Goal: Information Seeking & Learning: Learn about a topic

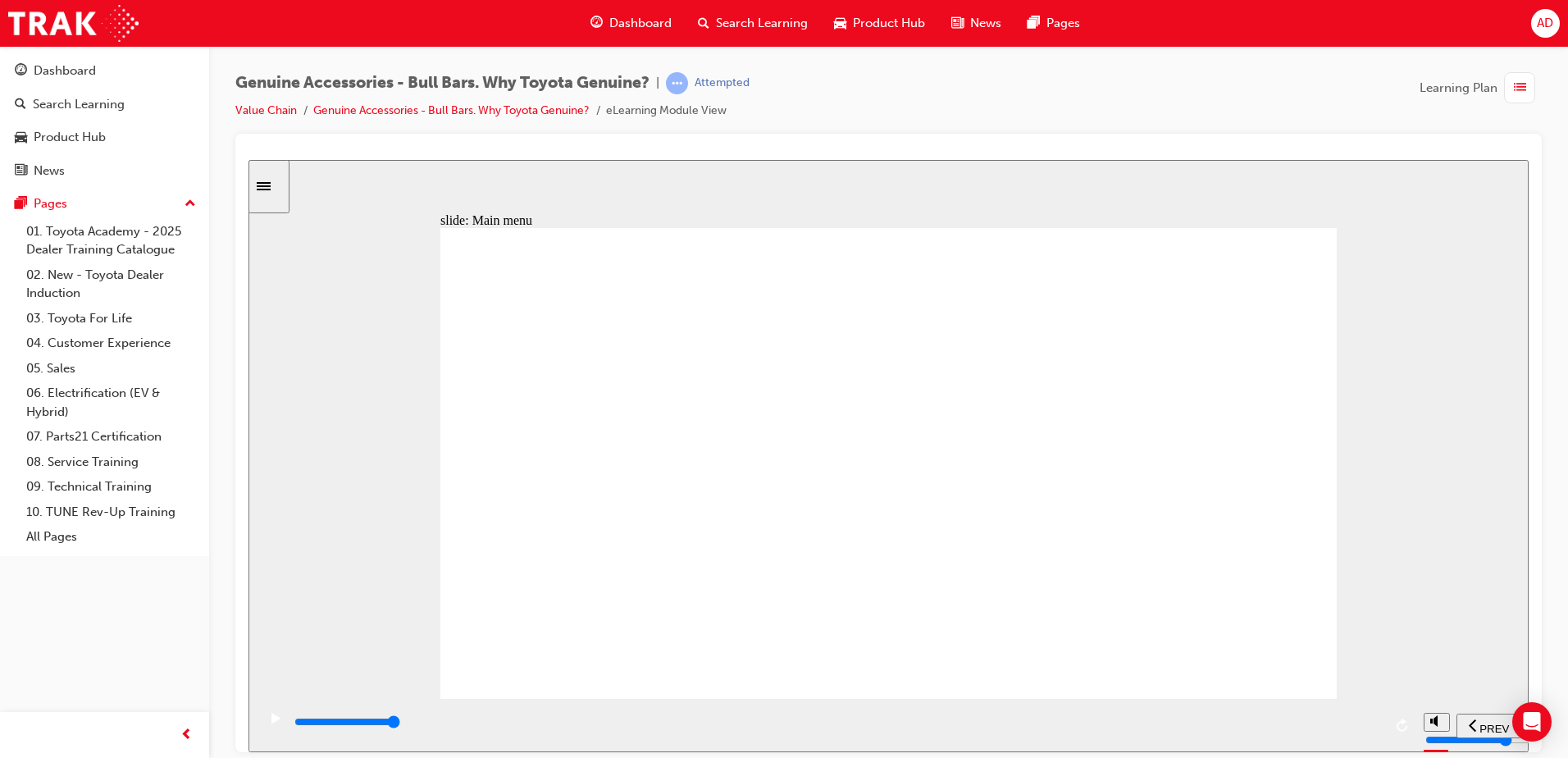
drag, startPoint x: 594, startPoint y: 623, endPoint x: 865, endPoint y: 641, distance: 271.6
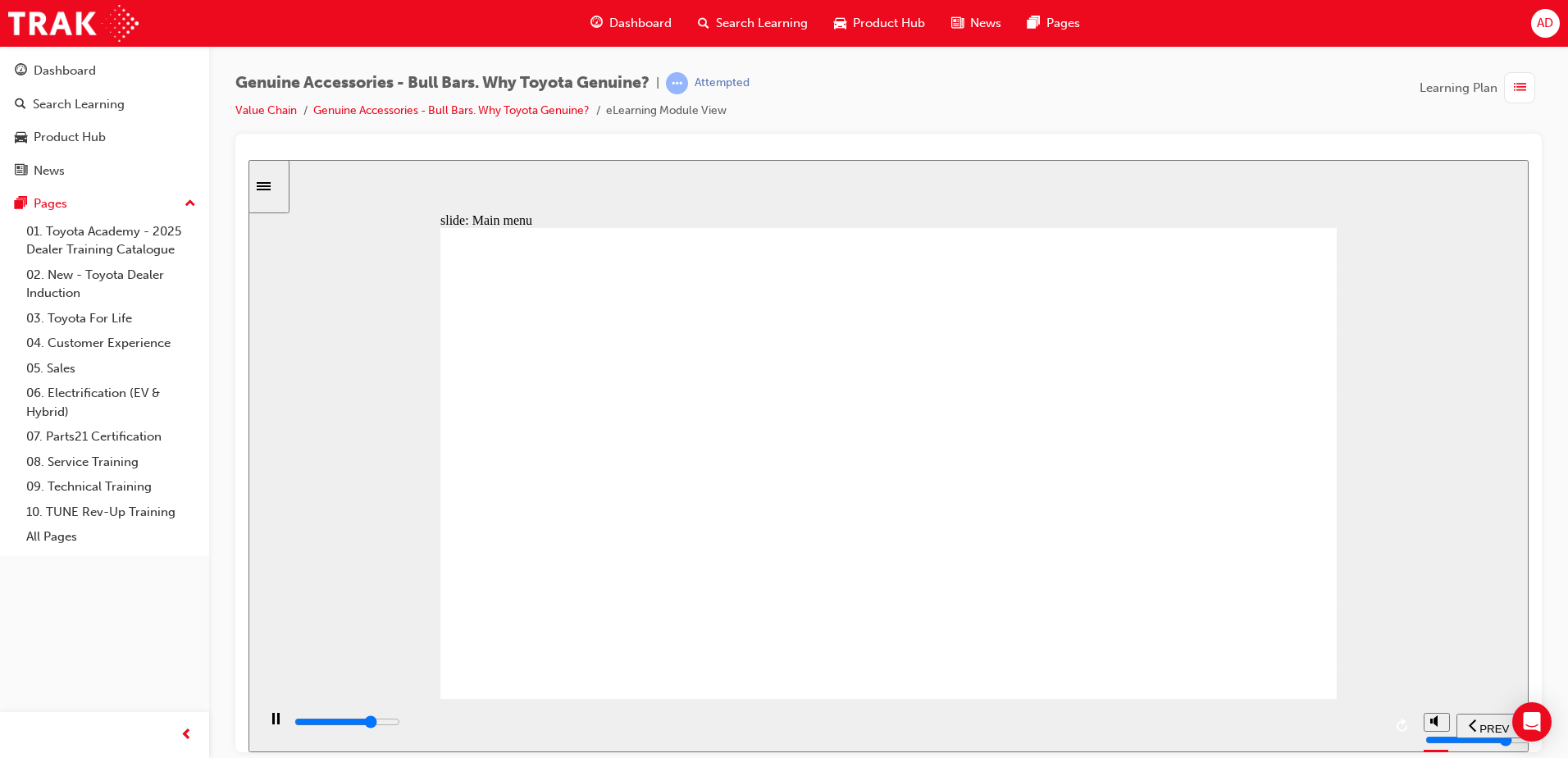
drag, startPoint x: 814, startPoint y: 659, endPoint x: 343, endPoint y: 526, distance: 489.4
click at [343, 526] on div "slide: Main menu Rectangle 2 [PERSON_NAME] is a mechanical engineer and he is l…" at bounding box center [889, 455] width 1281 height 592
drag, startPoint x: 561, startPoint y: 603, endPoint x: 838, endPoint y: 663, distance: 283.4
click at [838, 663] on div "Rectangle 2 [PERSON_NAME] is a mechanical engineer and he is looking for a Bull…" at bounding box center [888, 470] width 896 height 486
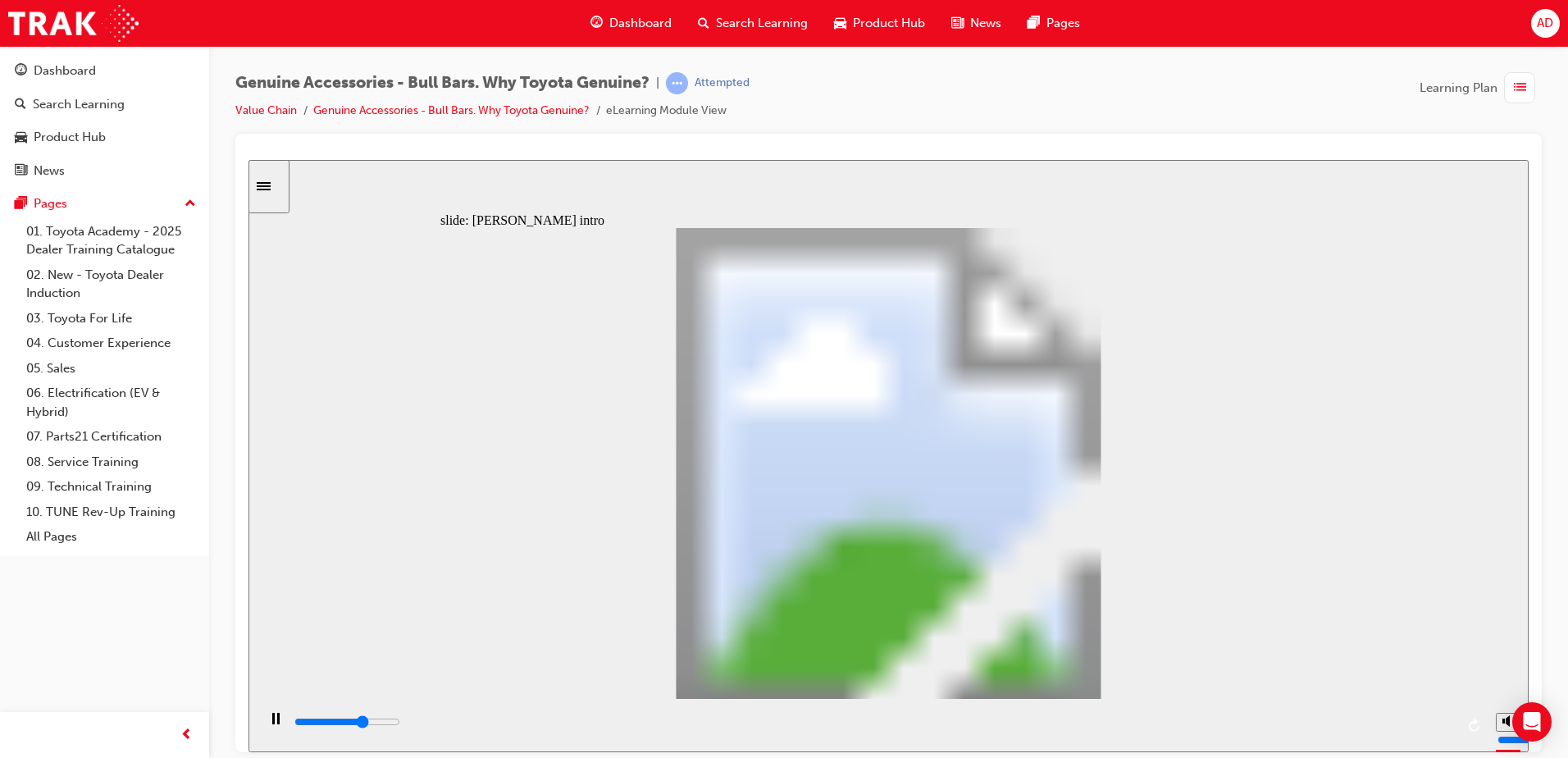
drag, startPoint x: 803, startPoint y: 434, endPoint x: 1274, endPoint y: 416, distance: 471.3
drag, startPoint x: 641, startPoint y: 532, endPoint x: 1229, endPoint y: 619, distance: 594.4
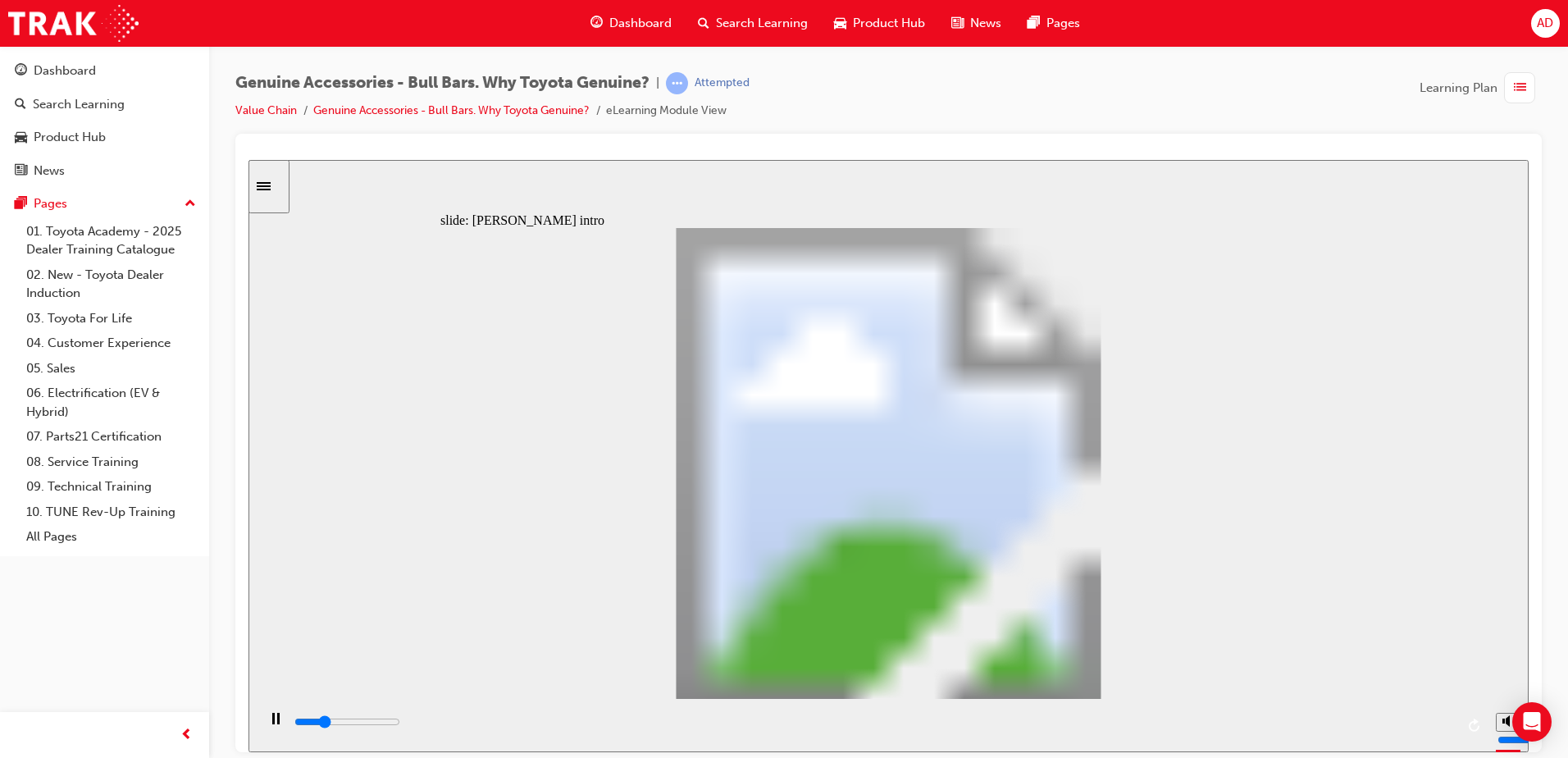
drag, startPoint x: 1096, startPoint y: 623, endPoint x: 689, endPoint y: 550, distance: 413.5
click at [1233, 720] on div "playback controls" at bounding box center [874, 722] width 1162 height 18
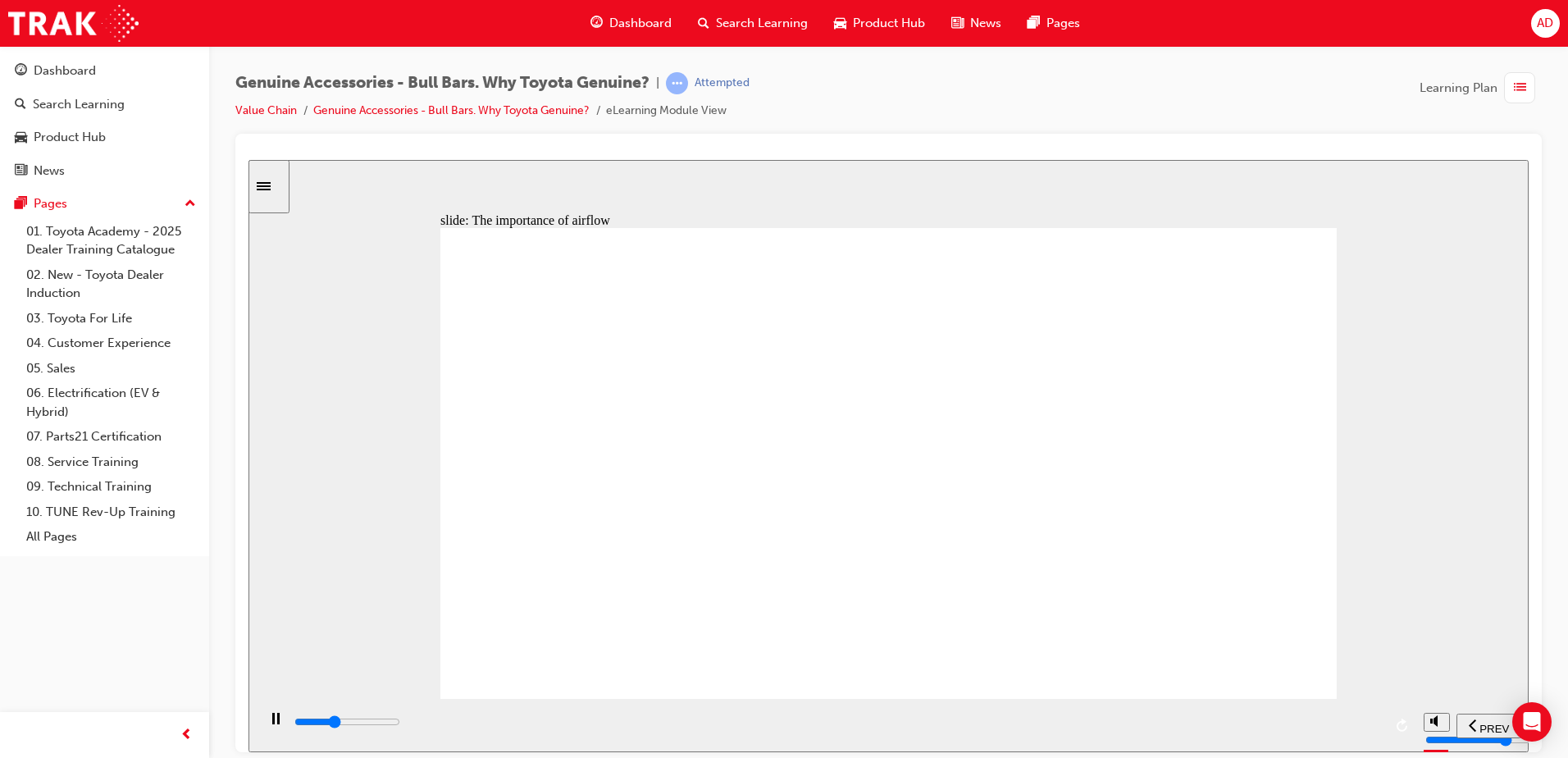
drag, startPoint x: 1276, startPoint y: 616, endPoint x: 1262, endPoint y: 601, distance: 20.5
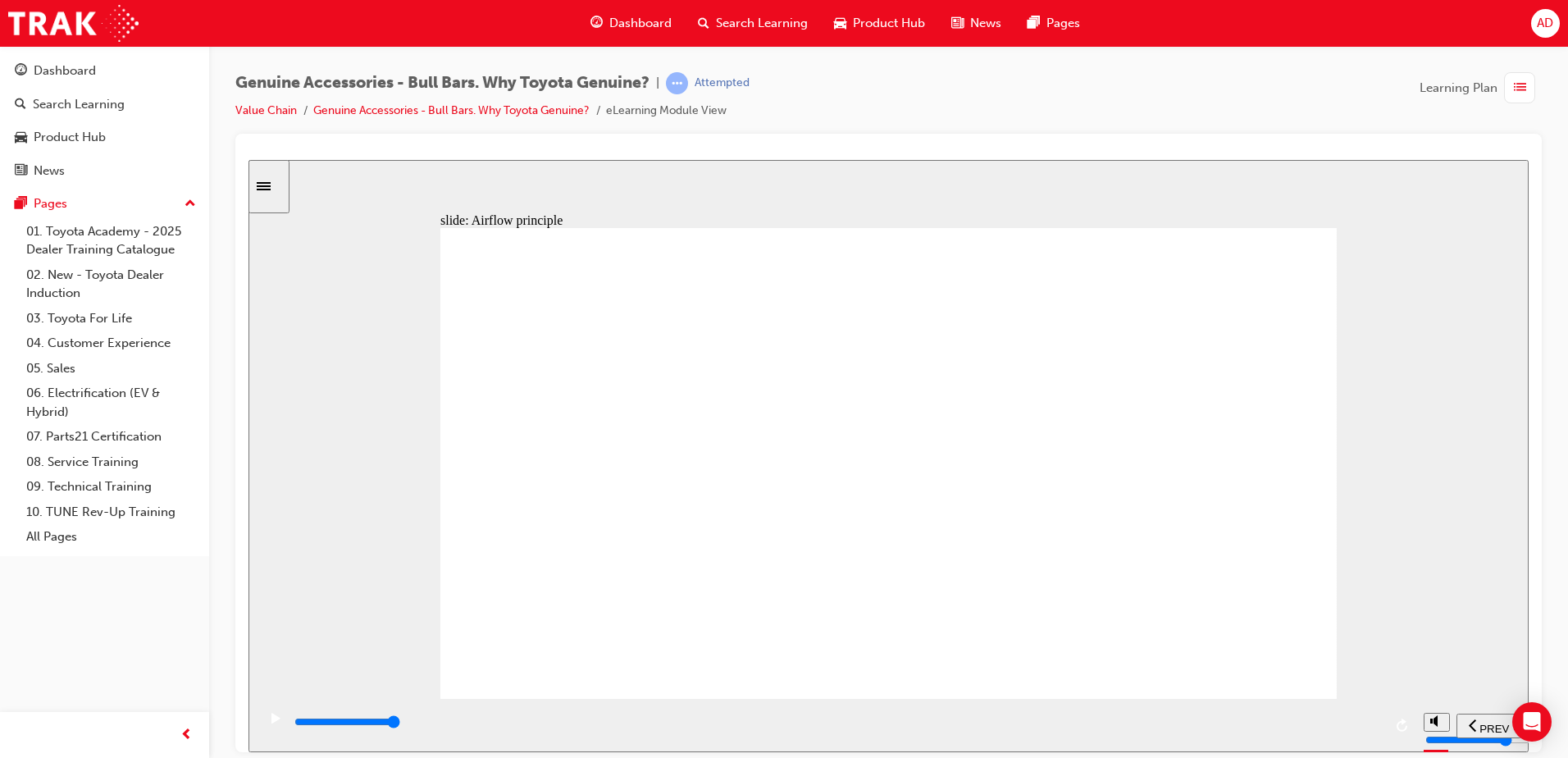
drag, startPoint x: 1070, startPoint y: 282, endPoint x: 1254, endPoint y: 330, distance: 190.2
drag, startPoint x: 1124, startPoint y: 338, endPoint x: 1377, endPoint y: 325, distance: 253.3
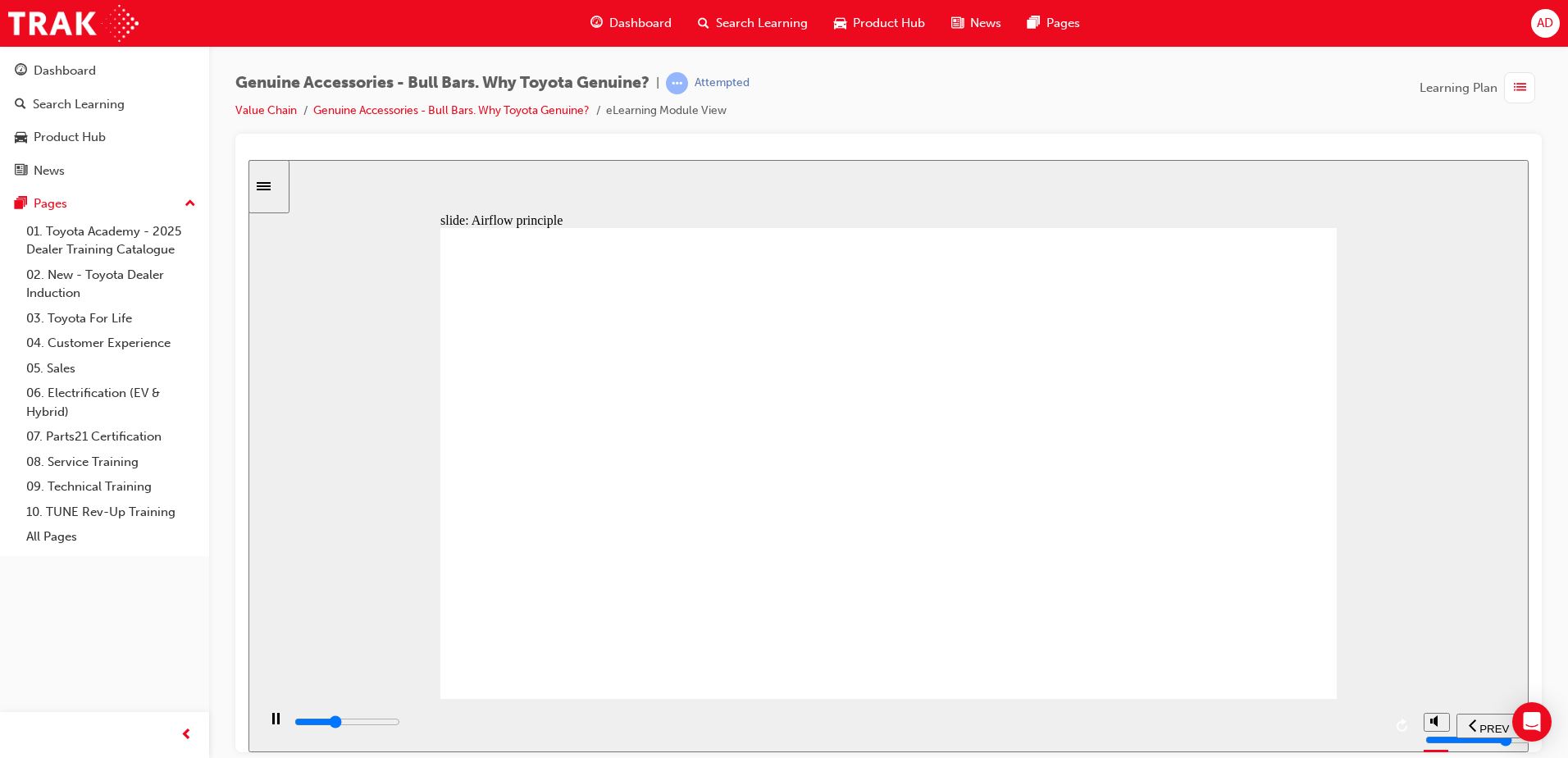
click at [1377, 325] on div "slide: Airflow principle Continue The loss of power can be apparent whilst towi…" at bounding box center [889, 455] width 1281 height 592
drag, startPoint x: 1092, startPoint y: 380, endPoint x: 1282, endPoint y: 379, distance: 190.0
click at [1286, 379] on div "Continue The loss of power can be apparent whilst towing heavy loads in hot wea…" at bounding box center [888, 470] width 896 height 486
drag, startPoint x: 1107, startPoint y: 396, endPoint x: 1336, endPoint y: 399, distance: 229.0
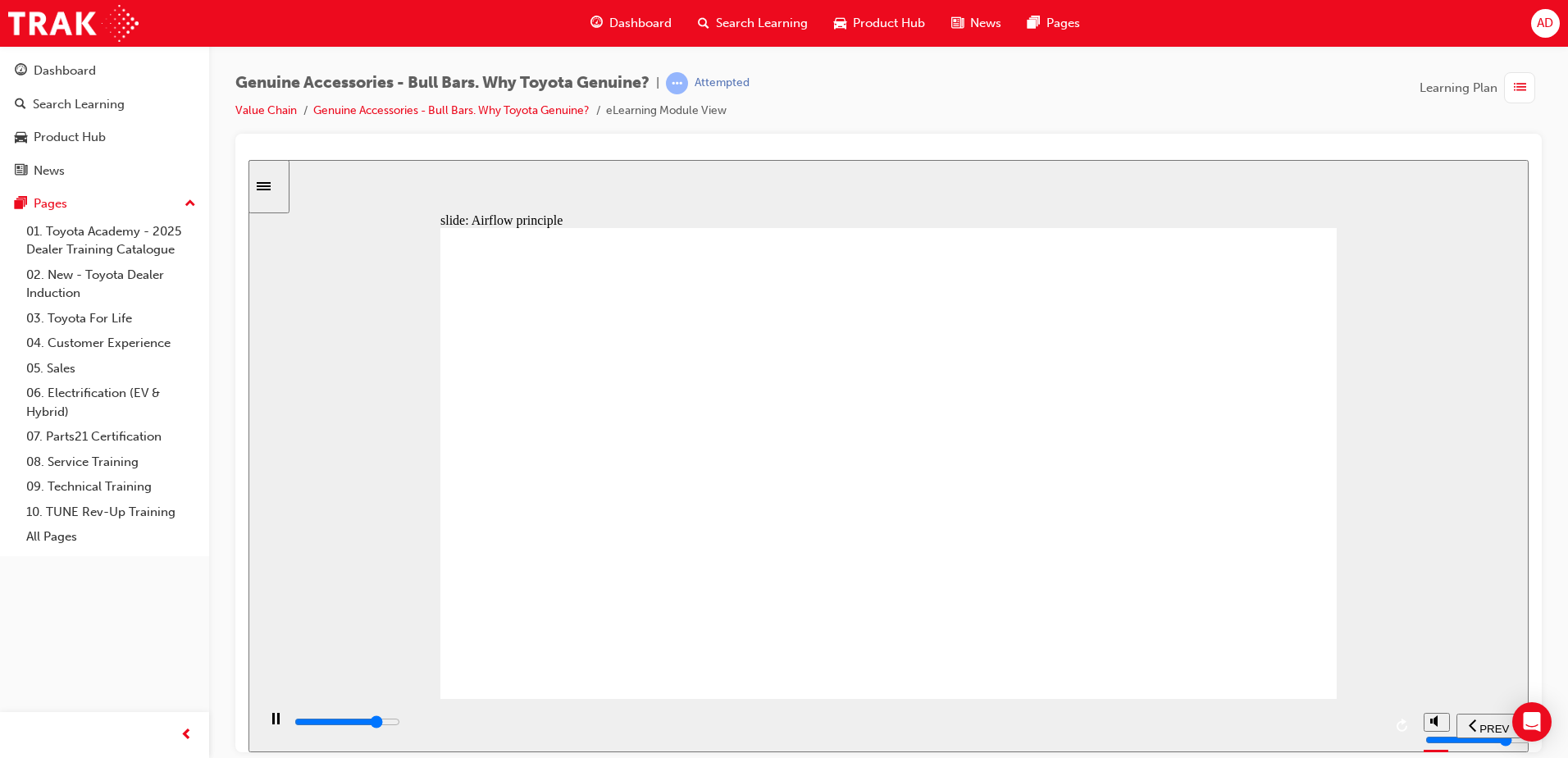
drag, startPoint x: 1092, startPoint y: 439, endPoint x: 1160, endPoint y: 452, distance: 69.2
click at [1157, 454] on div "Continue The loss of power can be apparent whilst towing heavy loads in hot wea…" at bounding box center [888, 470] width 896 height 486
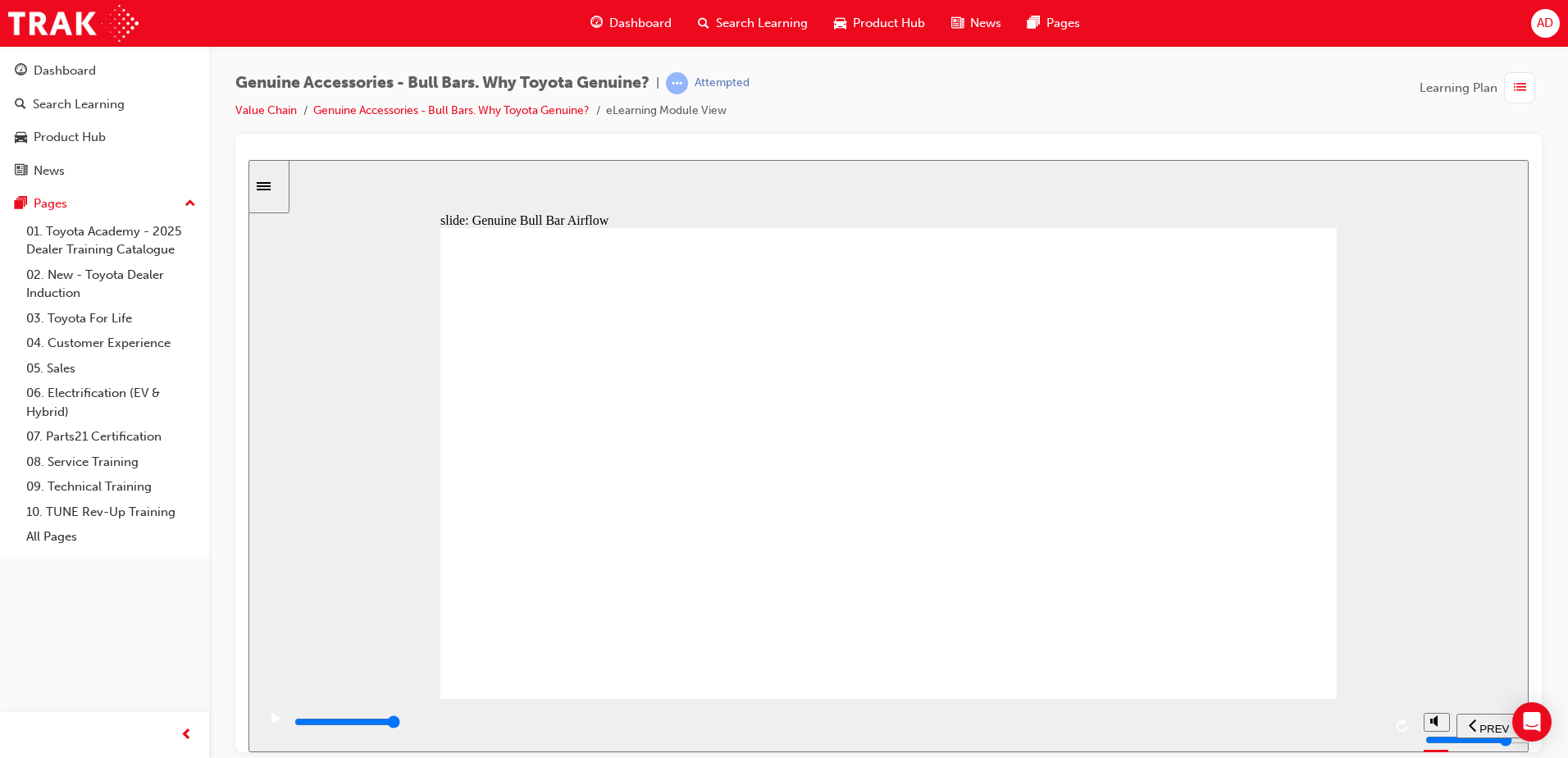
drag, startPoint x: 573, startPoint y: 647, endPoint x: 676, endPoint y: 652, distance: 103.1
click at [676, 652] on div "delay last What does it look like? Use the switch to find out: Rectangle 1 Off …" at bounding box center [888, 470] width 896 height 486
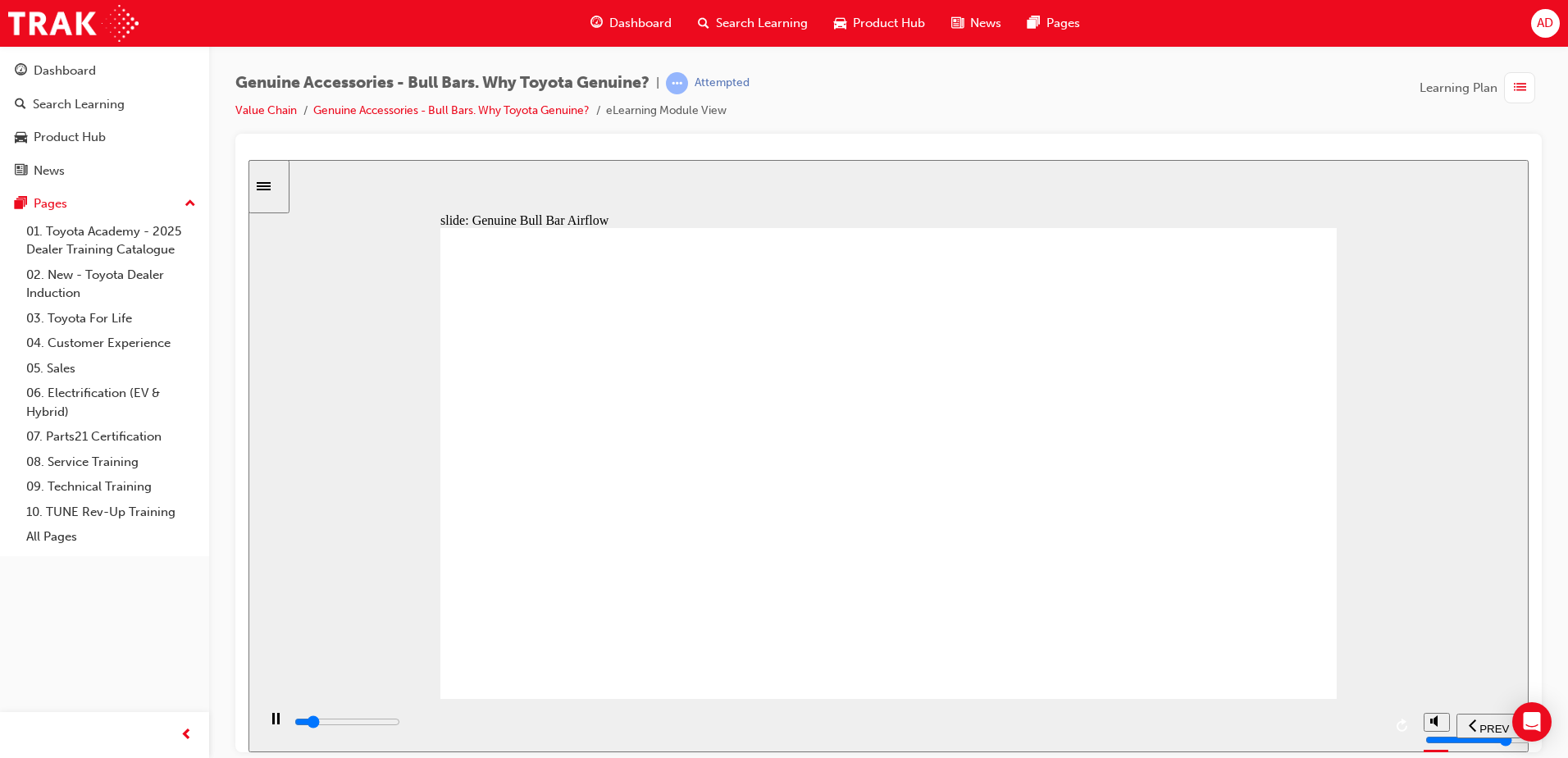
drag, startPoint x: 1122, startPoint y: 531, endPoint x: 1301, endPoint y: 537, distance: 179.1
drag, startPoint x: 1163, startPoint y: 560, endPoint x: 1305, endPoint y: 574, distance: 142.7
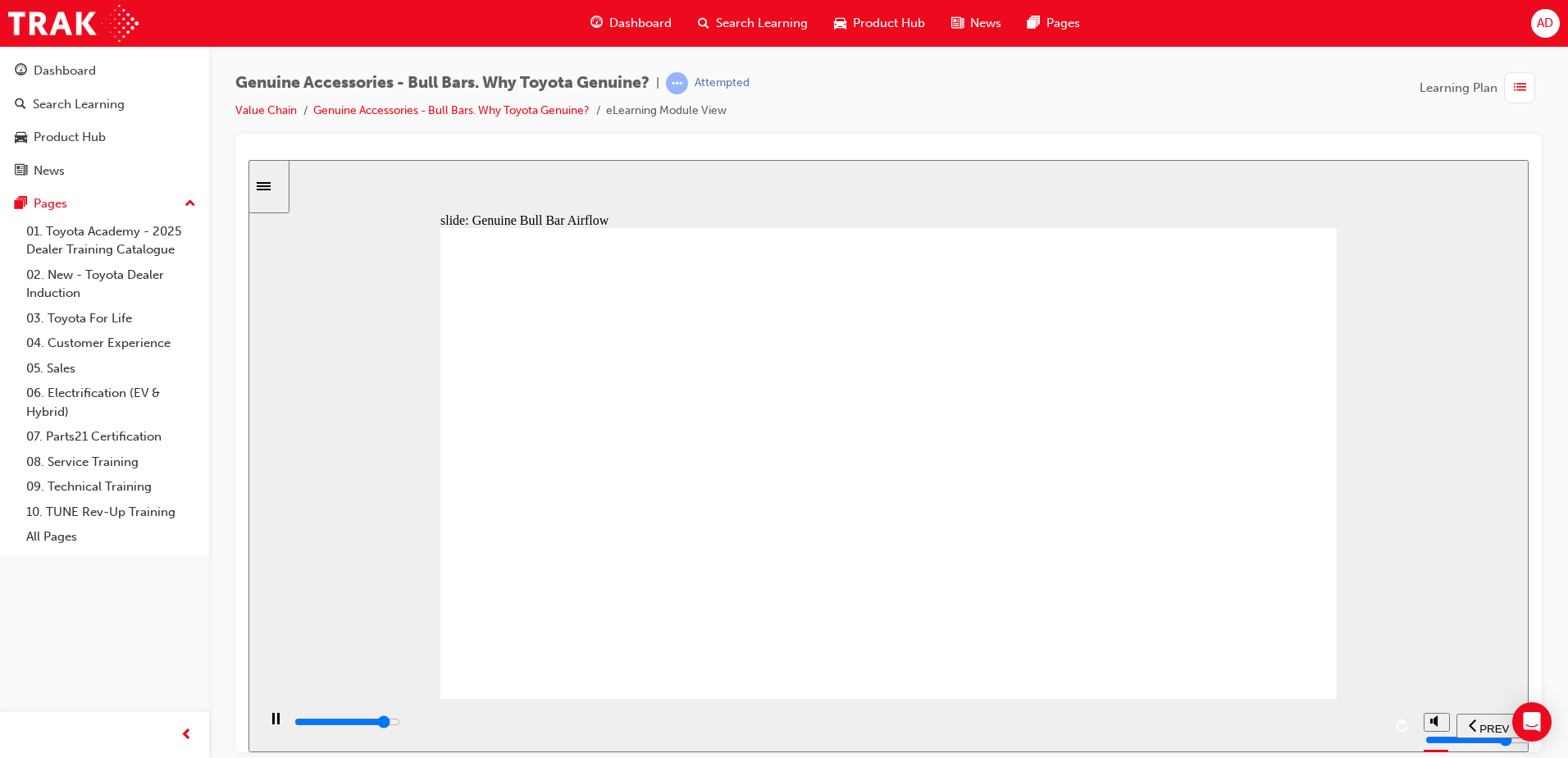
click at [1305, 574] on div "Group 1 thumbs up icon 1 Tested to meet Toyota’s vehicle cooling requirements f…" at bounding box center [888, 470] width 896 height 486
drag, startPoint x: 1305, startPoint y: 574, endPoint x: 1523, endPoint y: 686, distance: 245.1
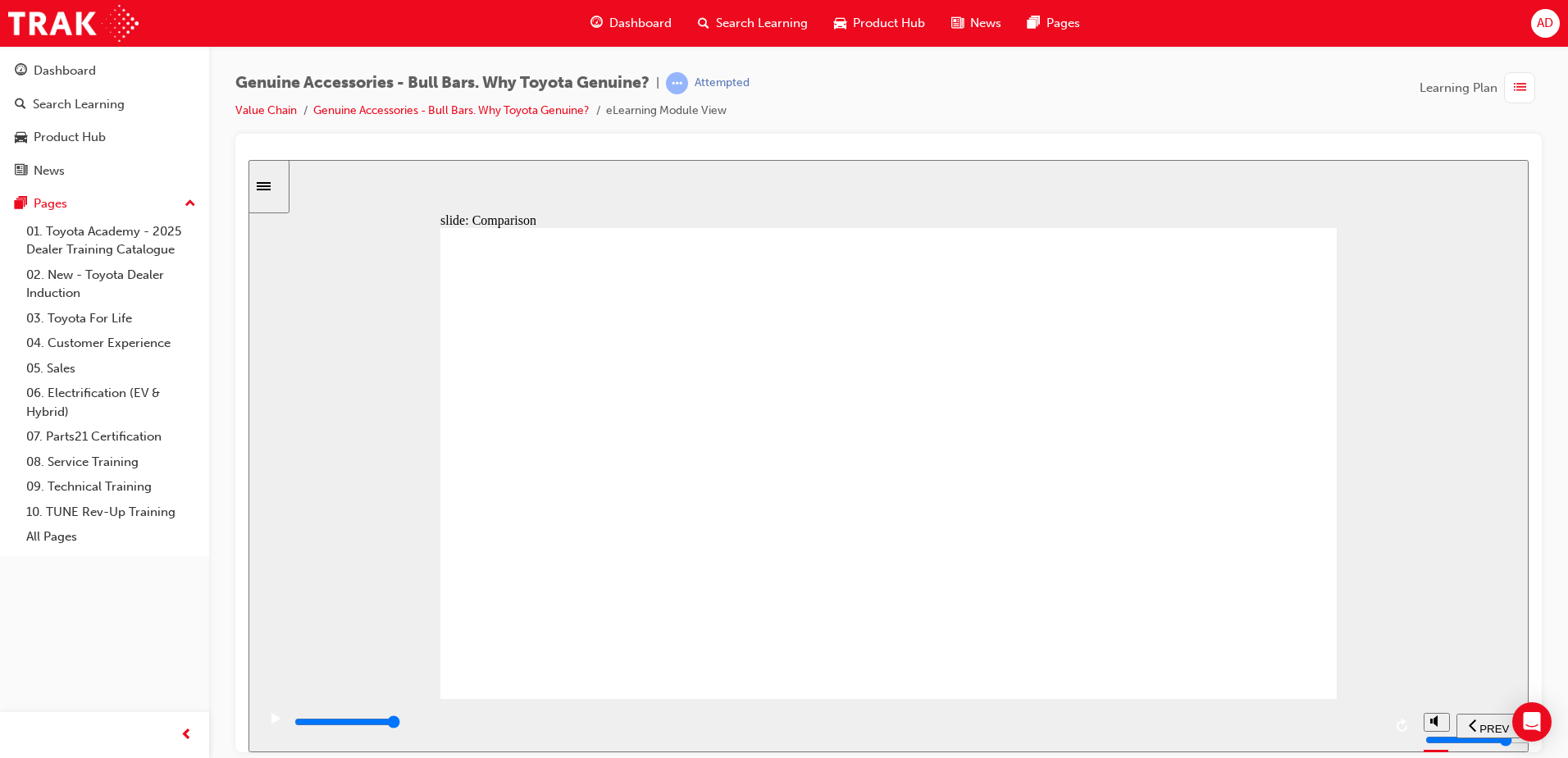
drag, startPoint x: 847, startPoint y: 471, endPoint x: 961, endPoint y: 457, distance: 114.9
drag, startPoint x: 515, startPoint y: 343, endPoint x: 675, endPoint y: 360, distance: 160.9
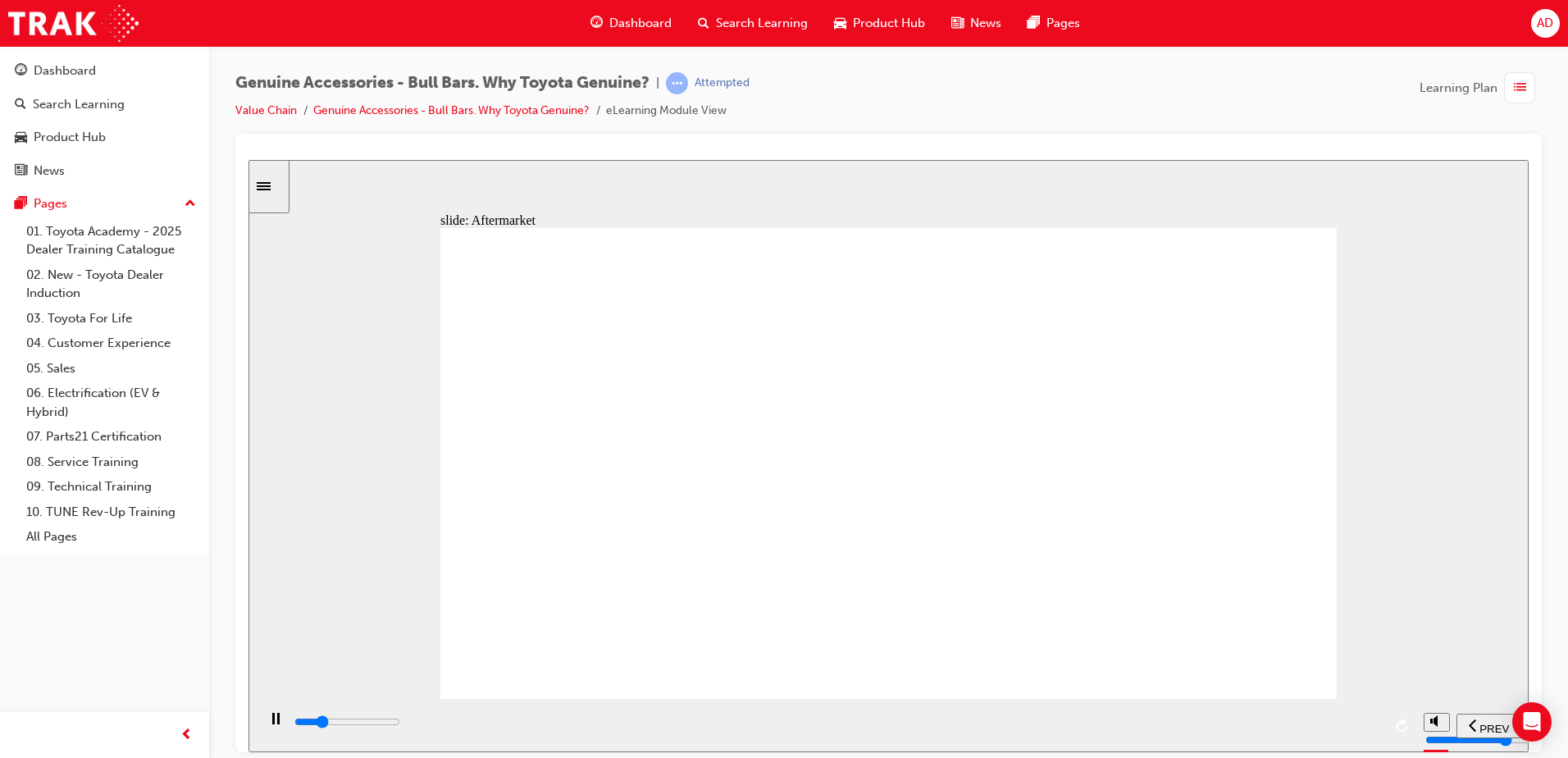
click at [709, 363] on div "slide: Aftermarket 2 1 Let’s see Aftermarket Bull Bars, due to their modular de…" at bounding box center [889, 455] width 1281 height 592
drag, startPoint x: 538, startPoint y: 360, endPoint x: 574, endPoint y: 354, distance: 36.5
drag, startPoint x: 624, startPoint y: 348, endPoint x: 702, endPoint y: 345, distance: 78.1
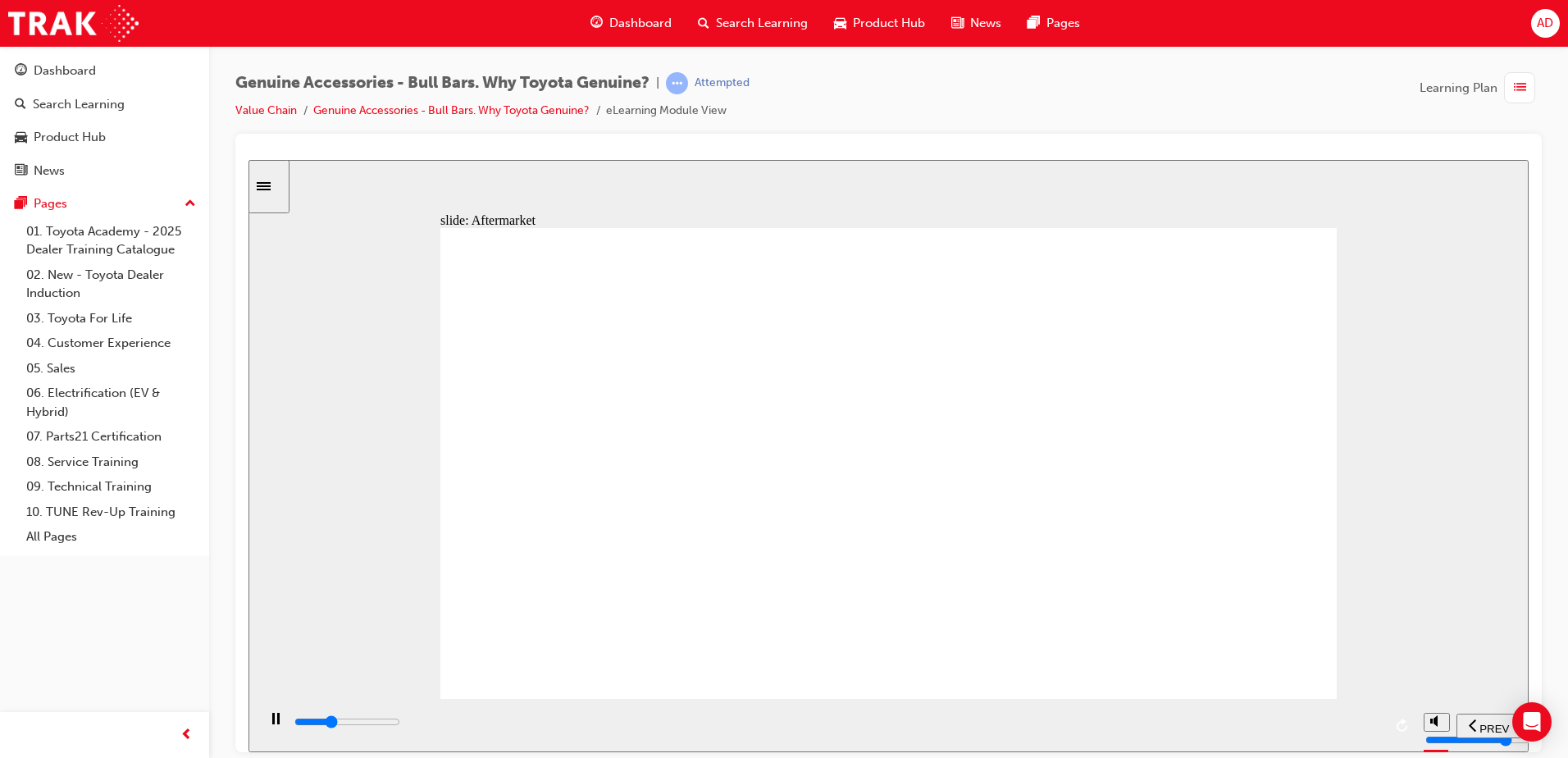
drag, startPoint x: 704, startPoint y: 347, endPoint x: 600, endPoint y: 374, distance: 107.4
drag, startPoint x: 868, startPoint y: 661, endPoint x: 896, endPoint y: 652, distance: 29.4
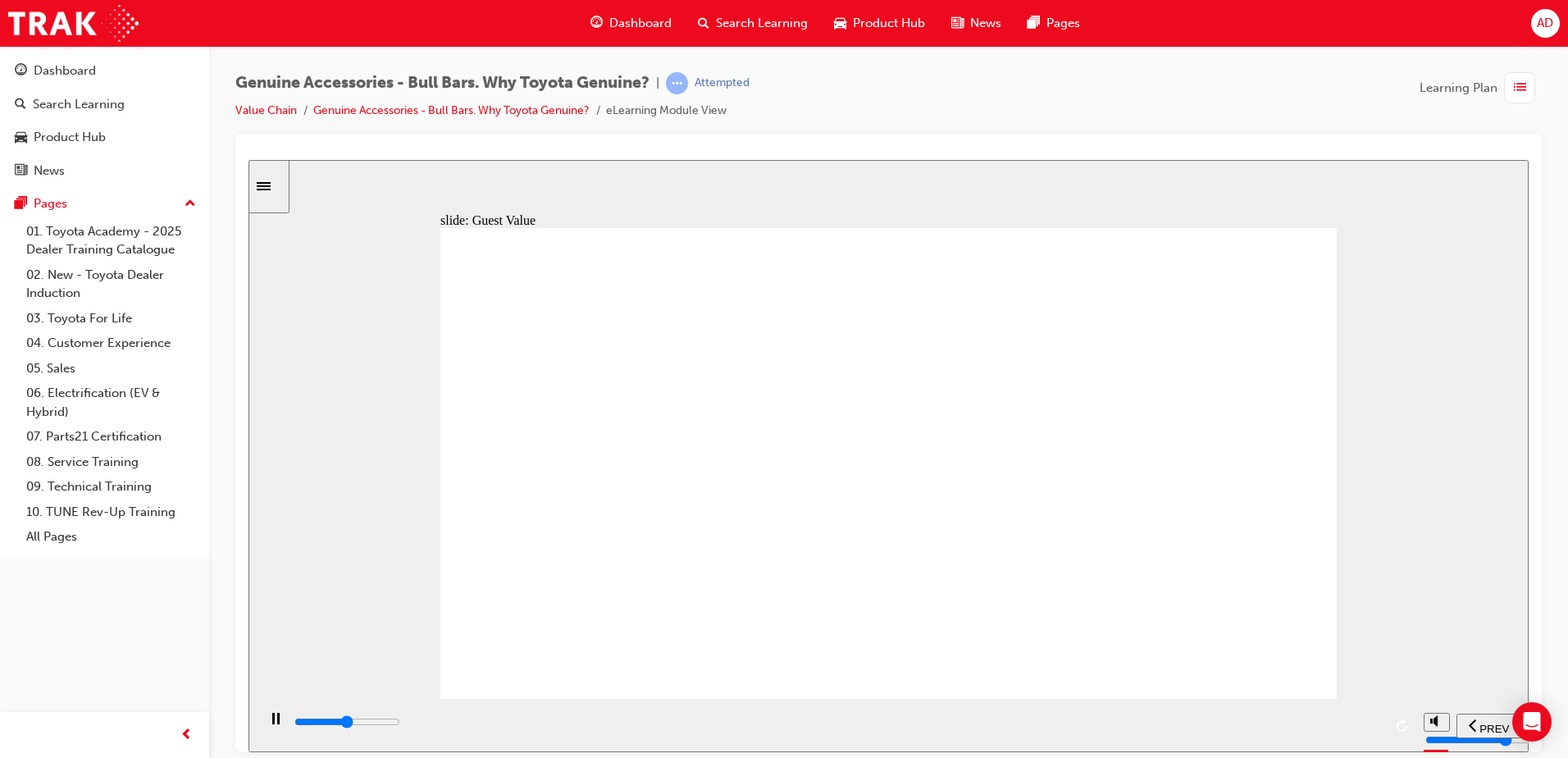
drag, startPoint x: 504, startPoint y: 571, endPoint x: 520, endPoint y: 571, distance: 16.0
drag, startPoint x: 557, startPoint y: 571, endPoint x: 568, endPoint y: 575, distance: 11.7
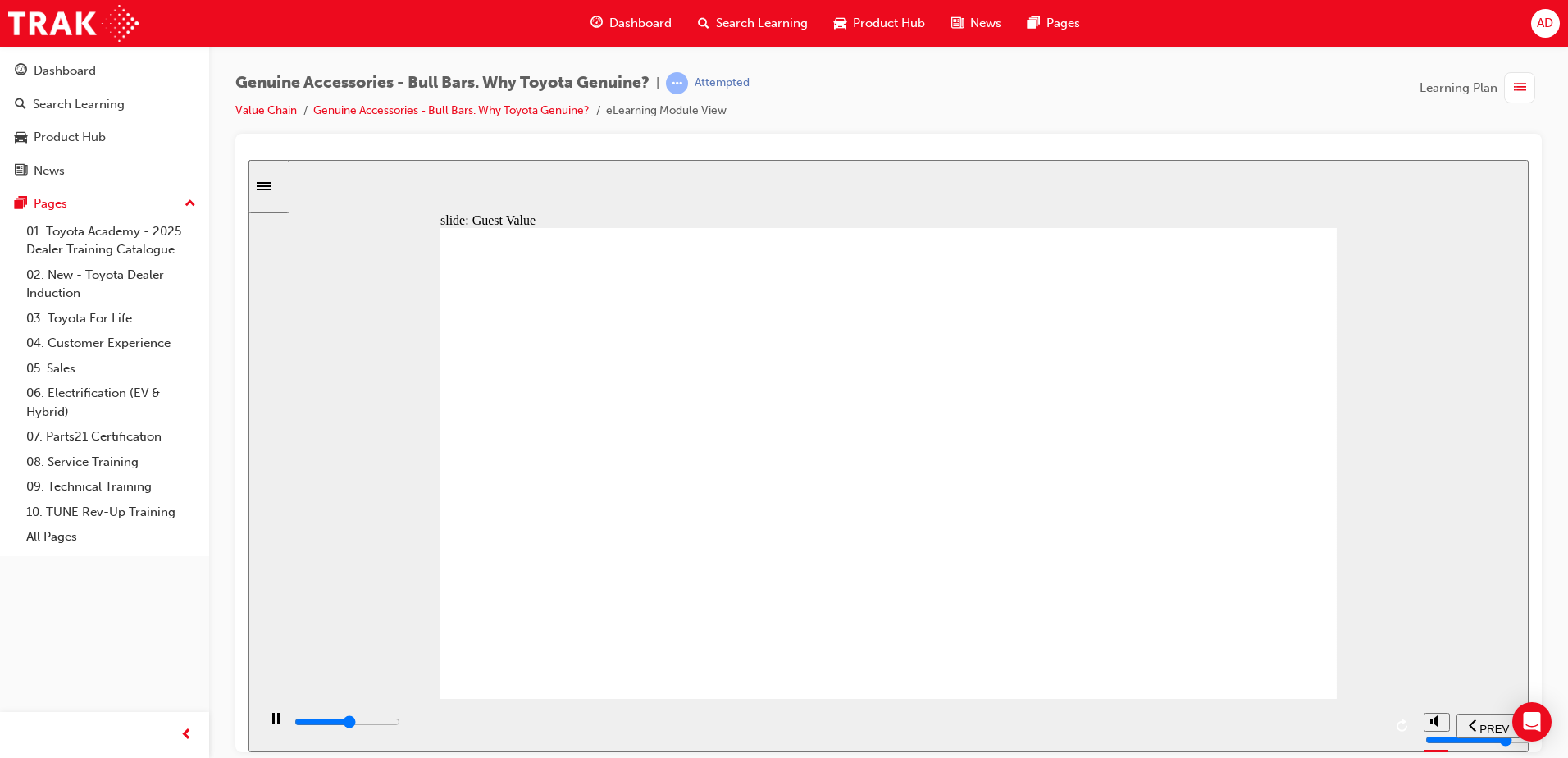
drag, startPoint x: 667, startPoint y: 604, endPoint x: 681, endPoint y: 584, distance: 24.4
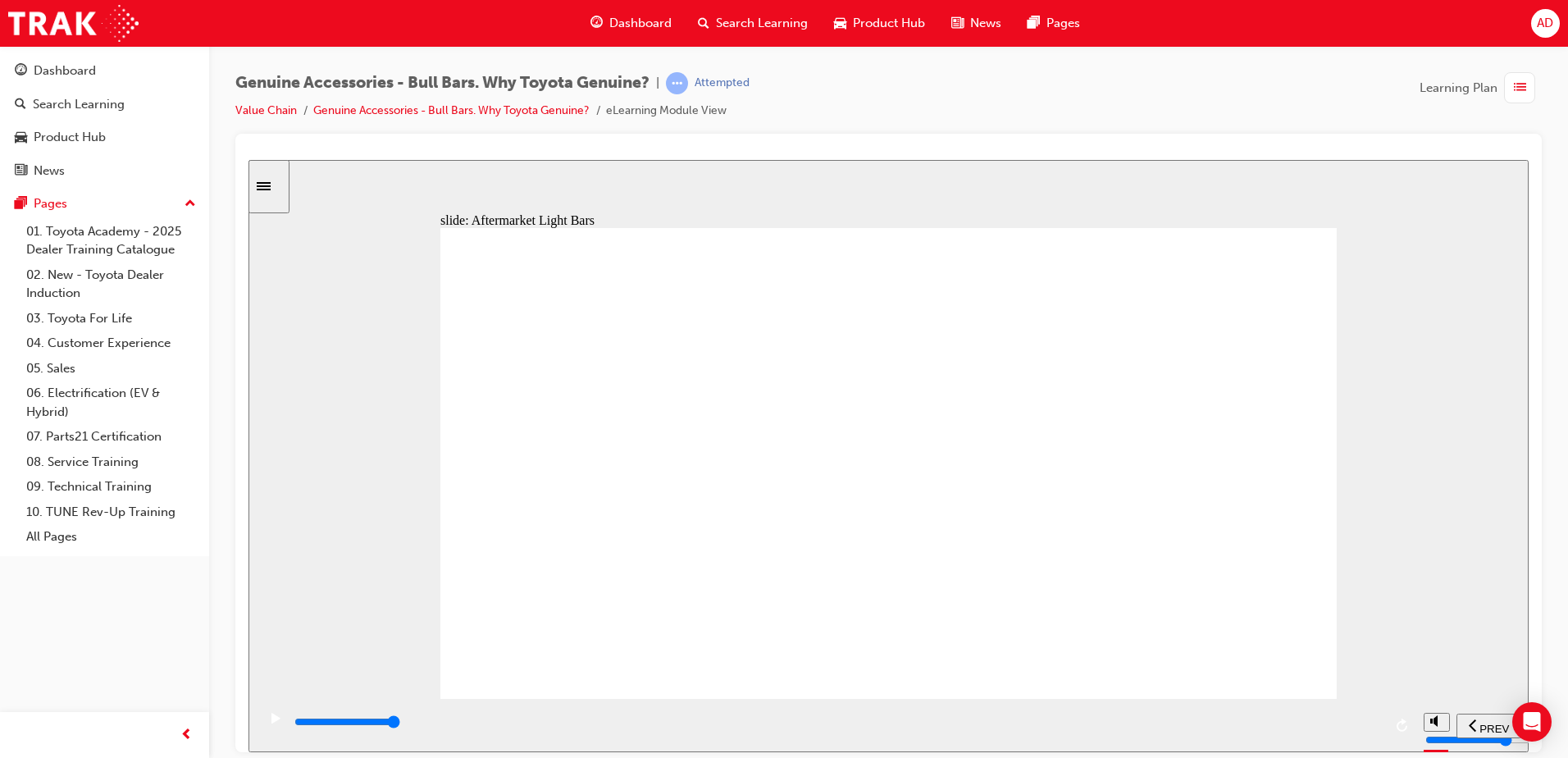
drag, startPoint x: 1162, startPoint y: 294, endPoint x: 1143, endPoint y: 324, distance: 35.5
click at [1150, 318] on div "Rectangle 1 Multiply 1 Close Rectangular Hotspot 1 The Aftermarket Light Bar re…" at bounding box center [888, 470] width 896 height 486
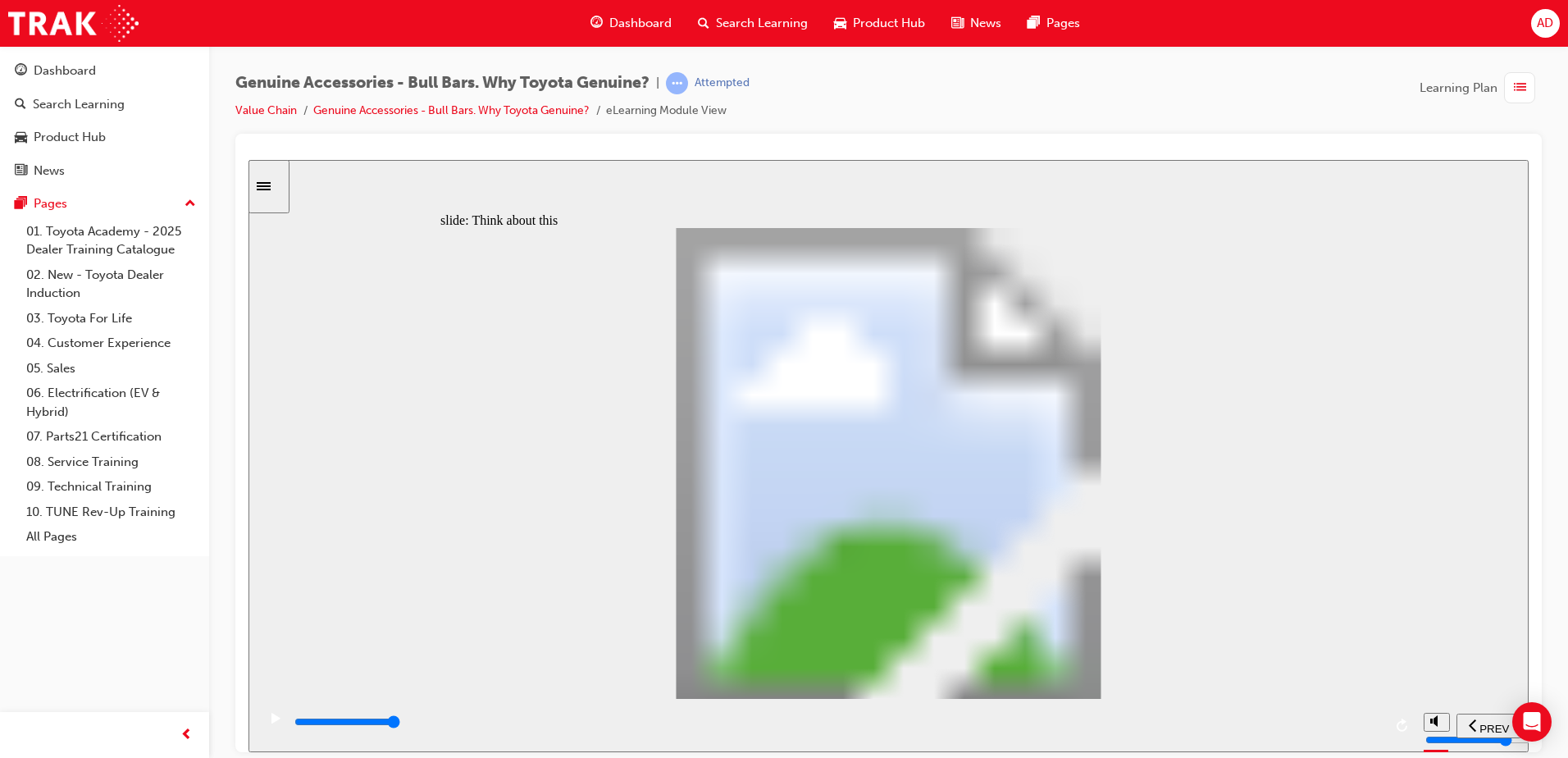
drag, startPoint x: 1102, startPoint y: 280, endPoint x: 1179, endPoint y: 240, distance: 86.8
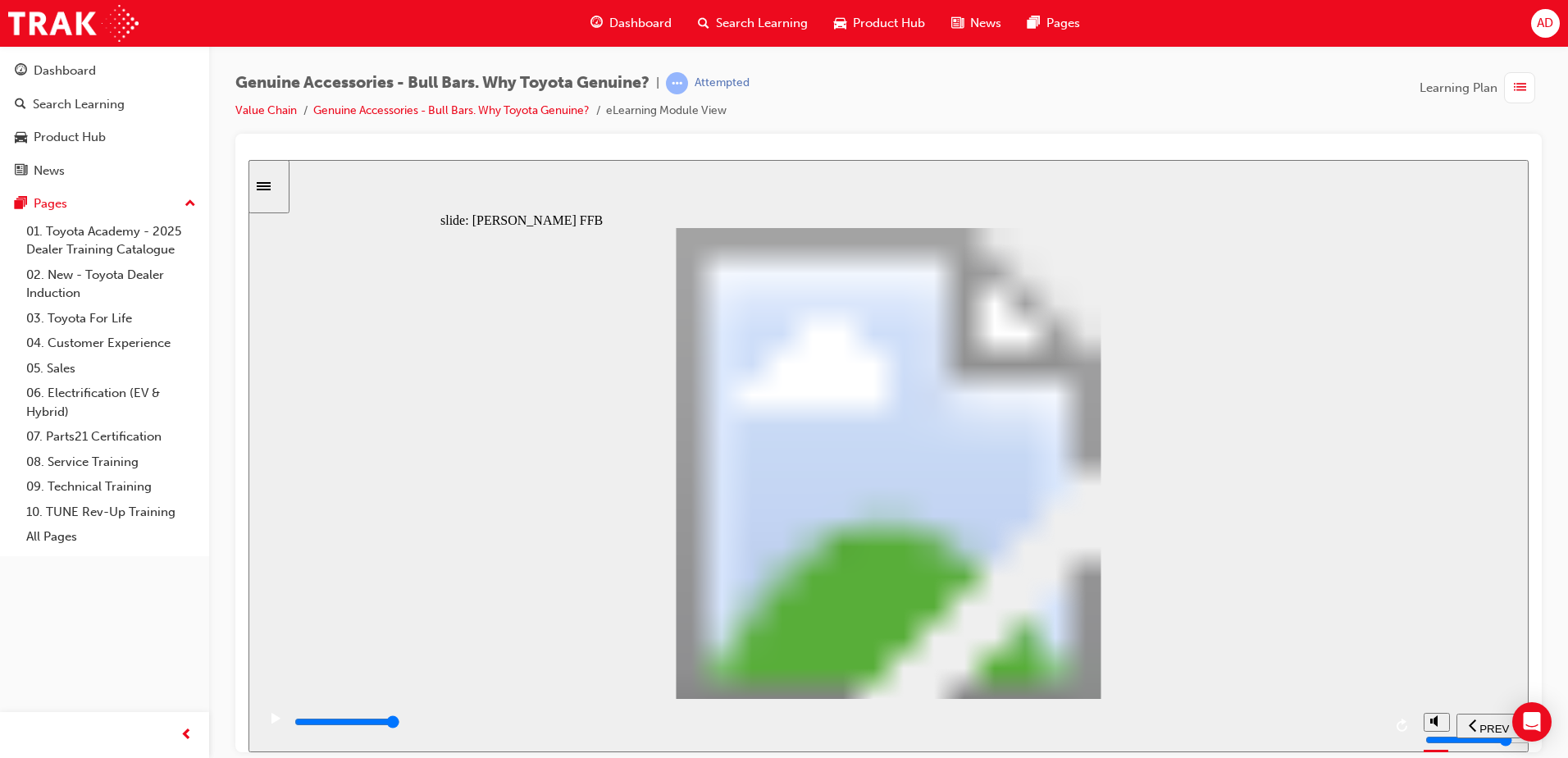
drag, startPoint x: 875, startPoint y: 595, endPoint x: 851, endPoint y: 565, distance: 38.4
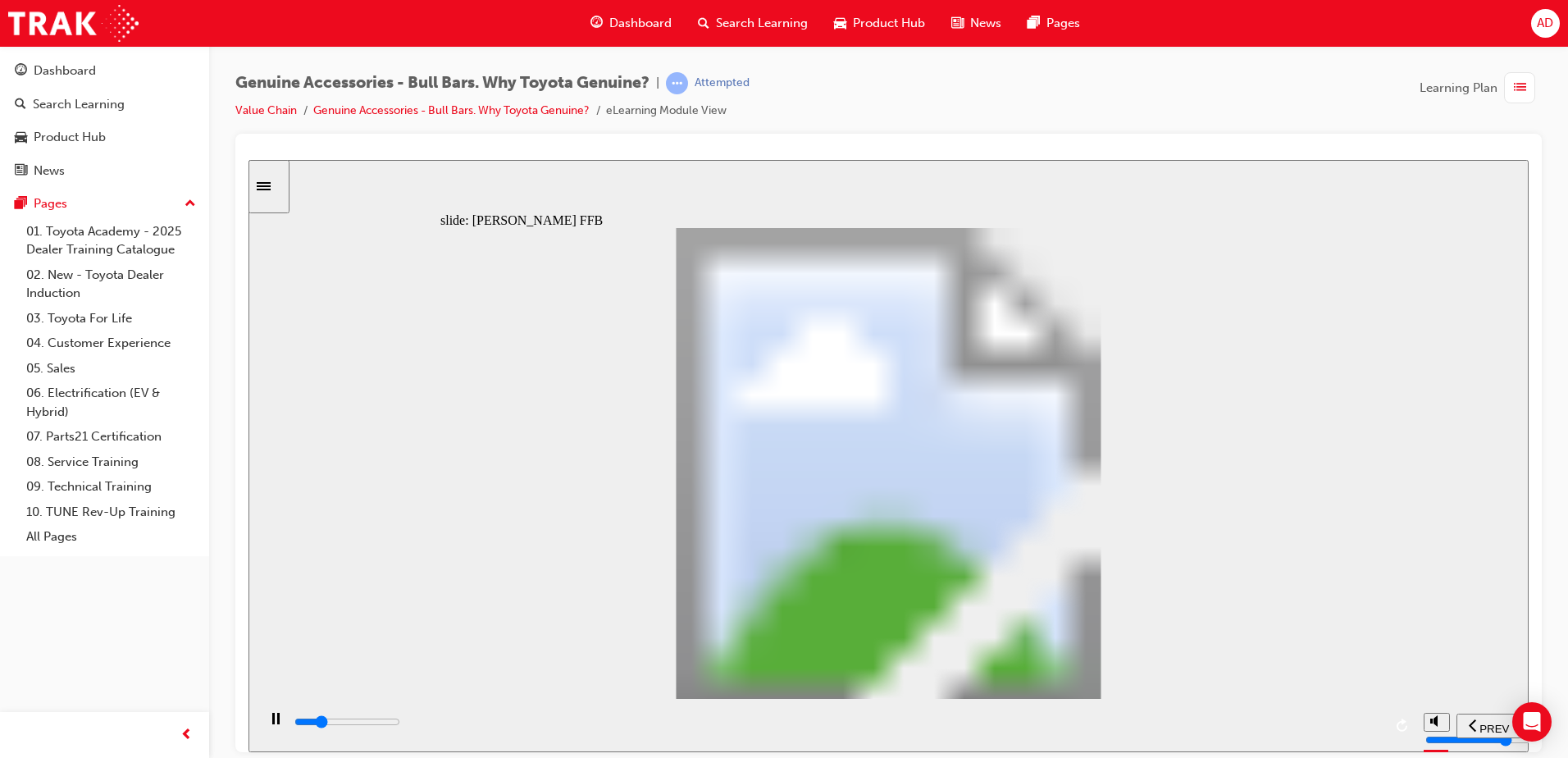
drag, startPoint x: 896, startPoint y: 496, endPoint x: 859, endPoint y: 357, distance: 143.8
click at [900, 460] on div "So, [PERSON_NAME] is confident now that he did make the right decision, with a …" at bounding box center [888, 470] width 896 height 486
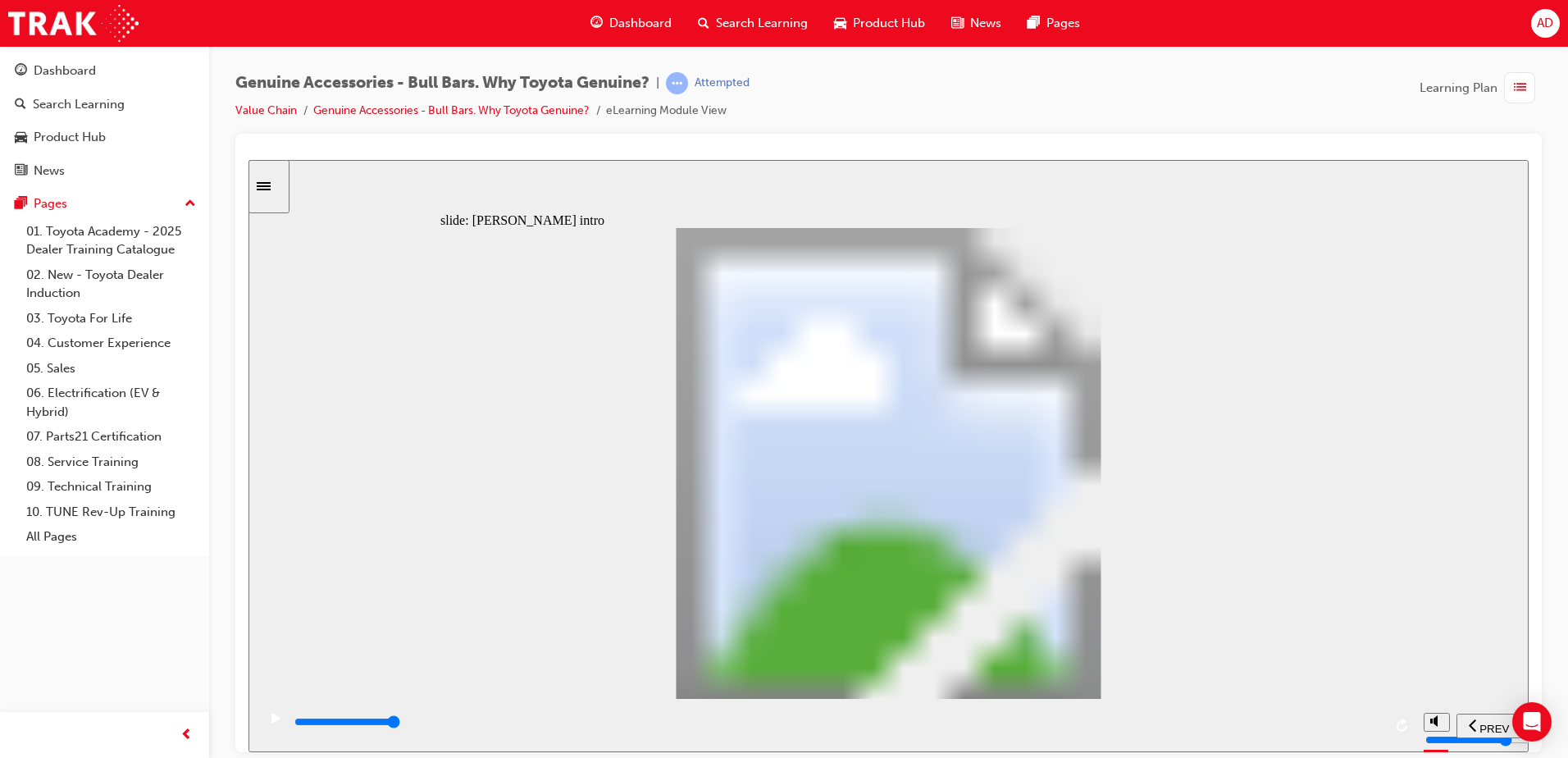
drag, startPoint x: 1010, startPoint y: 566, endPoint x: 1023, endPoint y: 553, distance: 18.4
type input "8500"
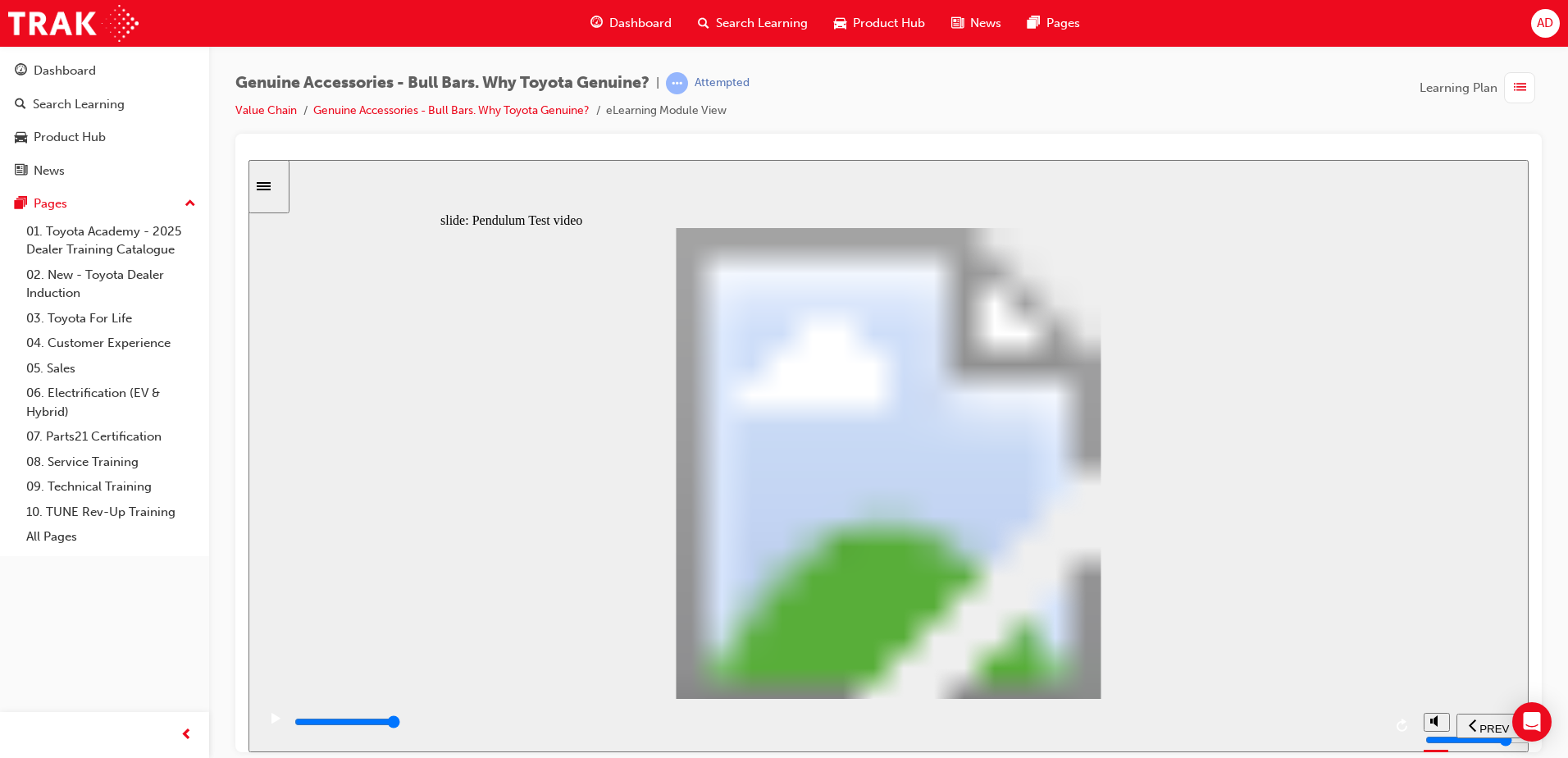
type input "102"
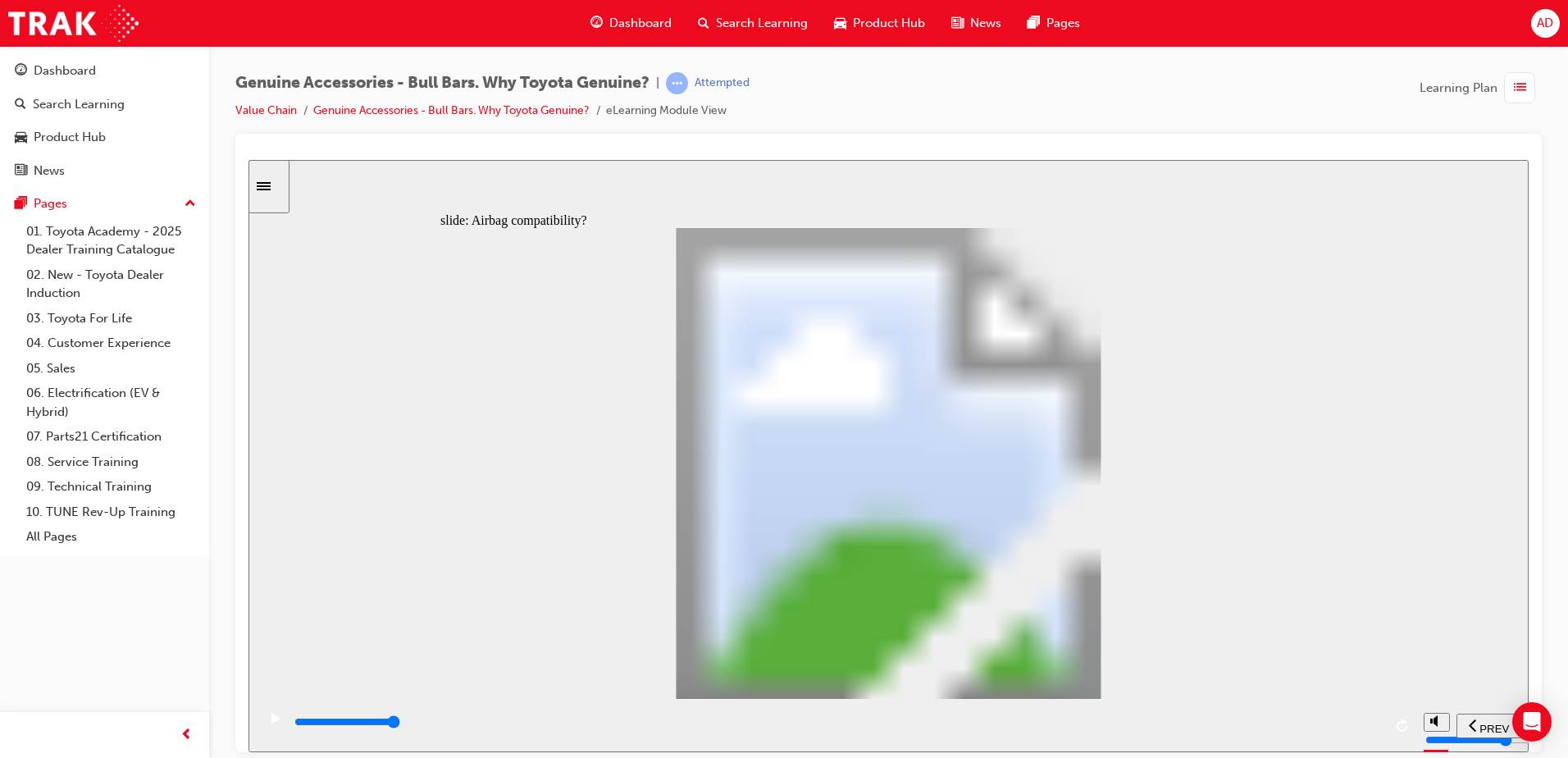
type input "5100"
type input "0"
type input "5200"
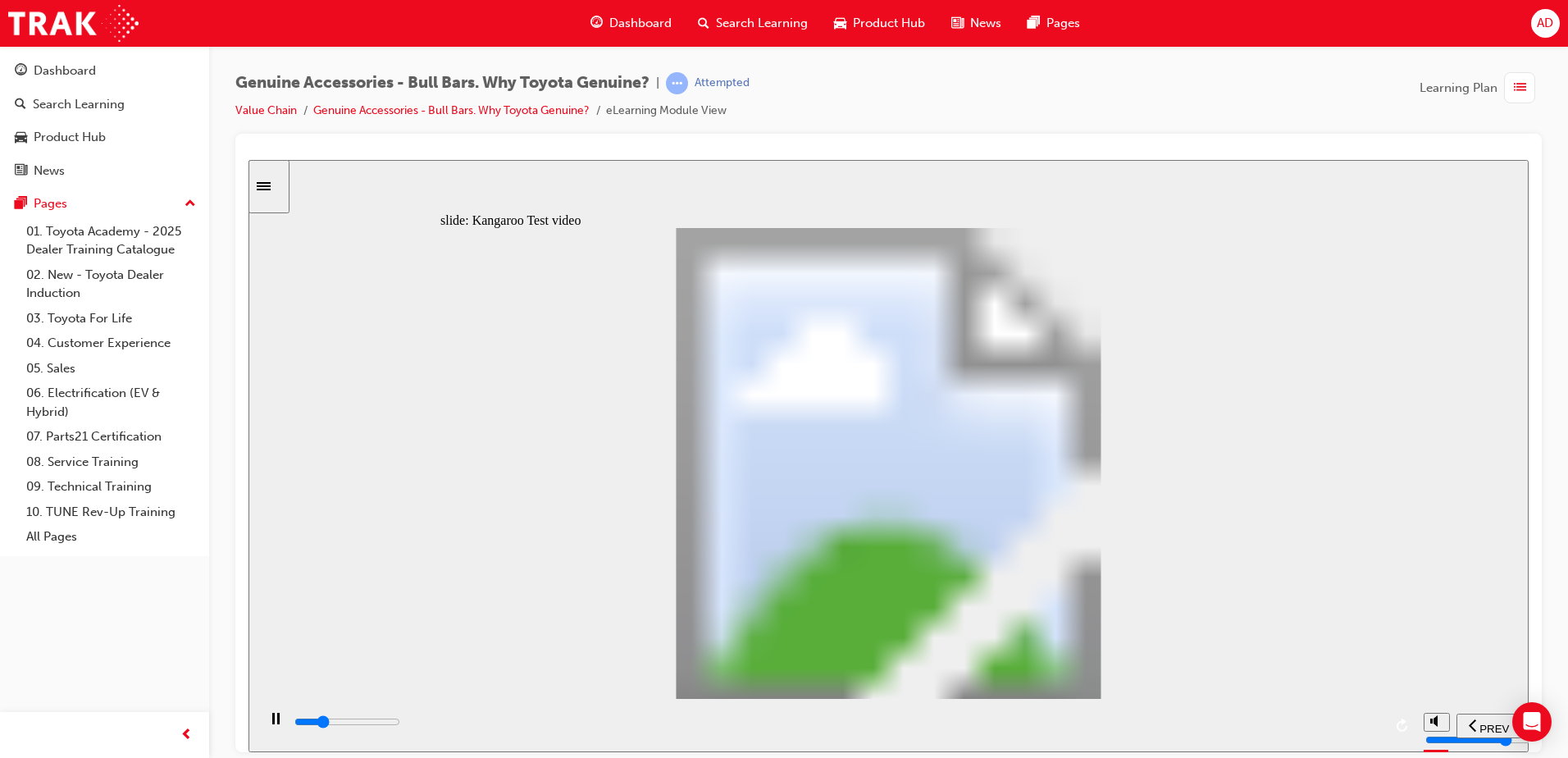
type input "0"
type input "5200"
type input "0"
type input "5200"
type input "0"
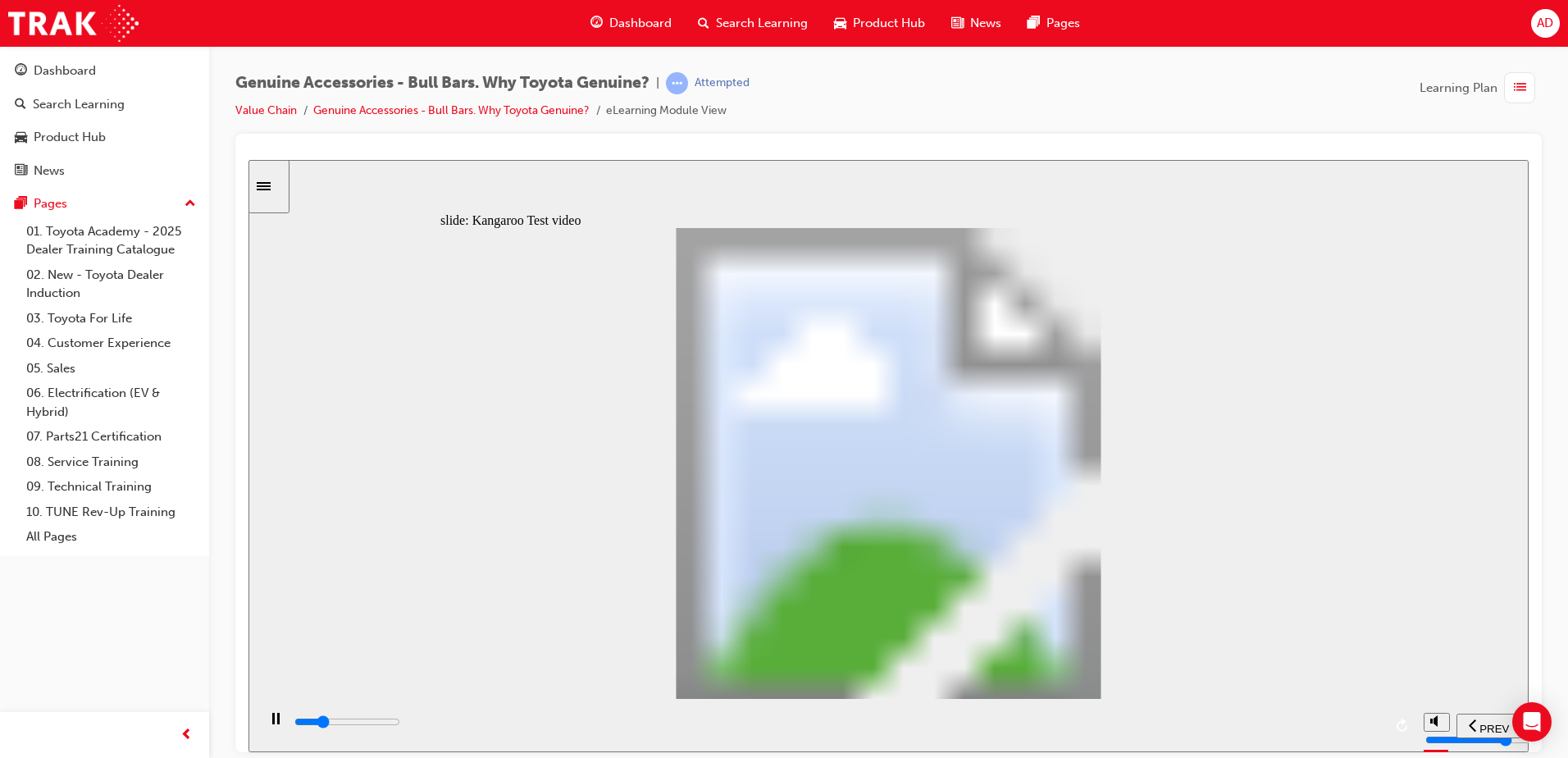
type input "5200"
type input "0"
type input "5200"
type input "0"
type input "5200"
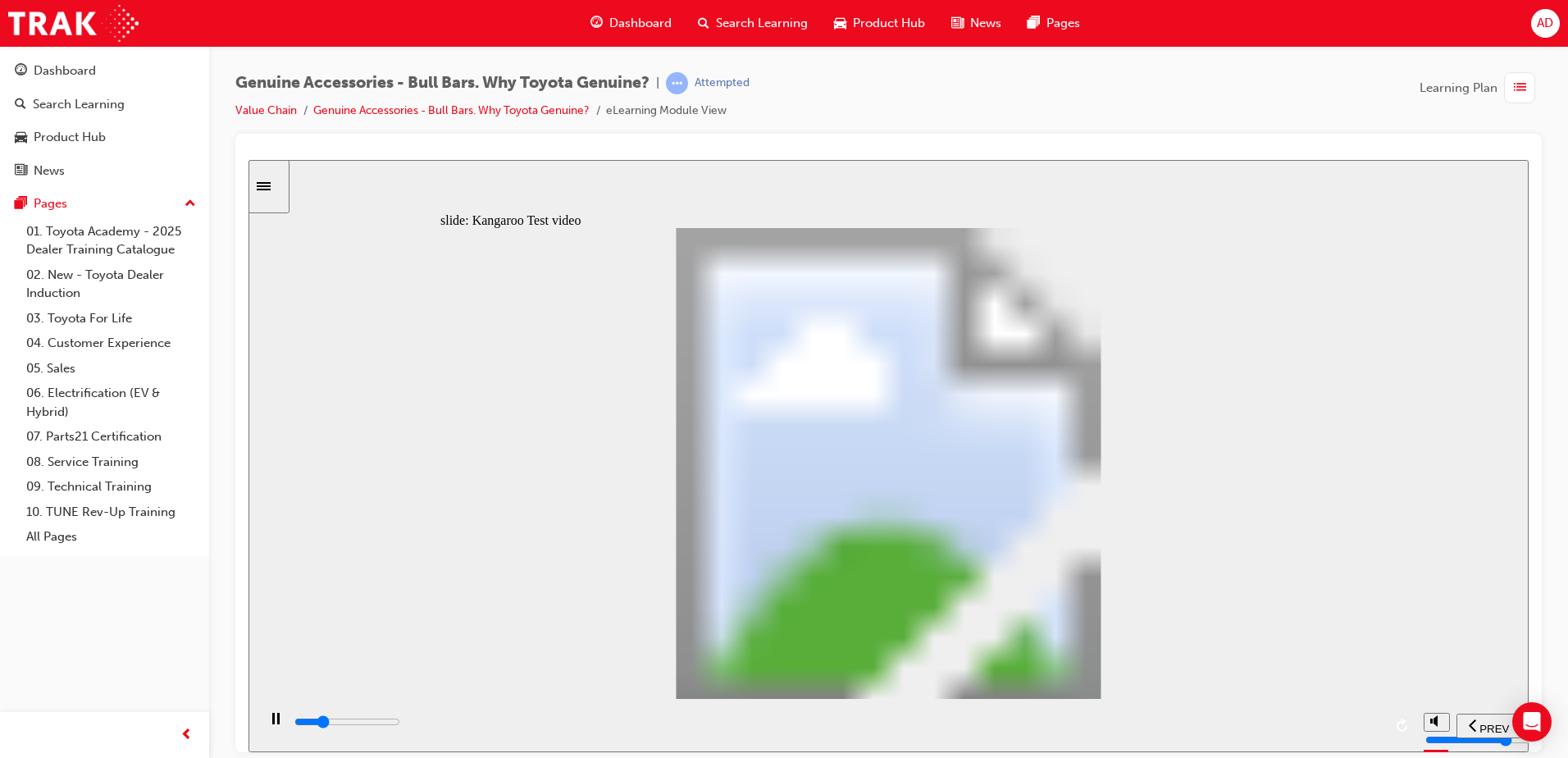
type input "0"
type input "5300"
type input "0"
type input "5300"
type input "0"
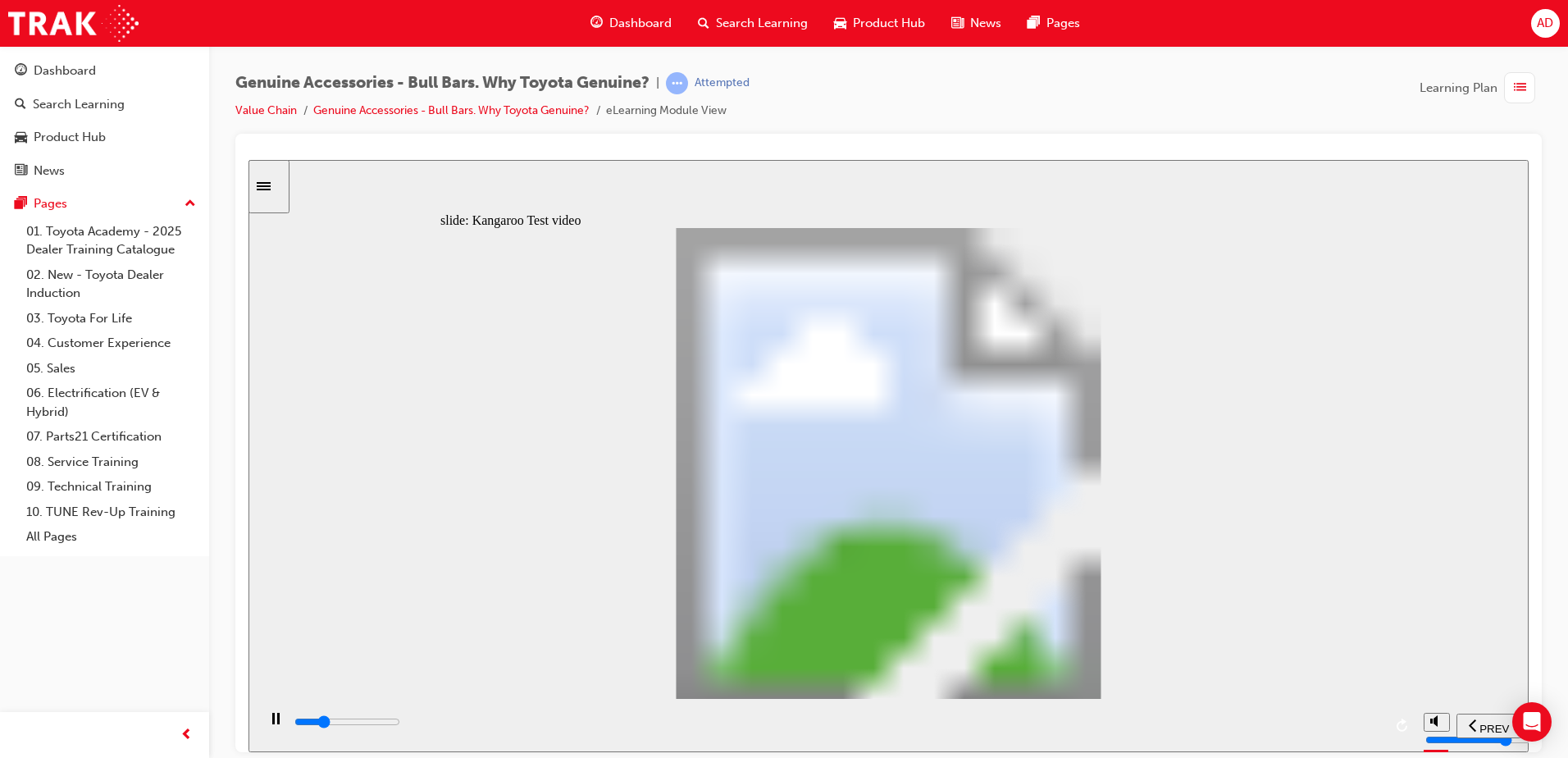
type input "5300"
type input "0"
type input "5300"
type input "0"
type input "5300"
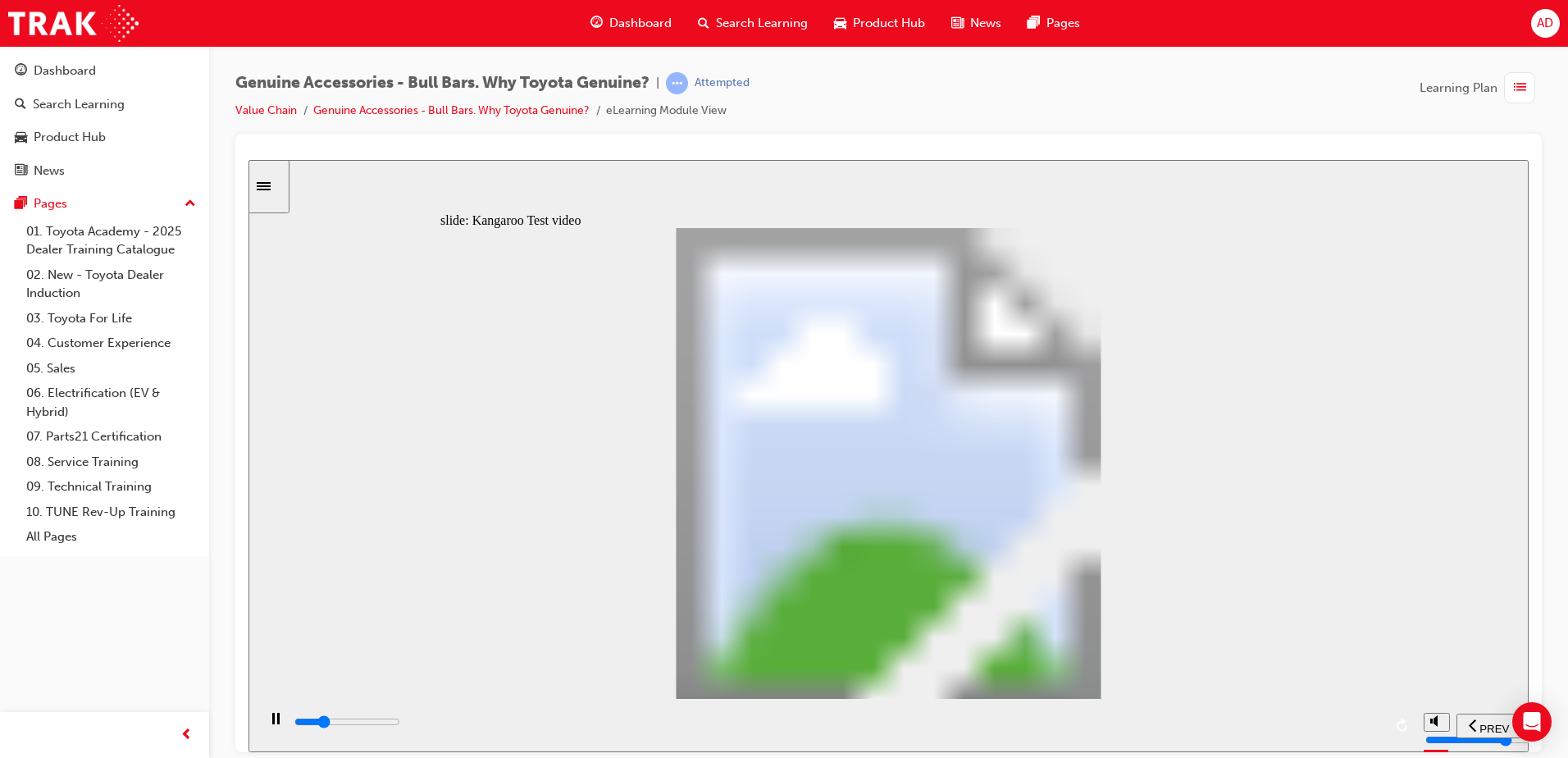
type input "0"
type input "5300"
type input "0"
type input "5400"
type input "0"
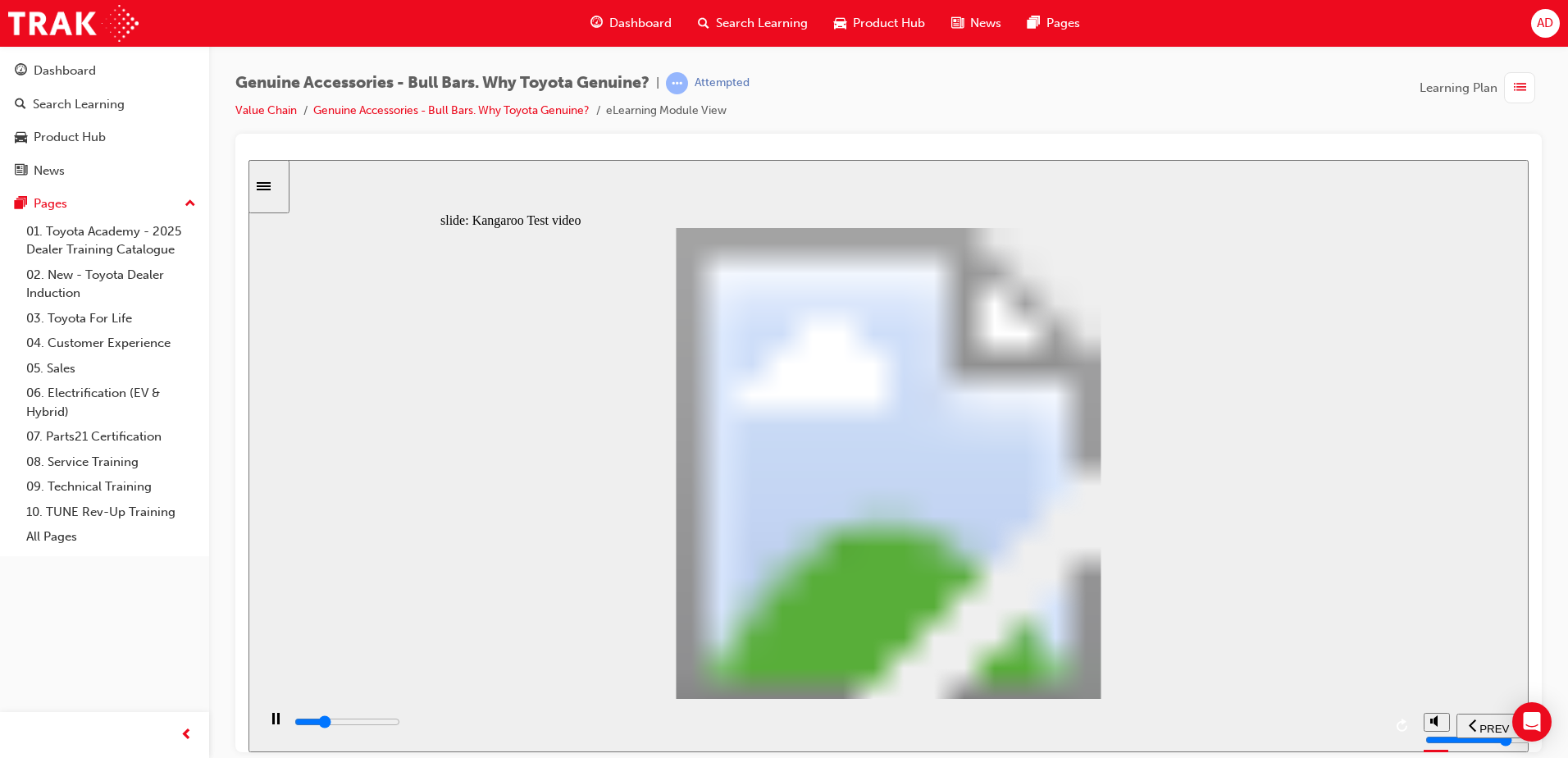
type input "5700"
type input "1"
type input "5900"
type input "1"
type input "6200"
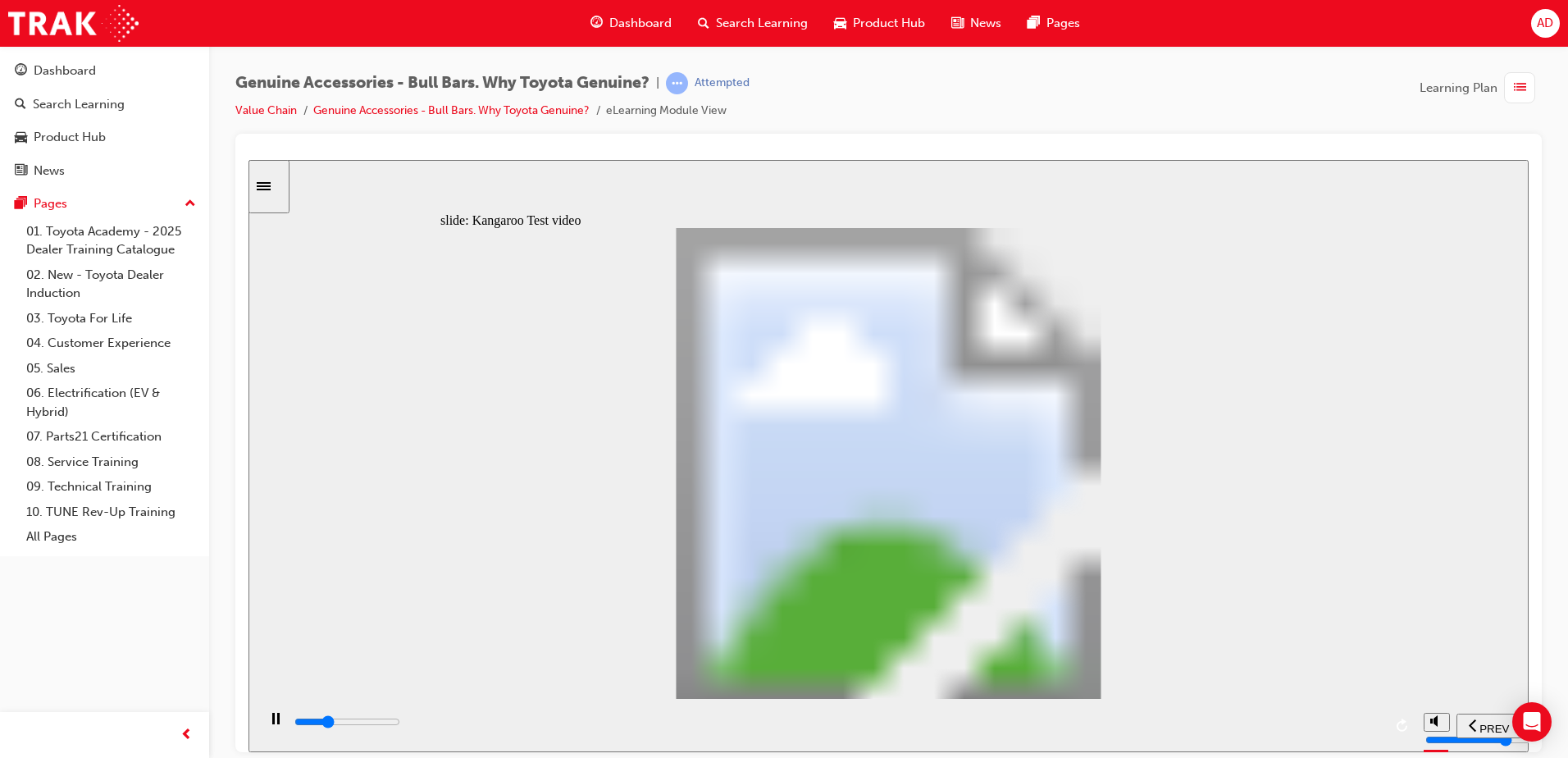
type input "1"
type input "6500"
type input "2"
type input "6700"
type input "2"
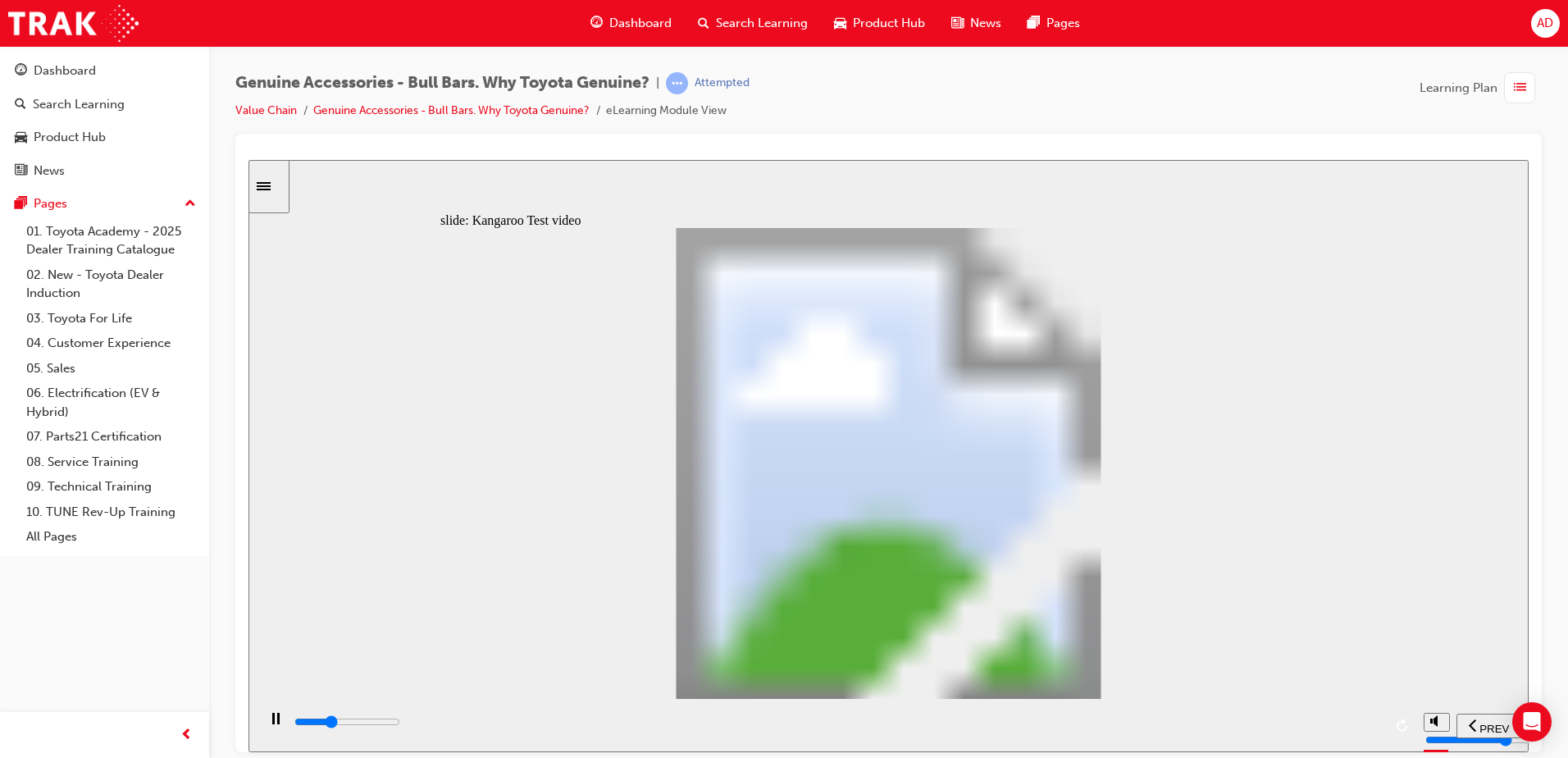
type input "7000"
type input "2"
type input "7300"
type input "2"
type input "7500"
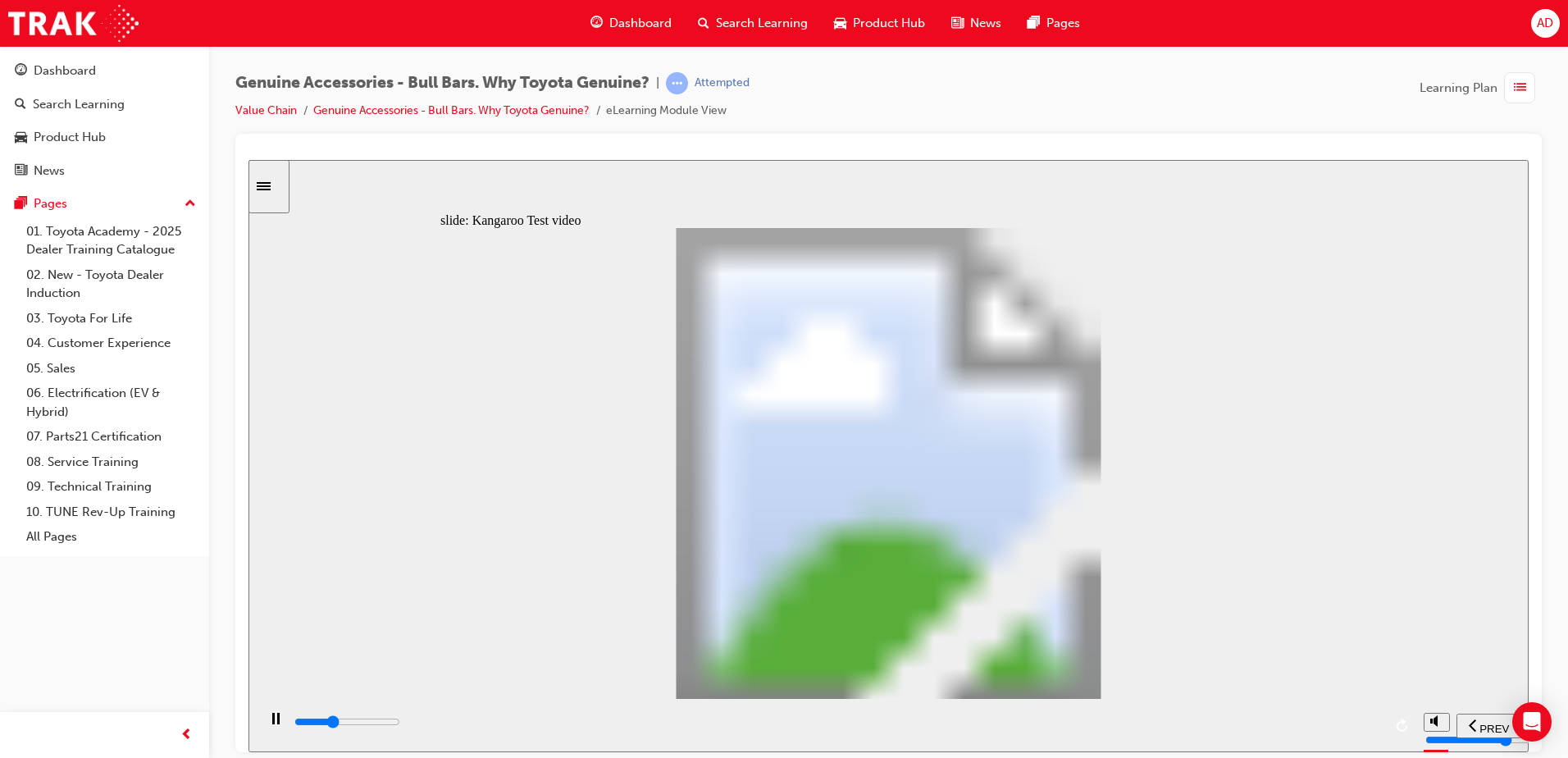
type input "3"
type input "7800"
type input "3"
type input "8100"
type input "3"
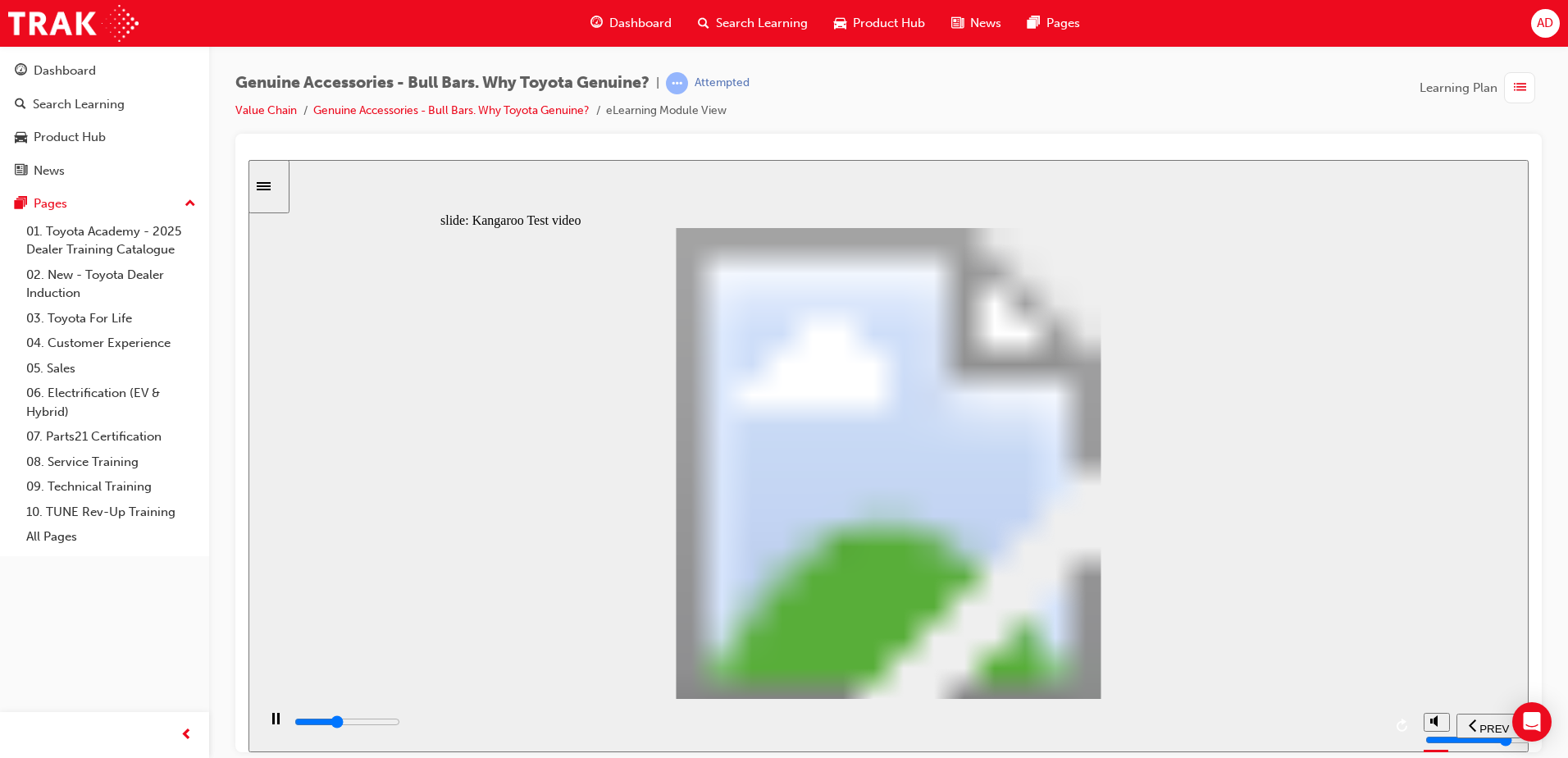
type input "8300"
type input "3"
type input "8600"
type input "4"
type input "8900"
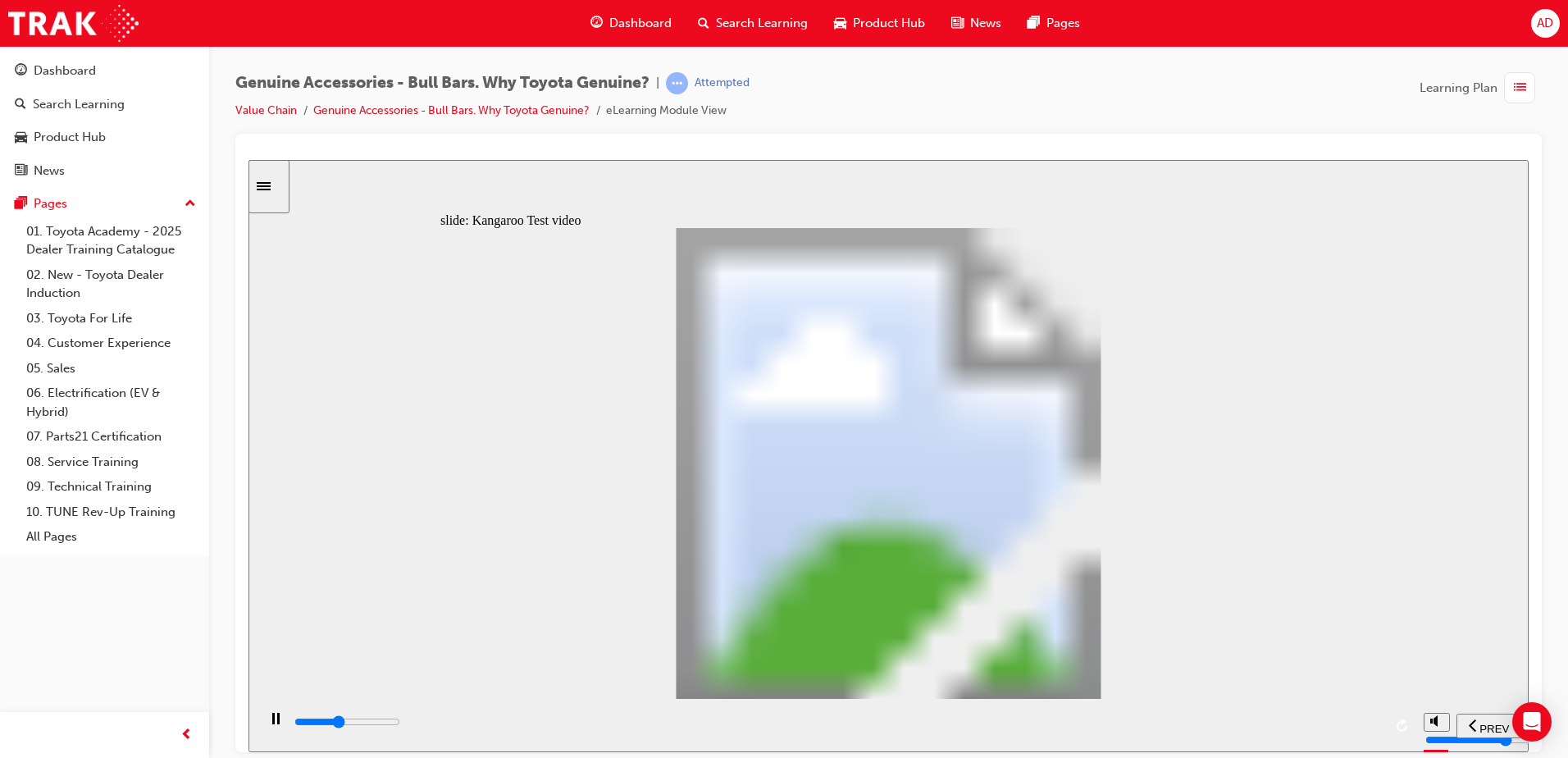
type input "4"
type input "9100"
type input "4"
type input "9400"
type input "4"
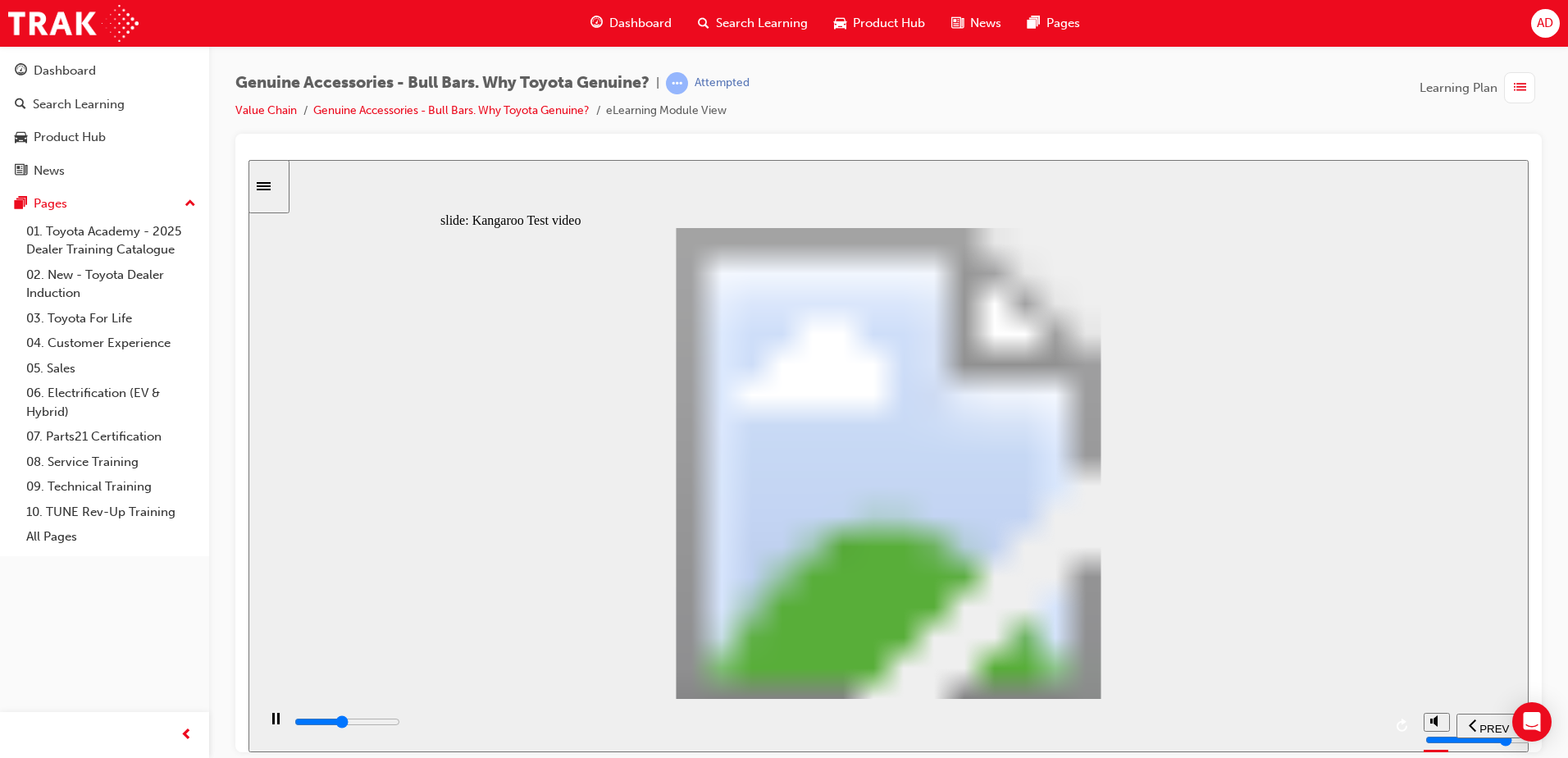
type input "9700"
type input "5"
type input "9900"
type input "5"
type input "10200"
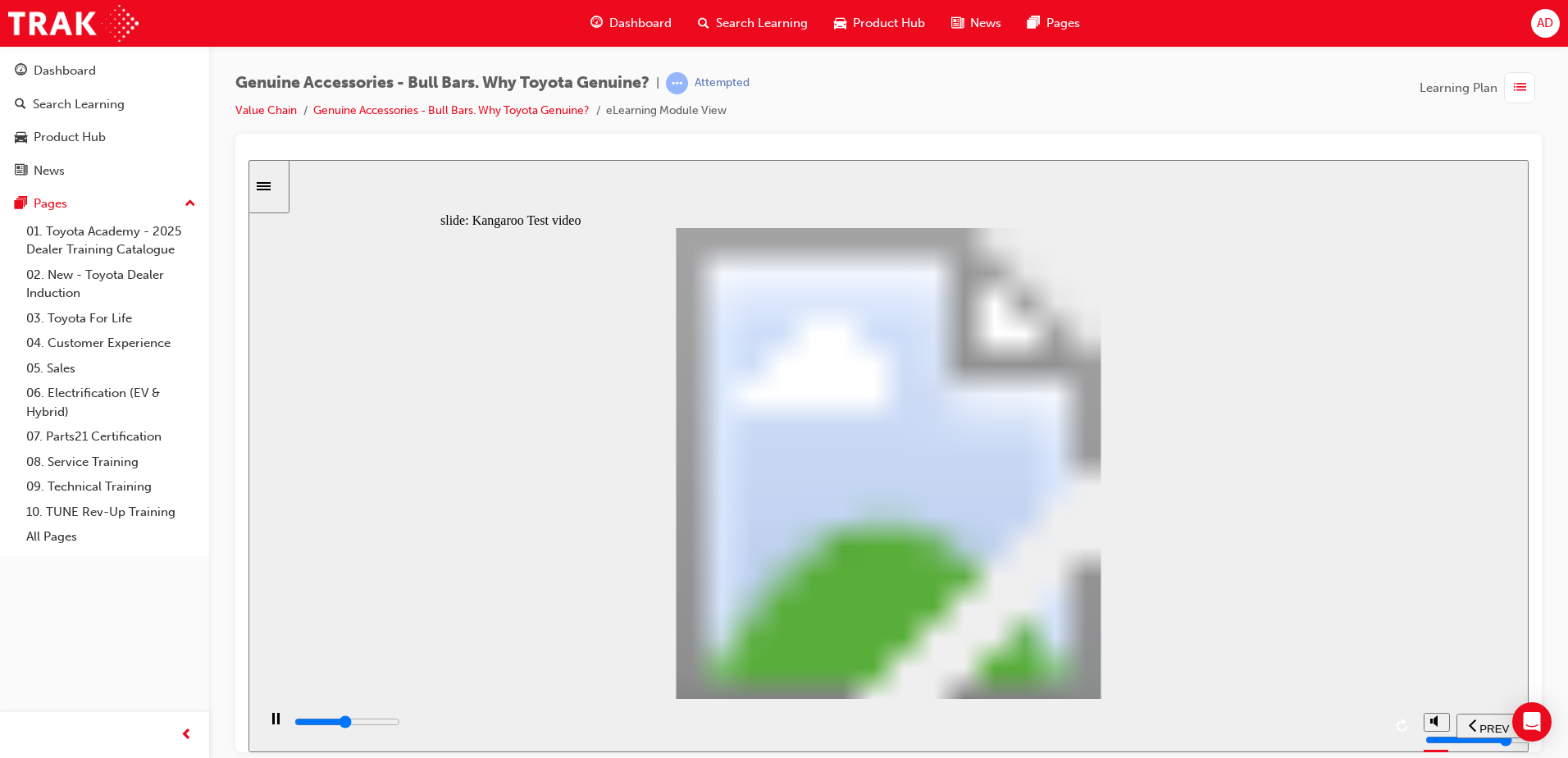
type input "5"
type input "10500"
type input "6"
type input "10700"
type input "6"
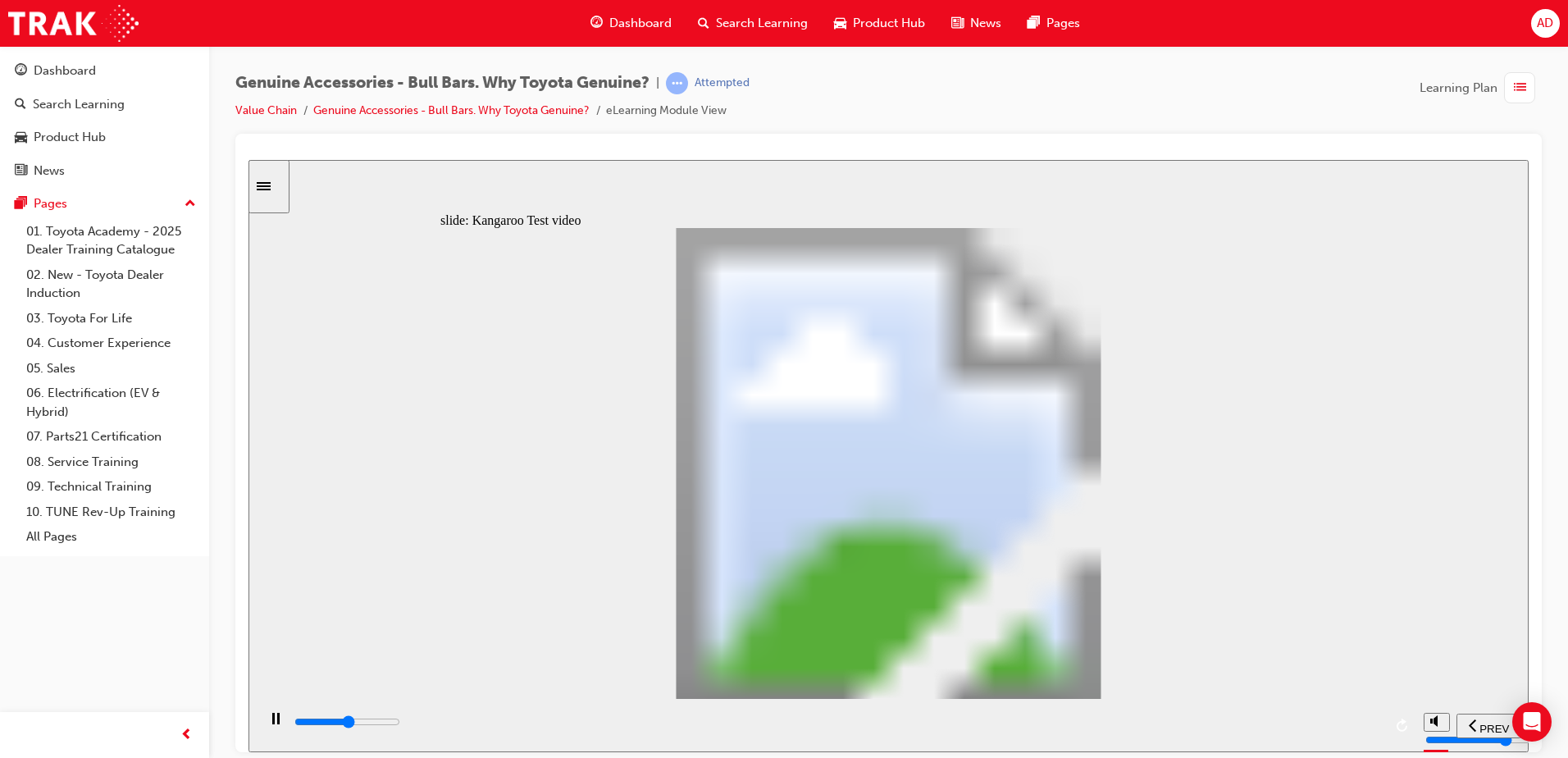
type input "11000"
type input "6"
type input "11200"
type input "6"
type input "11500"
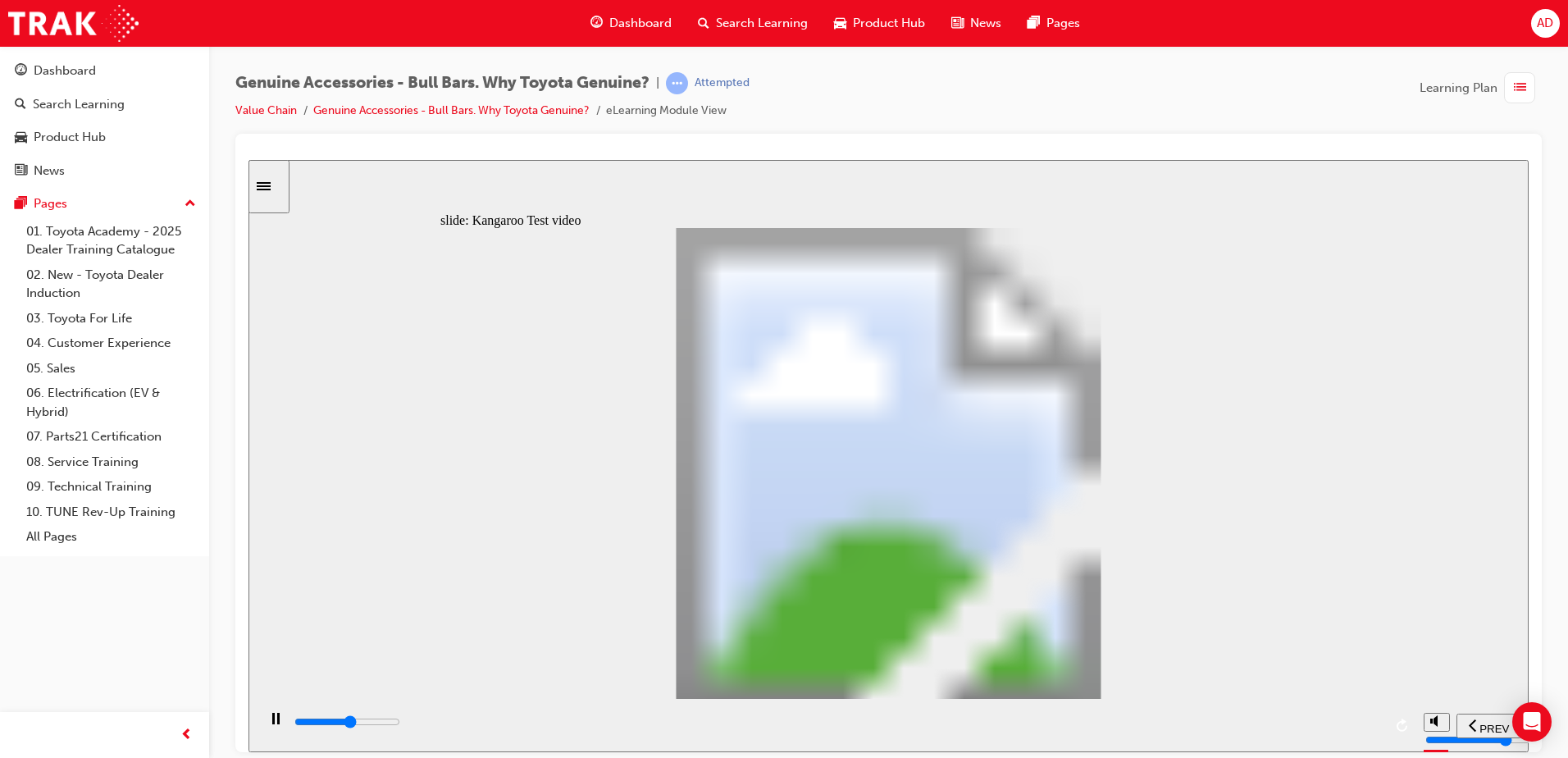
type input "7"
type input "11800"
type input "7"
type input "12000"
type input "7"
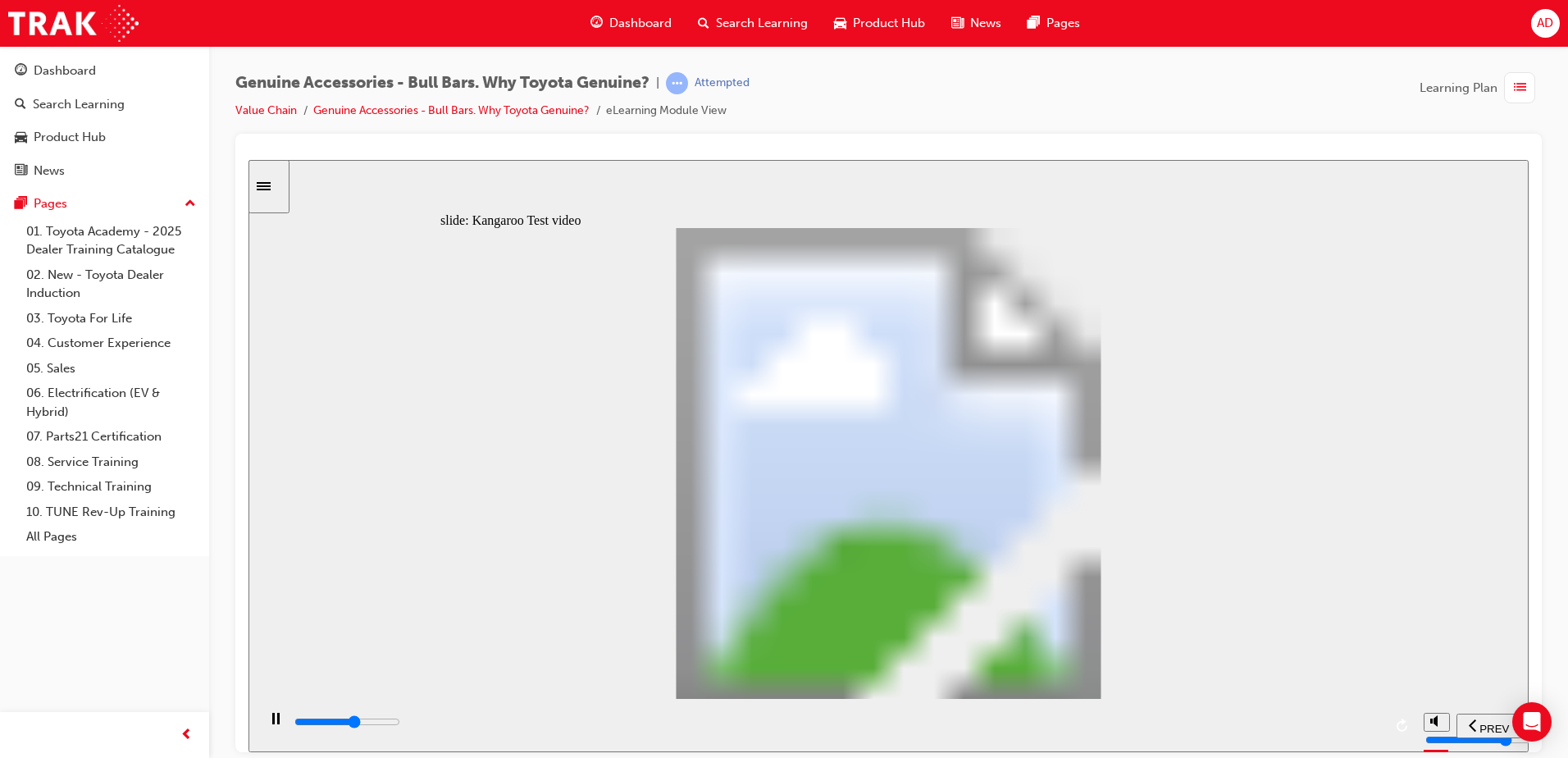
type input "12300"
type input "7"
type input "12600"
type input "8"
type input "12800"
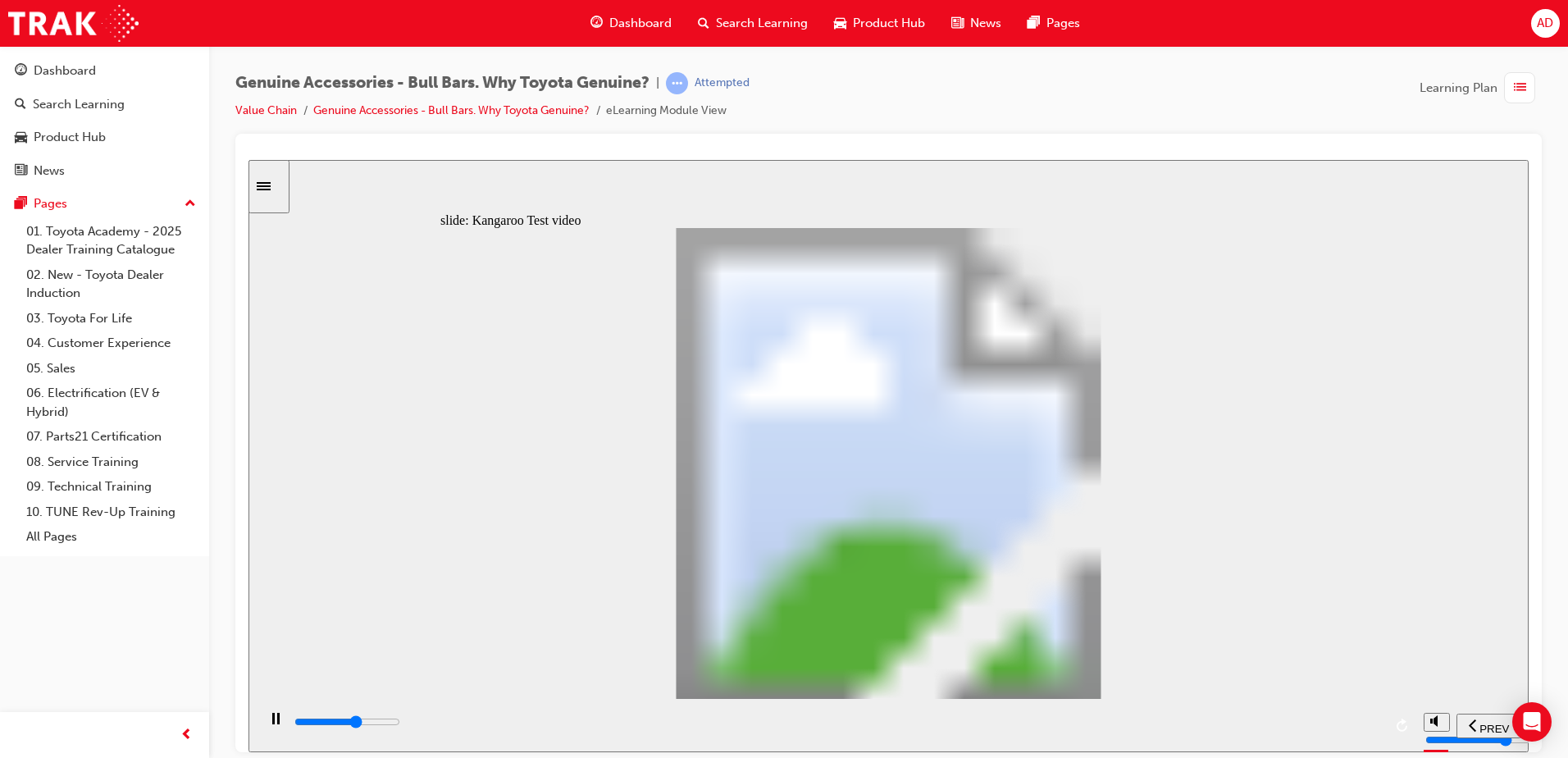
type input "8"
type input "13100"
type input "8"
type input "13400"
type input "8"
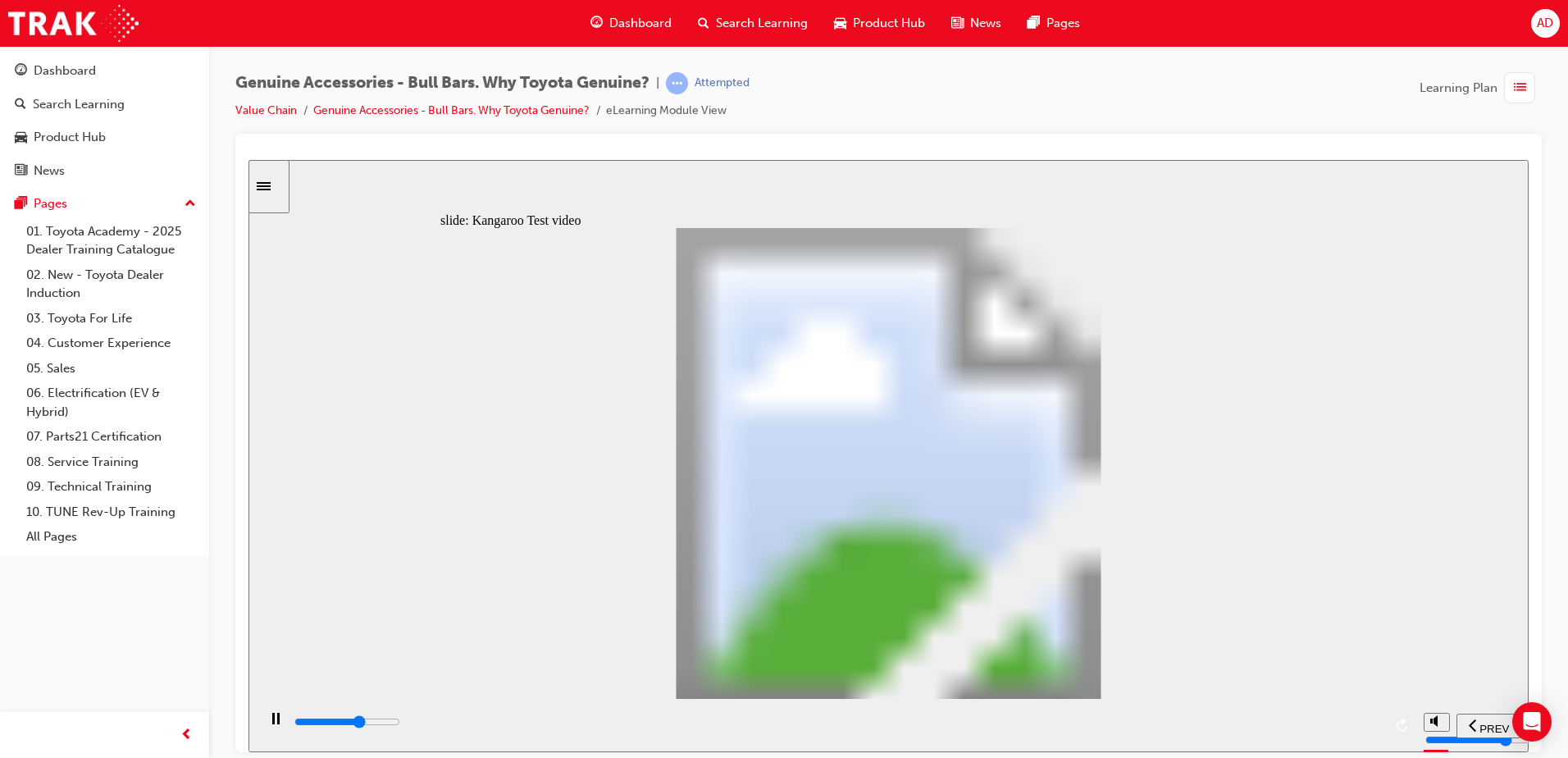
type input "13600"
type input "9"
type input "13900"
type input "9"
type input "14200"
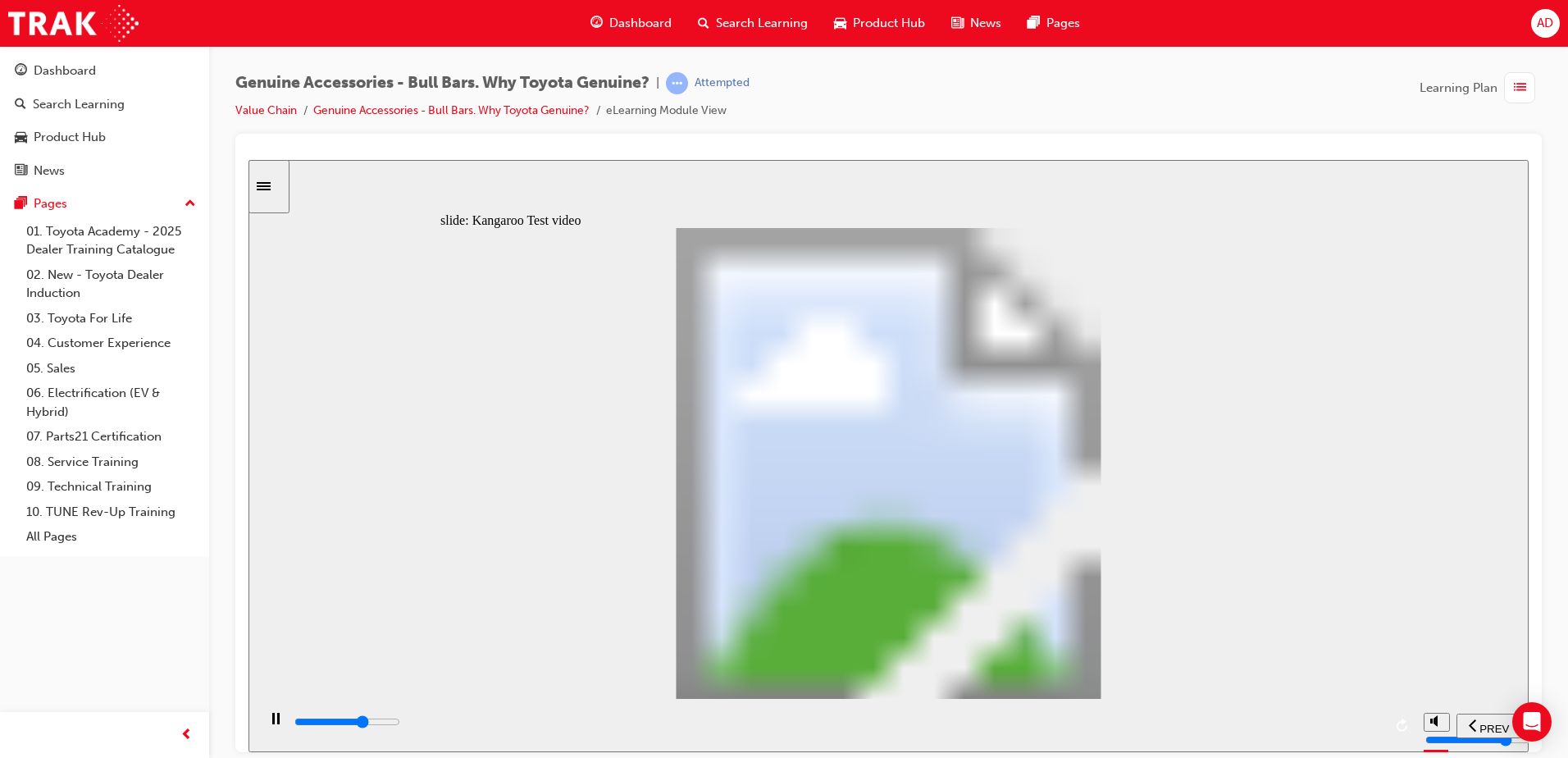
type input "9"
type input "14400"
type input "10"
type input "14700"
type input "10"
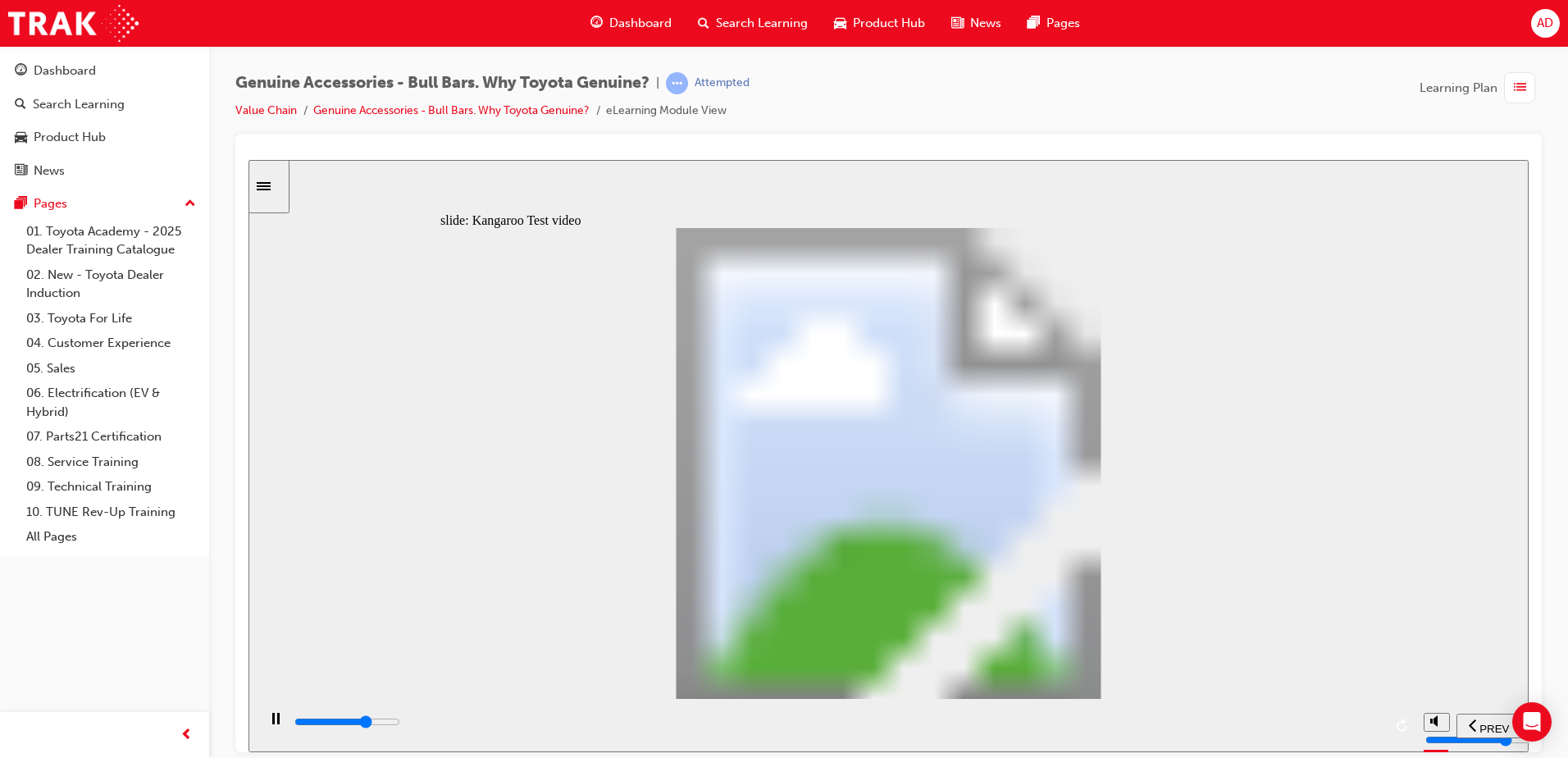
type input "15000"
type input "10"
type input "15200"
type input "10"
type input "15500"
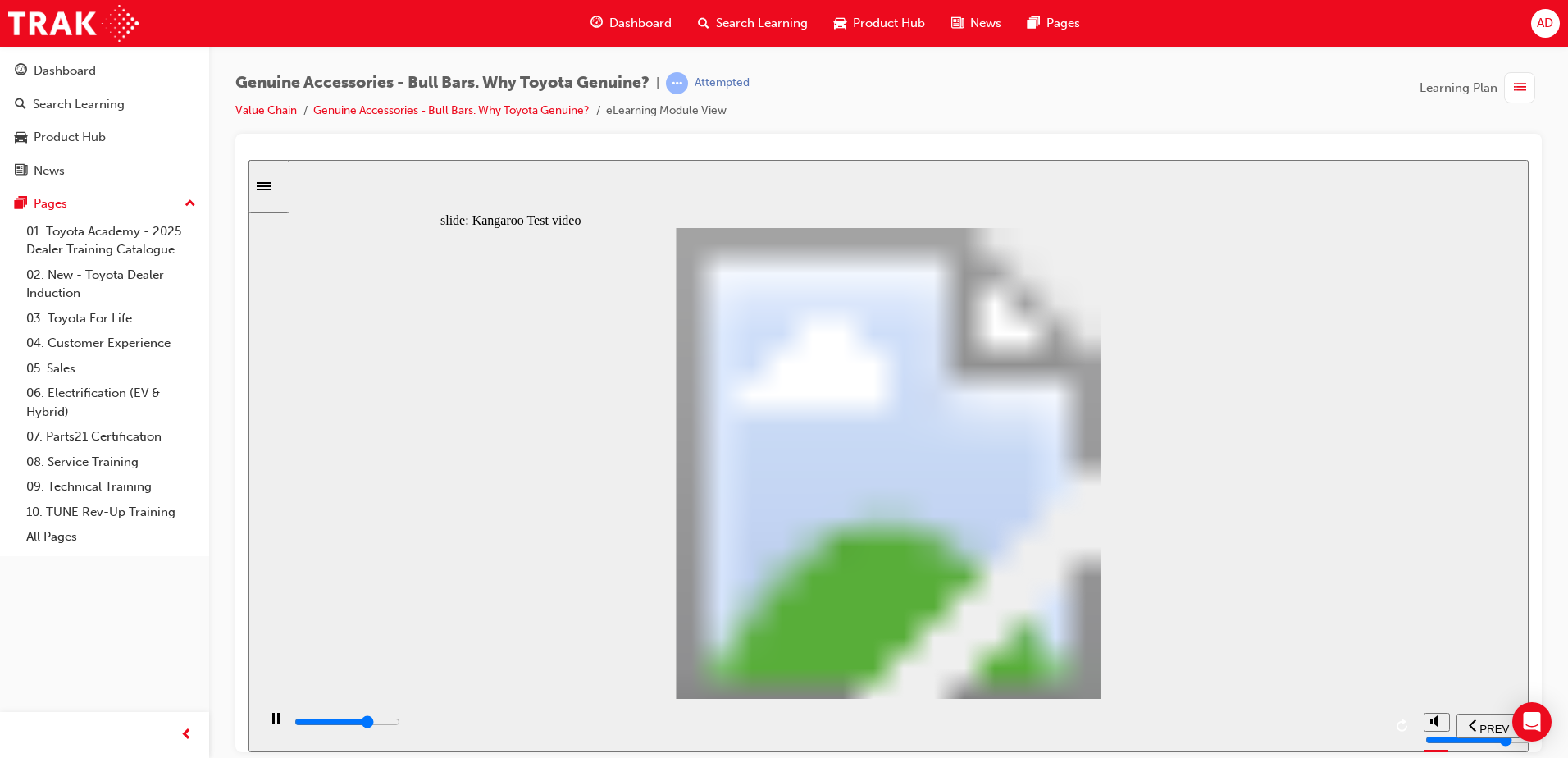
type input "11"
type input "15800"
type input "11"
type input "16000"
type input "11"
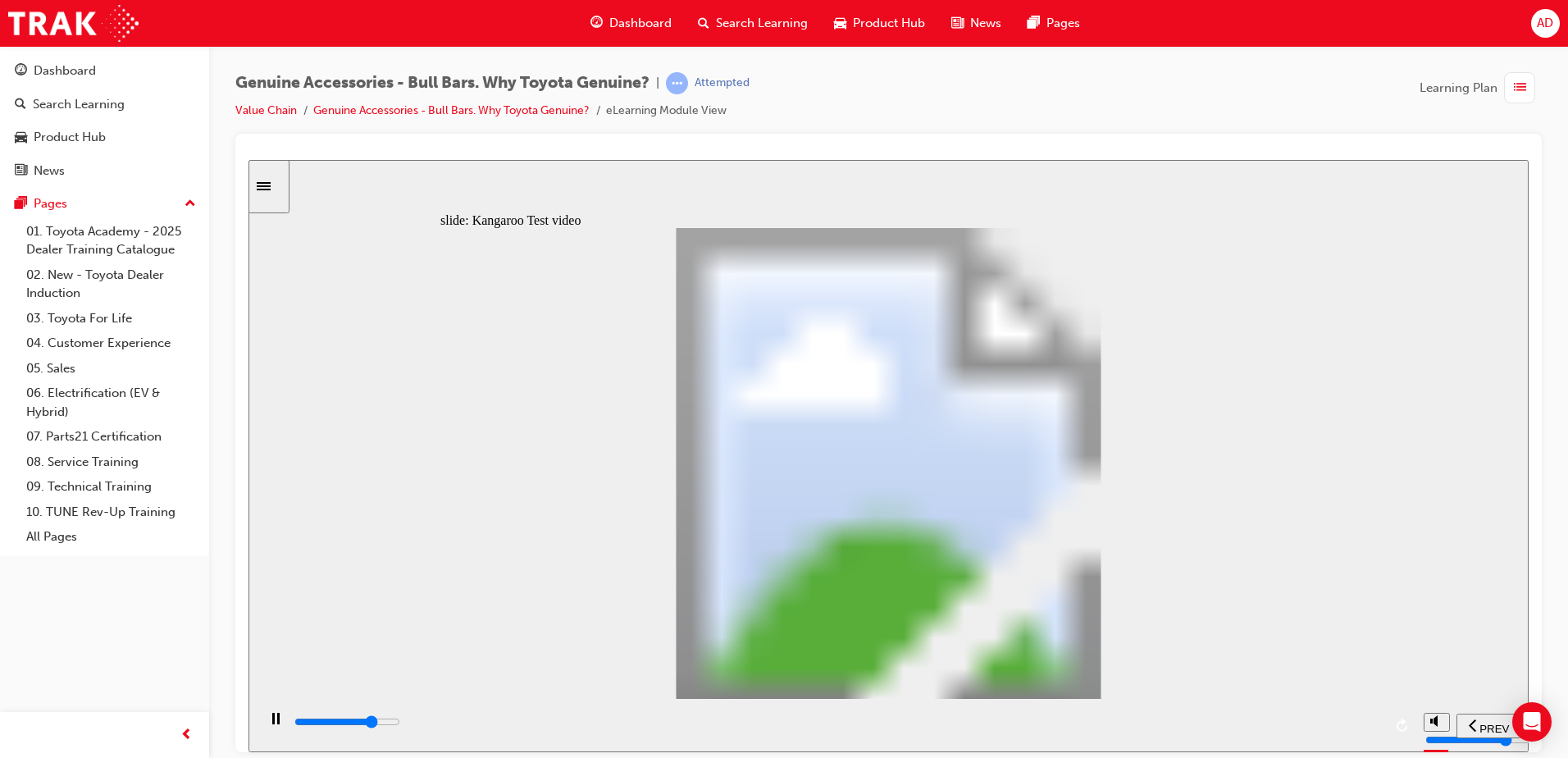
type input "16300"
type input "11"
type input "16600"
type input "12"
type input "16800"
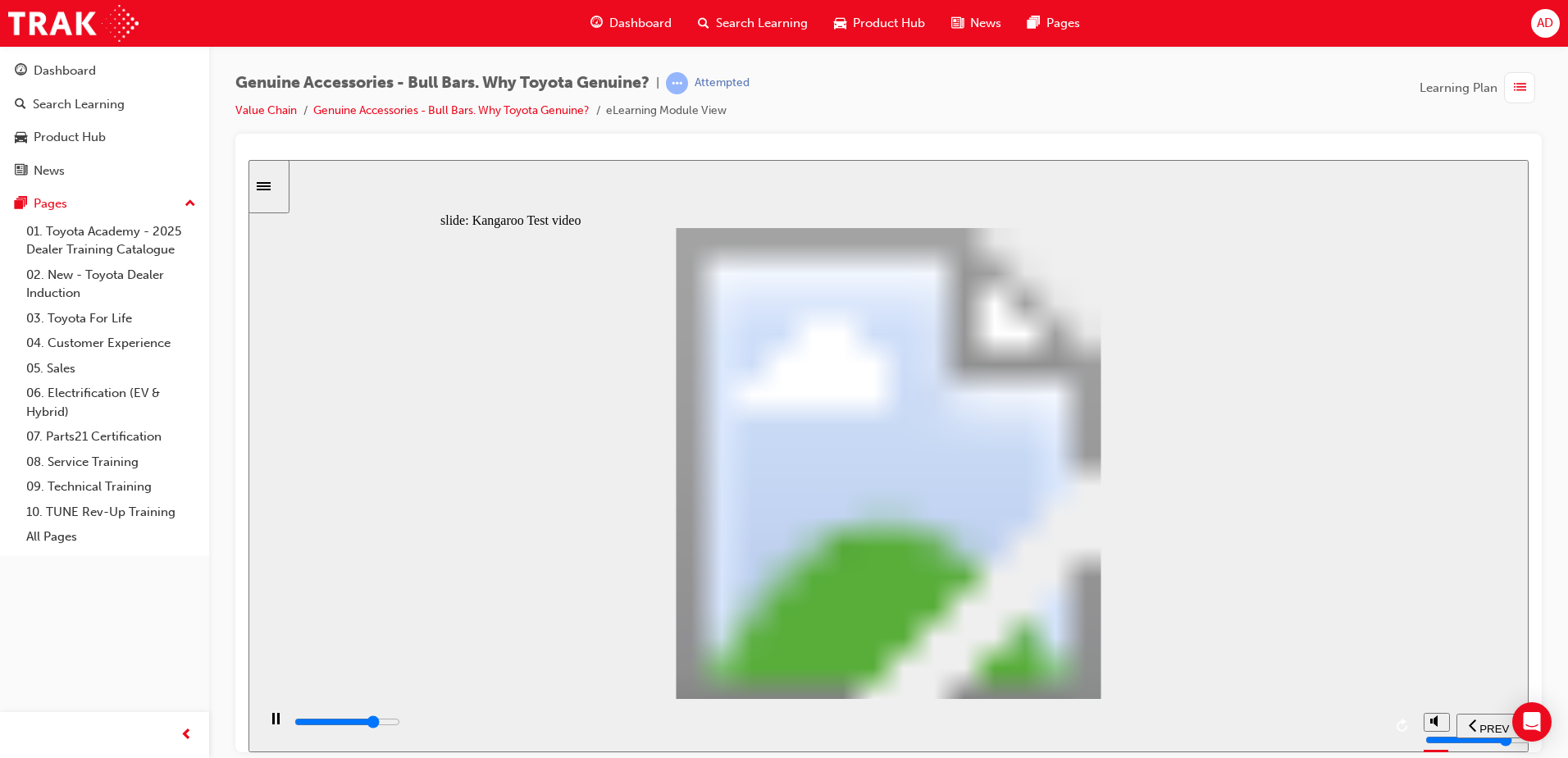
type input "12"
type input "17100"
type input "12"
type input "17400"
type input "12"
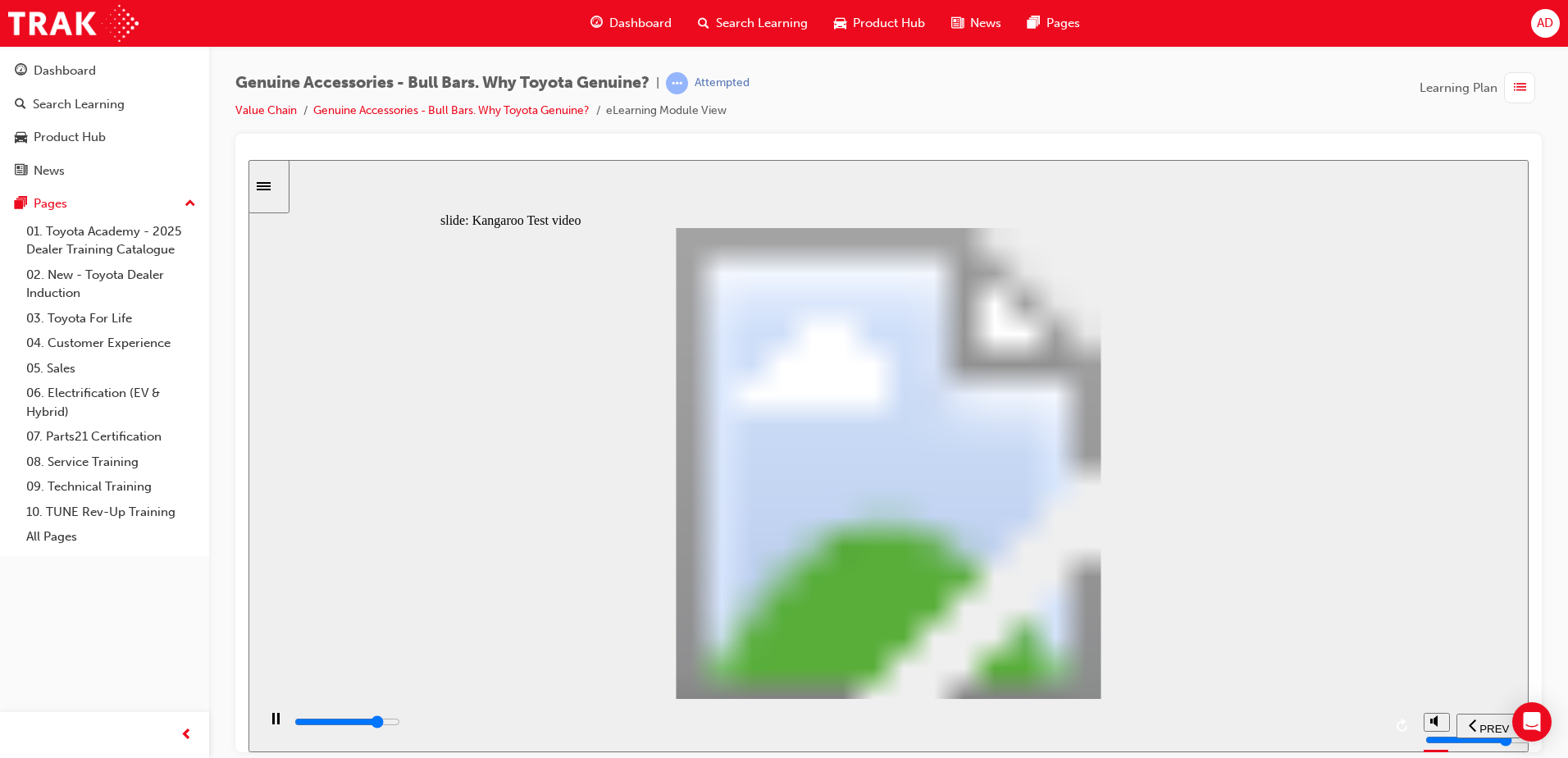
type input "17600"
type input "13"
type input "17900"
type input "13"
type input "18200"
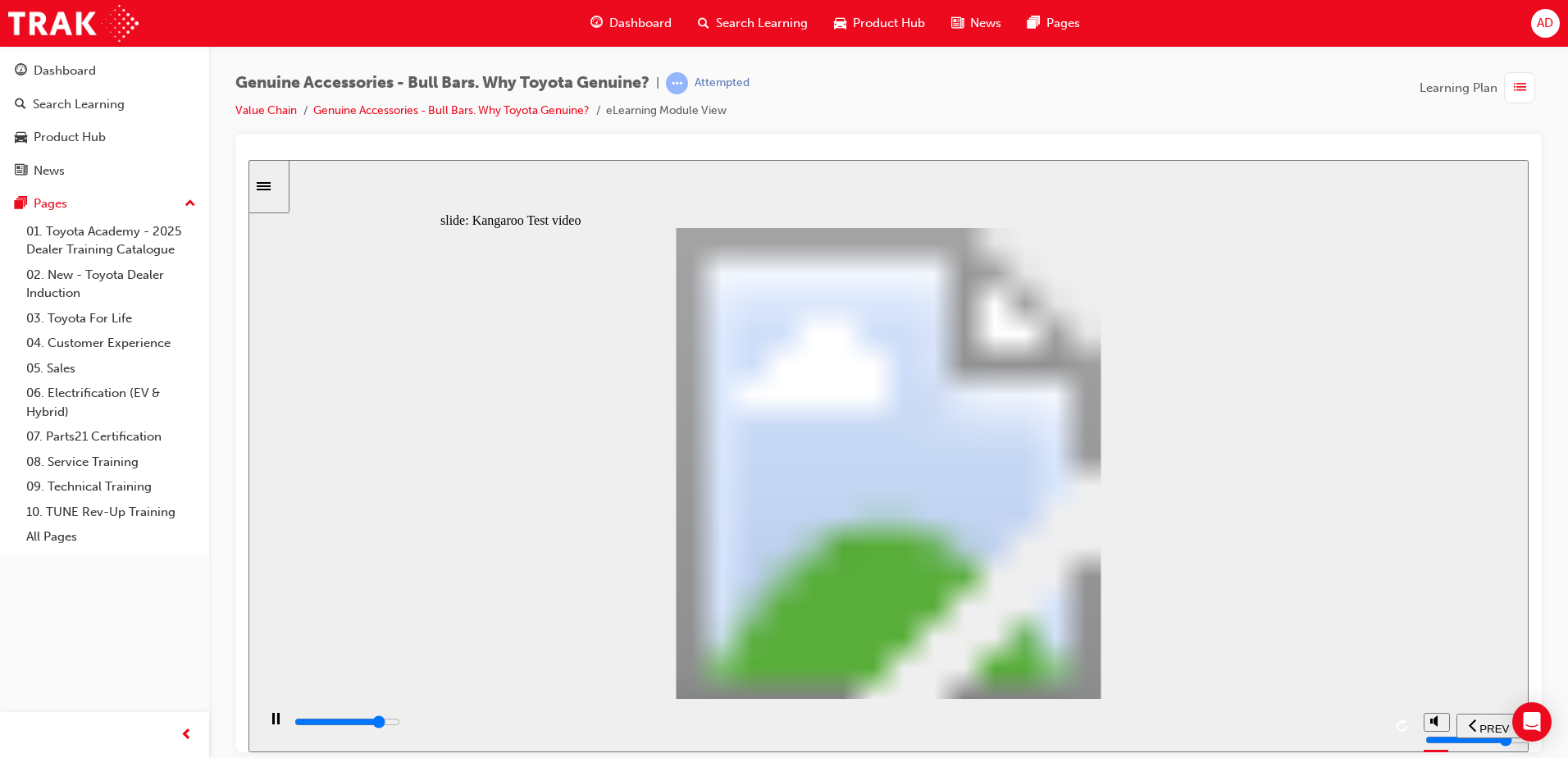
type input "13"
type input "18400"
type input "14"
type input "18700"
type input "14"
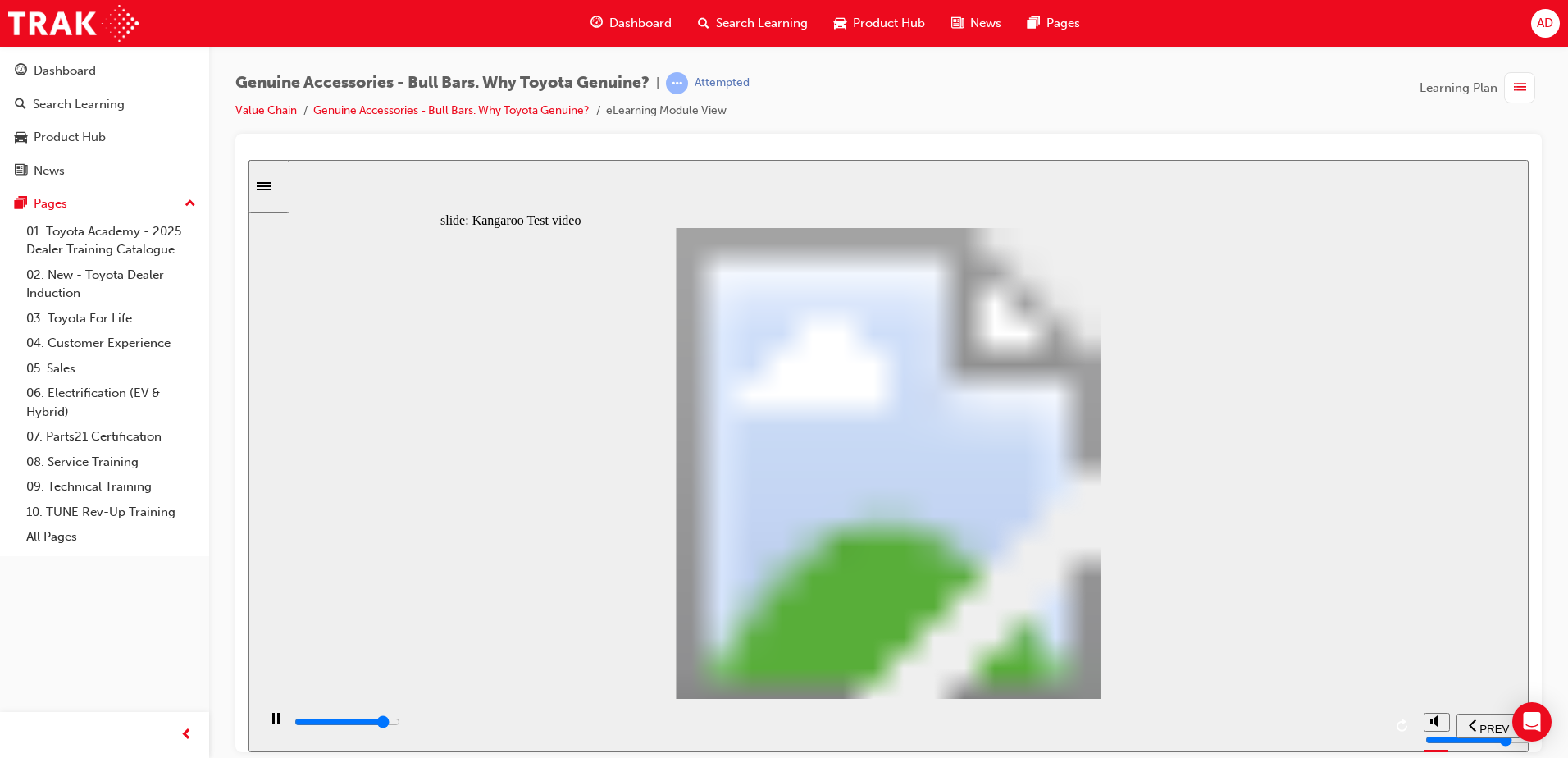
type input "19000"
type input "14"
type input "19300"
type input "14"
type input "19500"
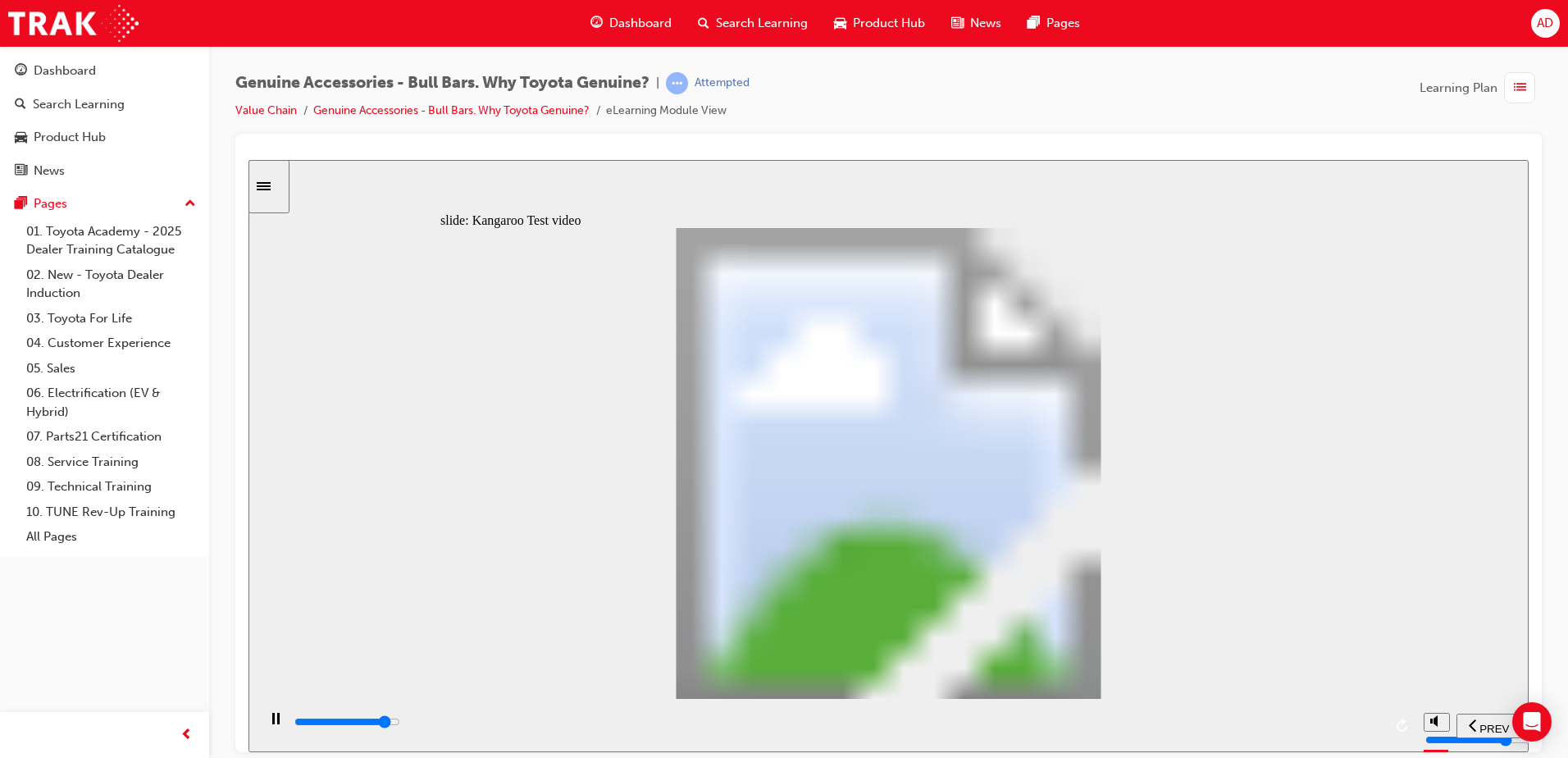
type input "15"
type input "19800"
type input "15"
type input "20000"
type input "15"
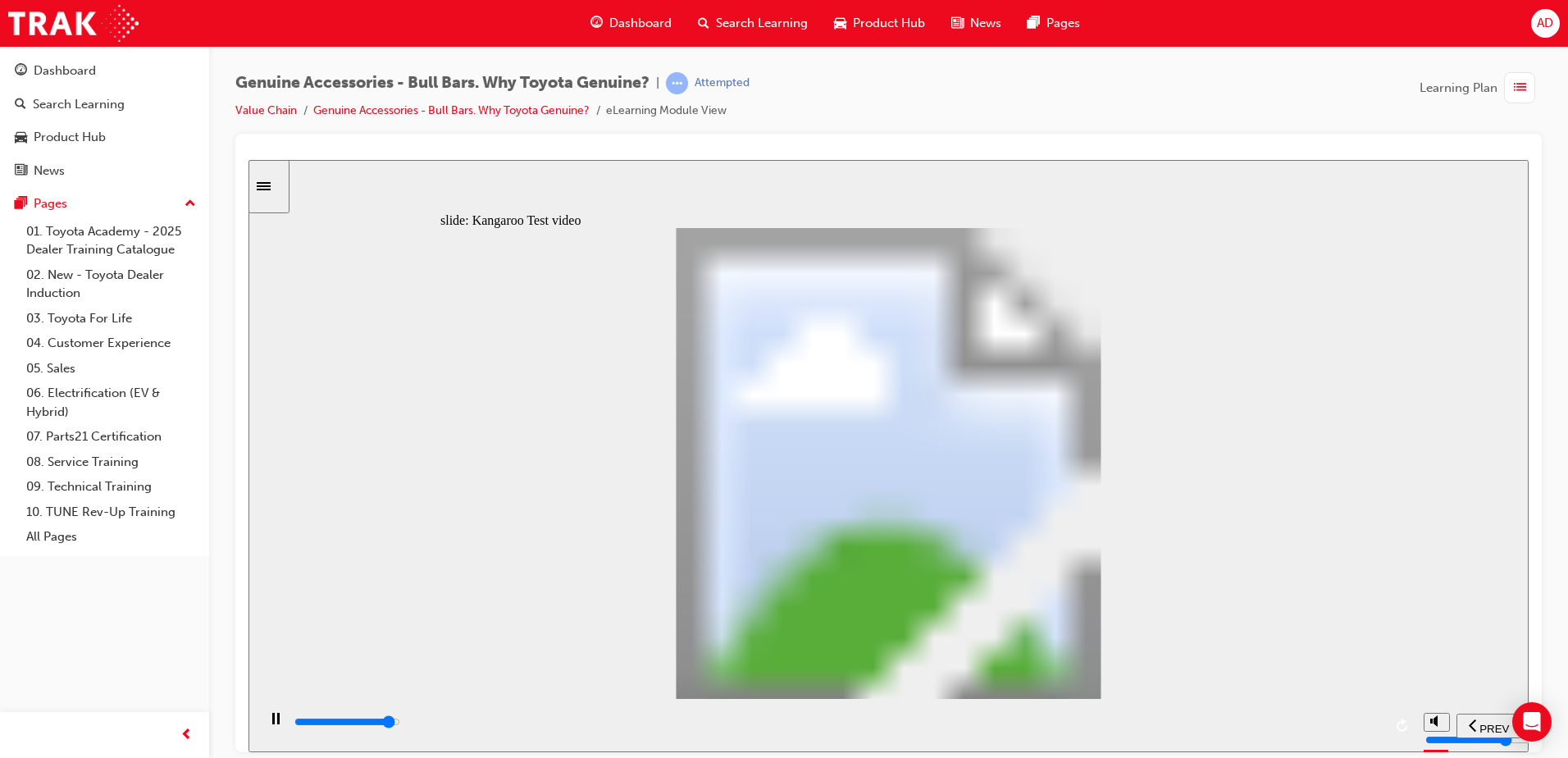
type input "20300"
type input "15"
type input "20600"
type input "16"
type input "20800"
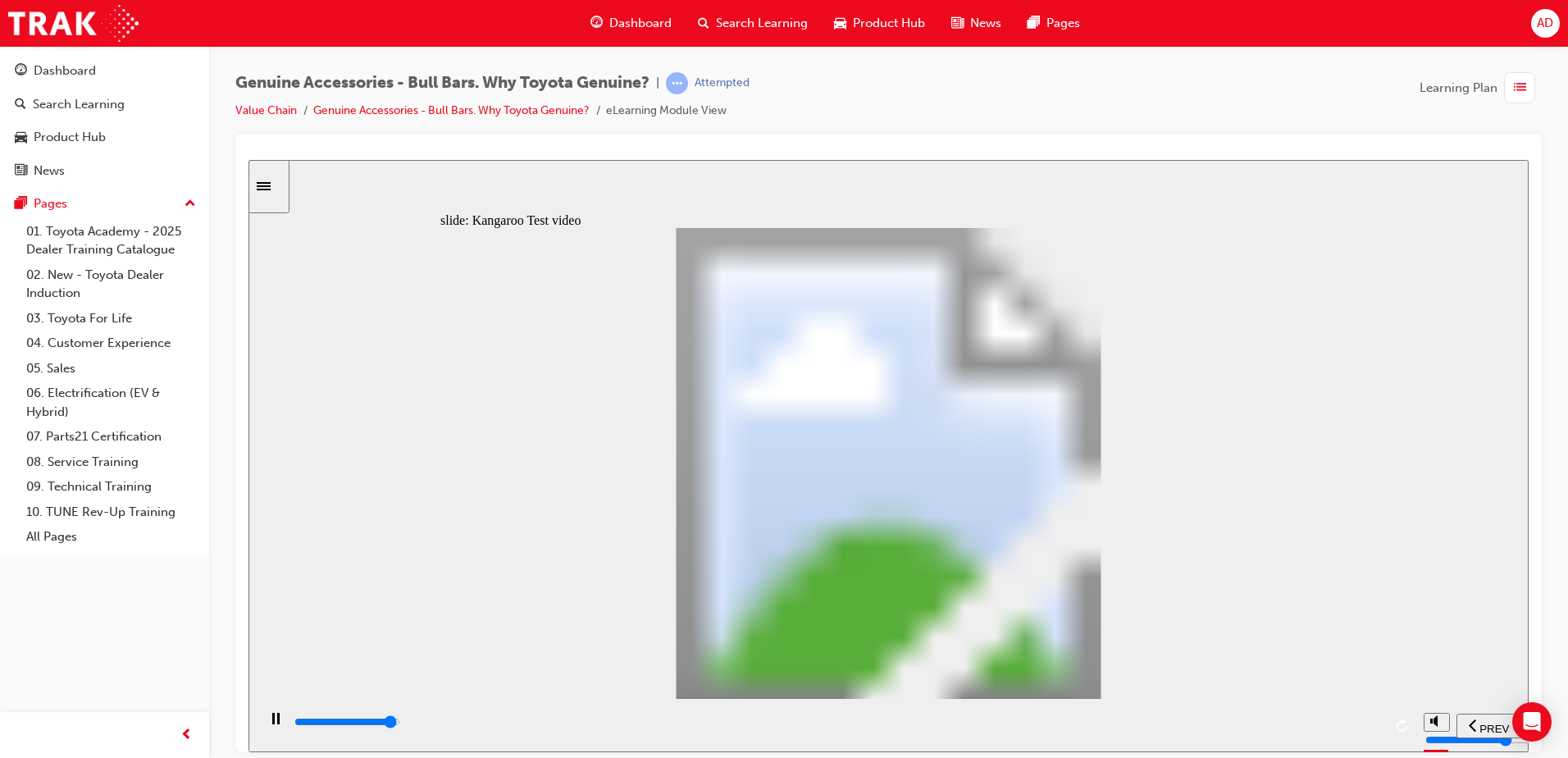
type input "16"
type input "21100"
type input "16"
type input "21400"
type input "16"
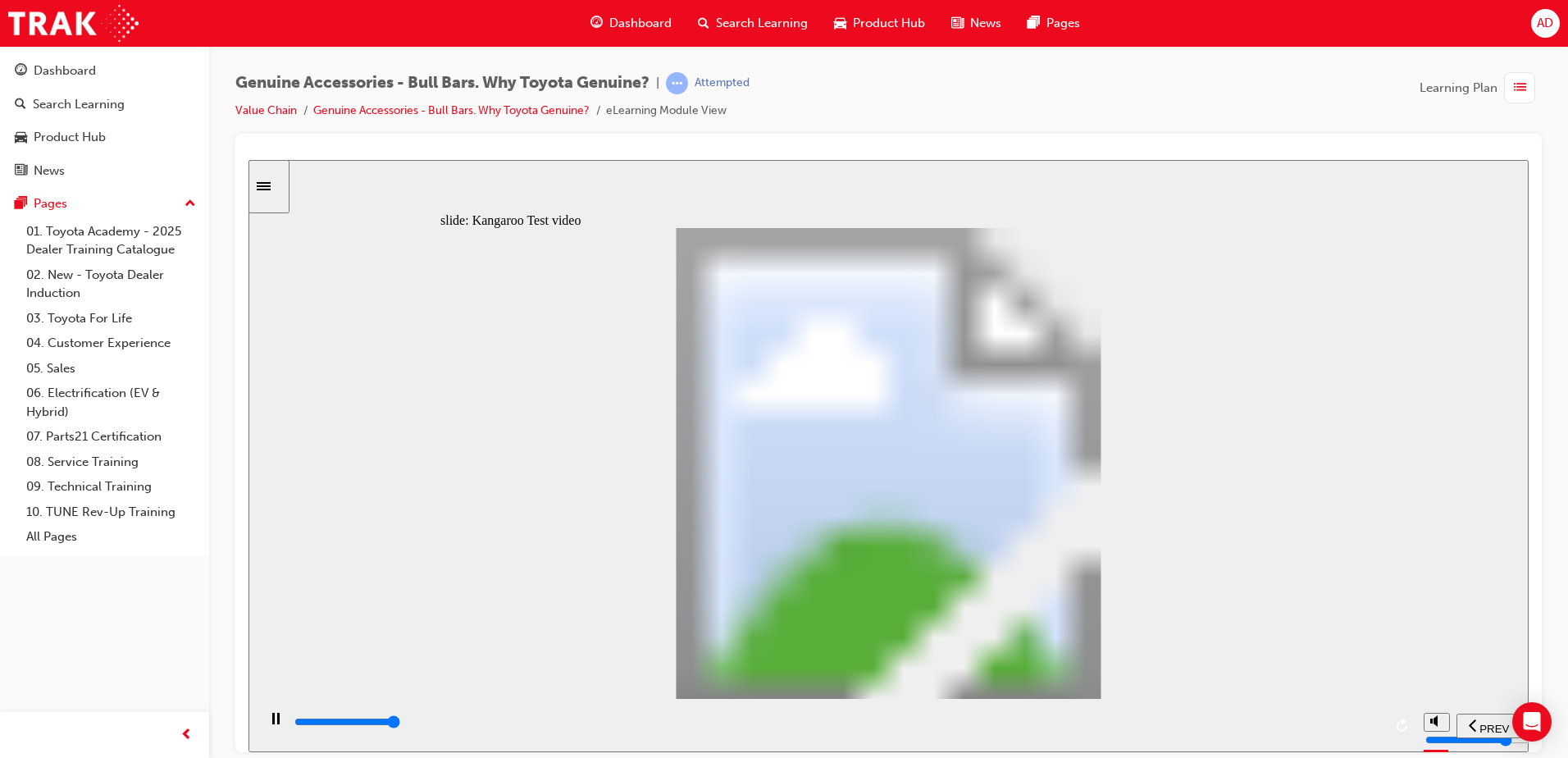
type input "21500"
type input "22"
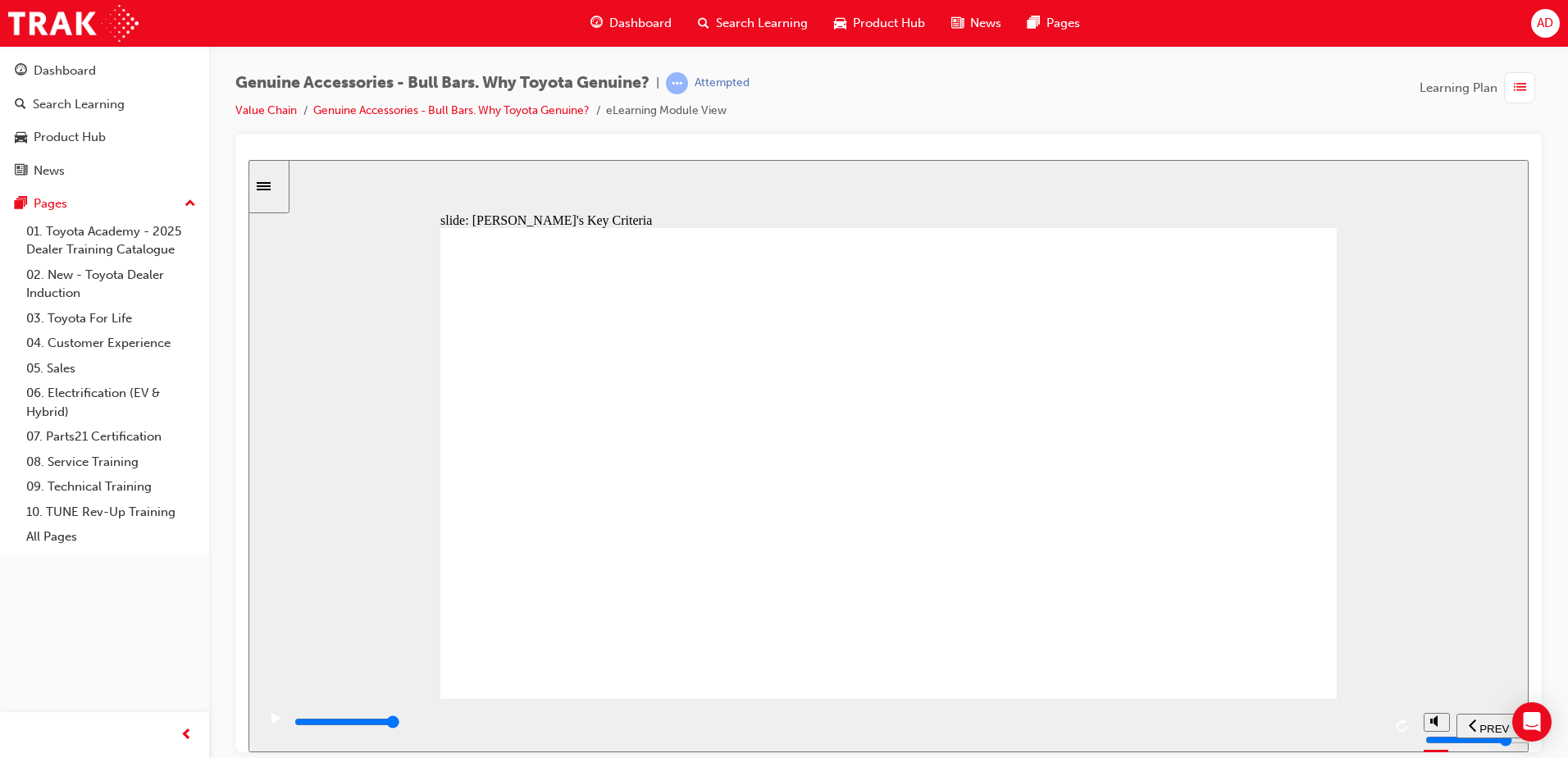
click at [279, 192] on div "Sidebar Toggle" at bounding box center [269, 186] width 28 height 13
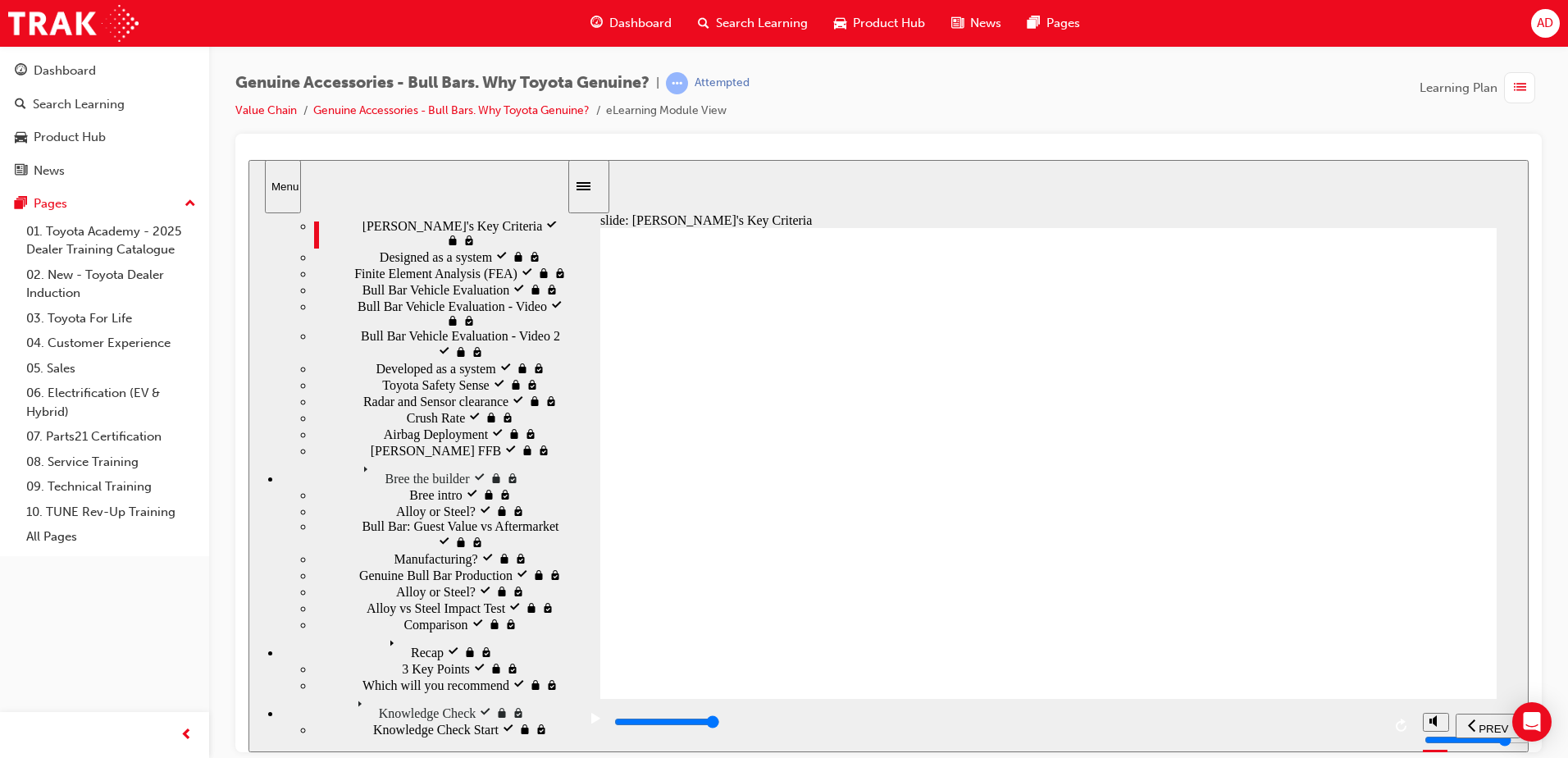
scroll to position [667, 0]
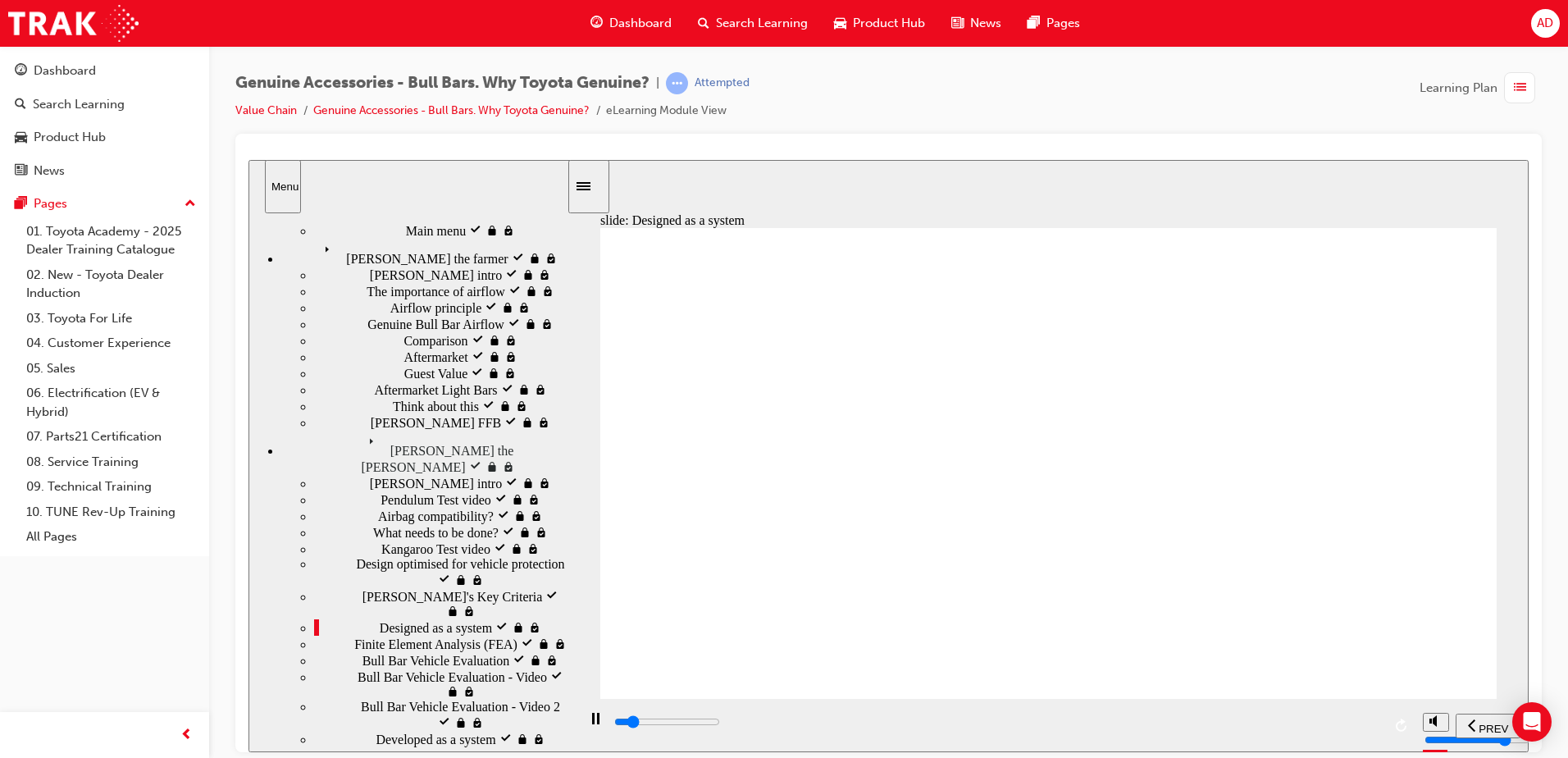
scroll to position [175, 0]
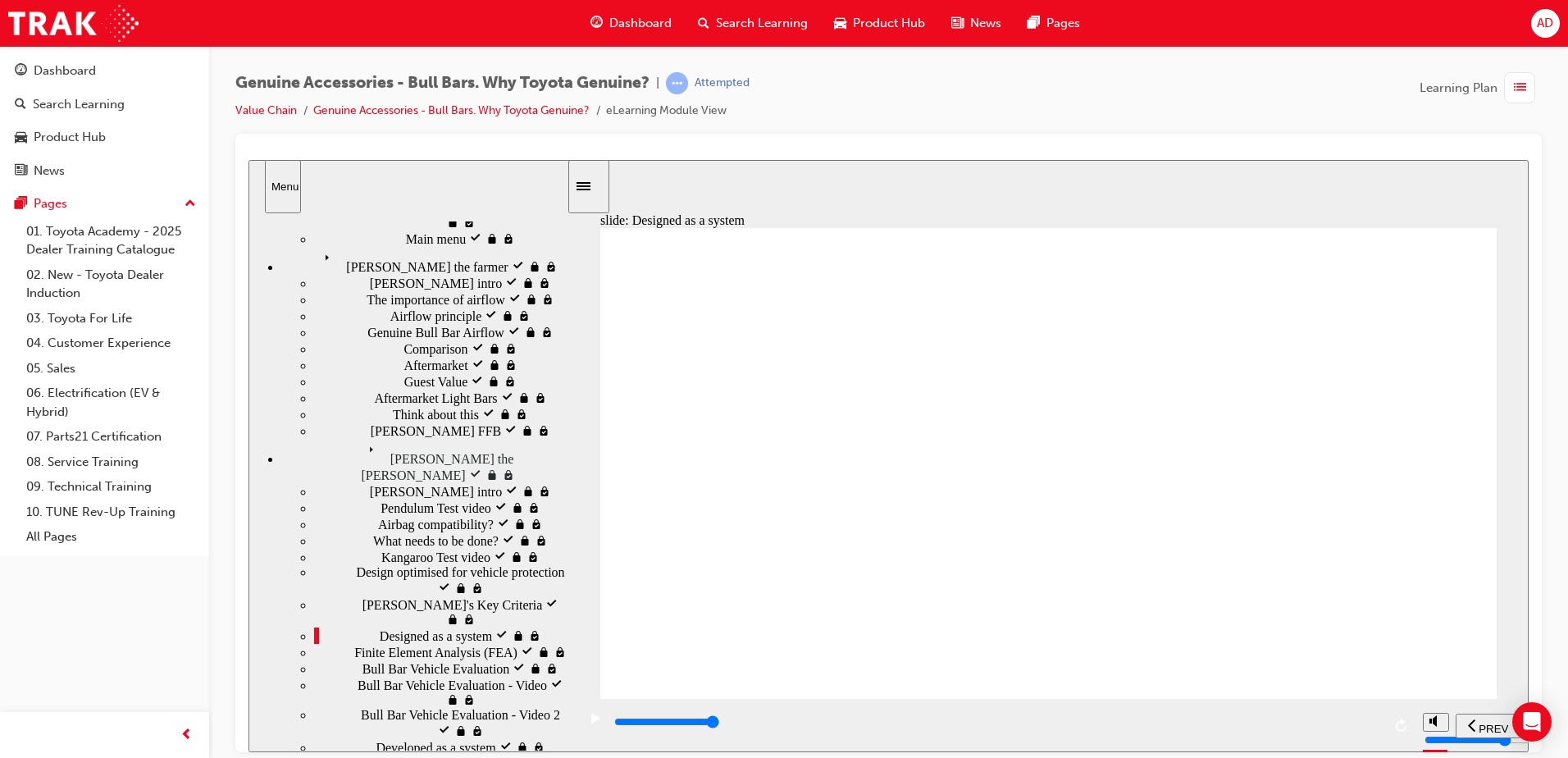
click at [720, 723] on input "slide progress" at bounding box center [667, 722] width 106 height 14
click at [1380, 726] on div "playback controls" at bounding box center [997, 722] width 770 height 18
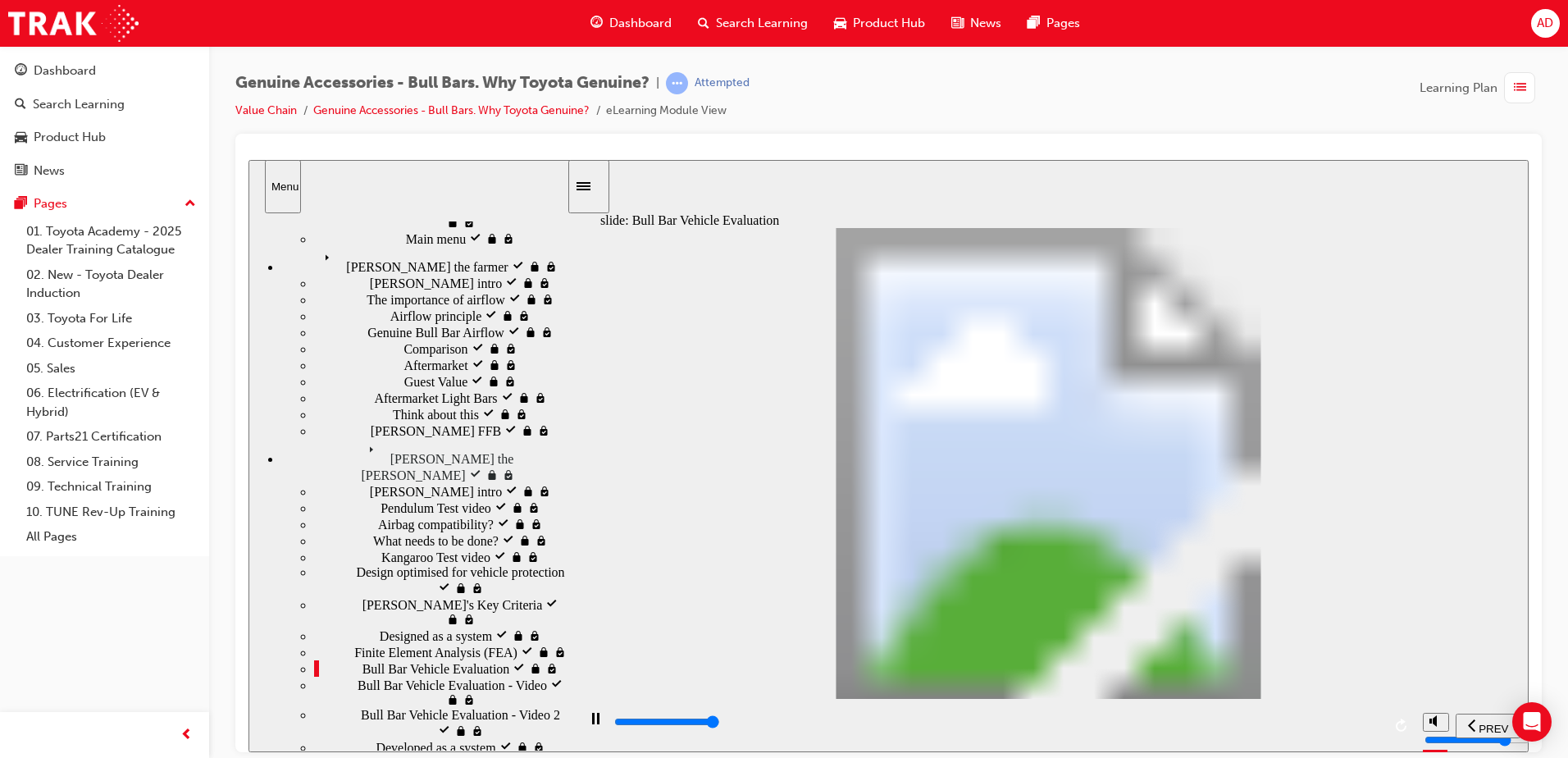
click at [1377, 726] on div "playback controls" at bounding box center [997, 722] width 770 height 18
click at [1370, 722] on div "playback controls" at bounding box center [997, 722] width 770 height 18
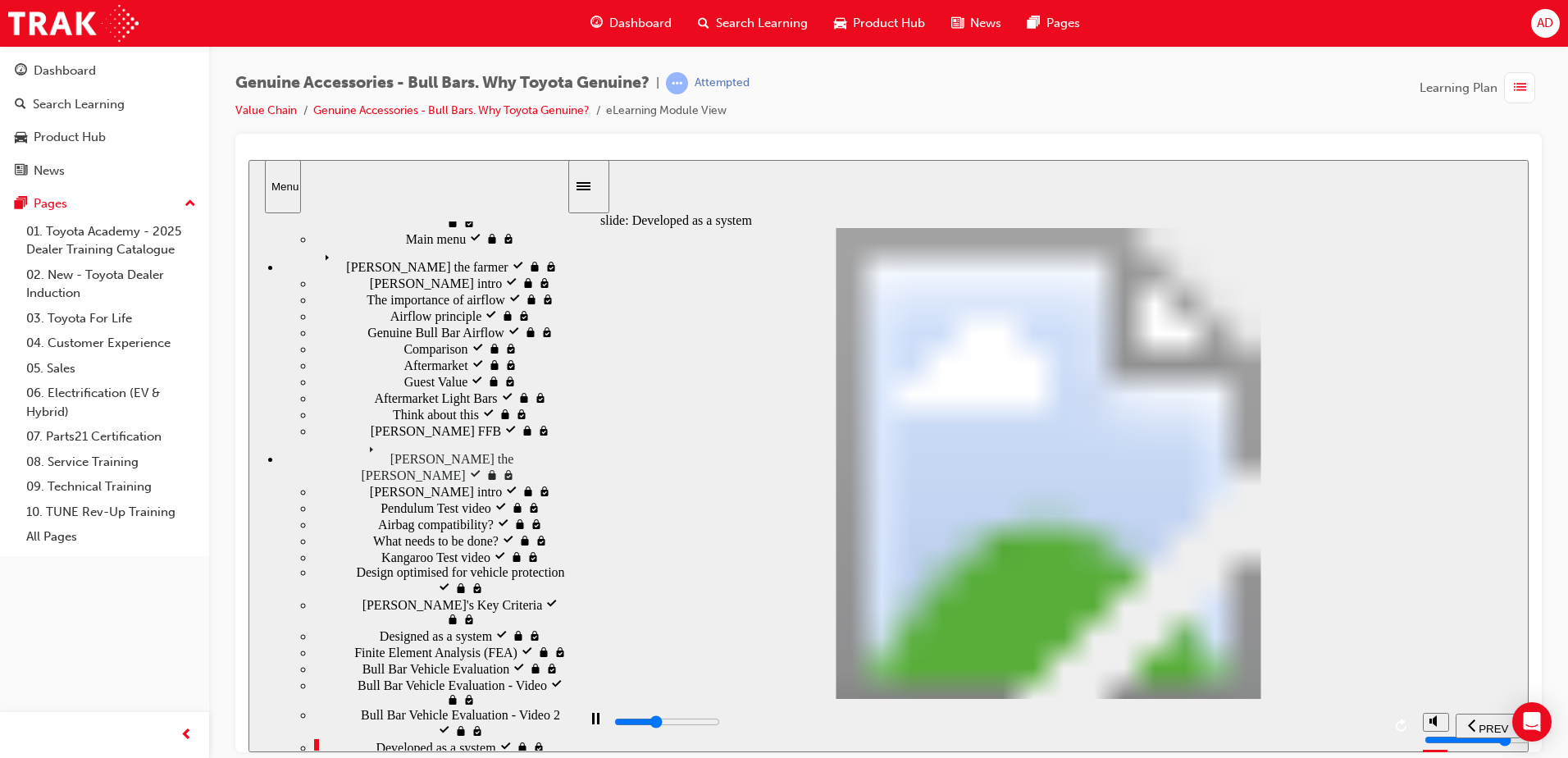
click at [1369, 730] on div "playback controls" at bounding box center [997, 722] width 770 height 18
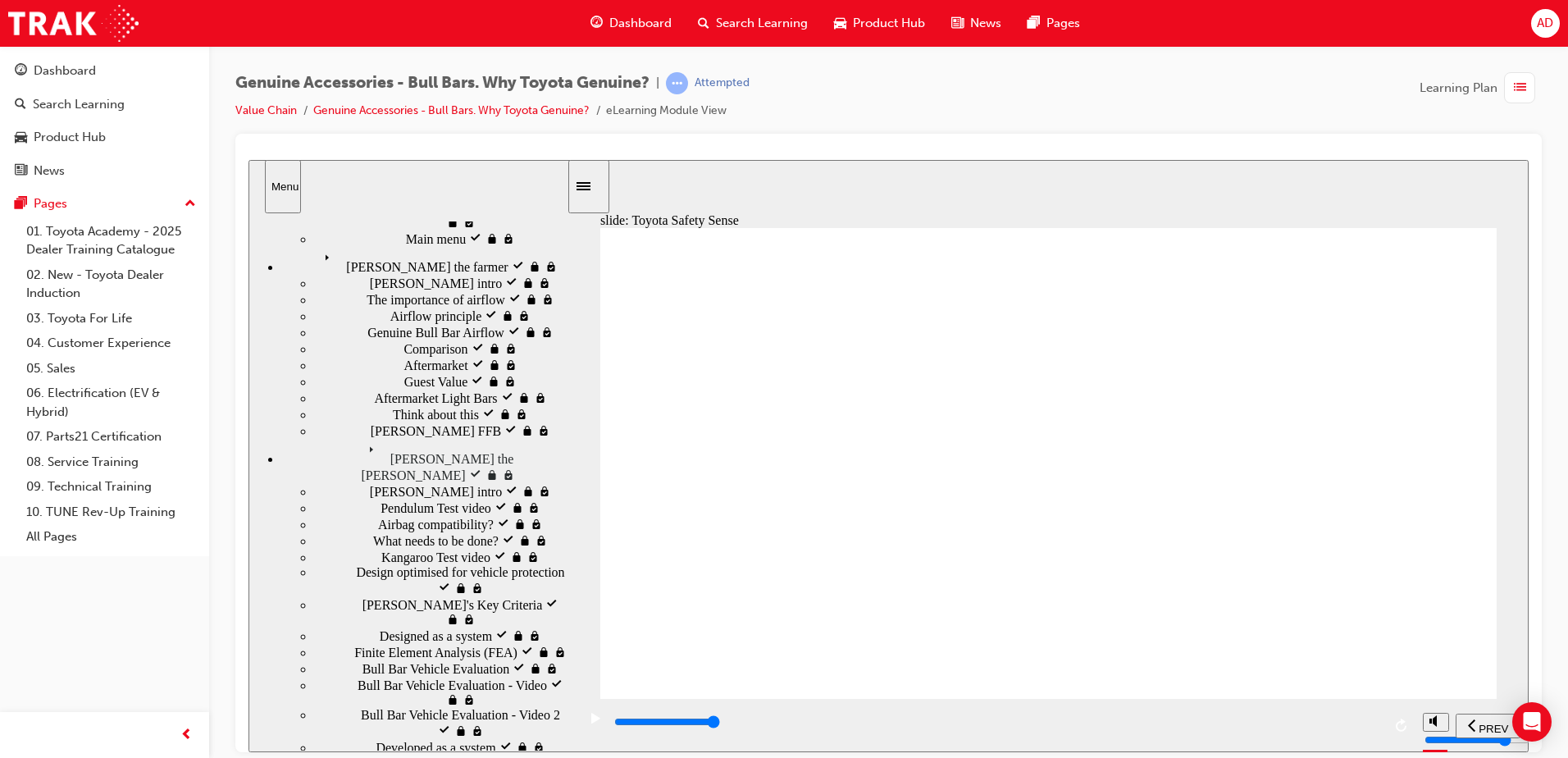
click at [1293, 292] on div "Pentagon 2 sensor icon 1 Why is a Genuine Bull Bar the best choice ? Note Toyot…" at bounding box center [1048, 470] width 896 height 486
click at [1369, 726] on div "playback controls" at bounding box center [997, 722] width 770 height 18
drag, startPoint x: 705, startPoint y: 597, endPoint x: 1077, endPoint y: 299, distance: 476.6
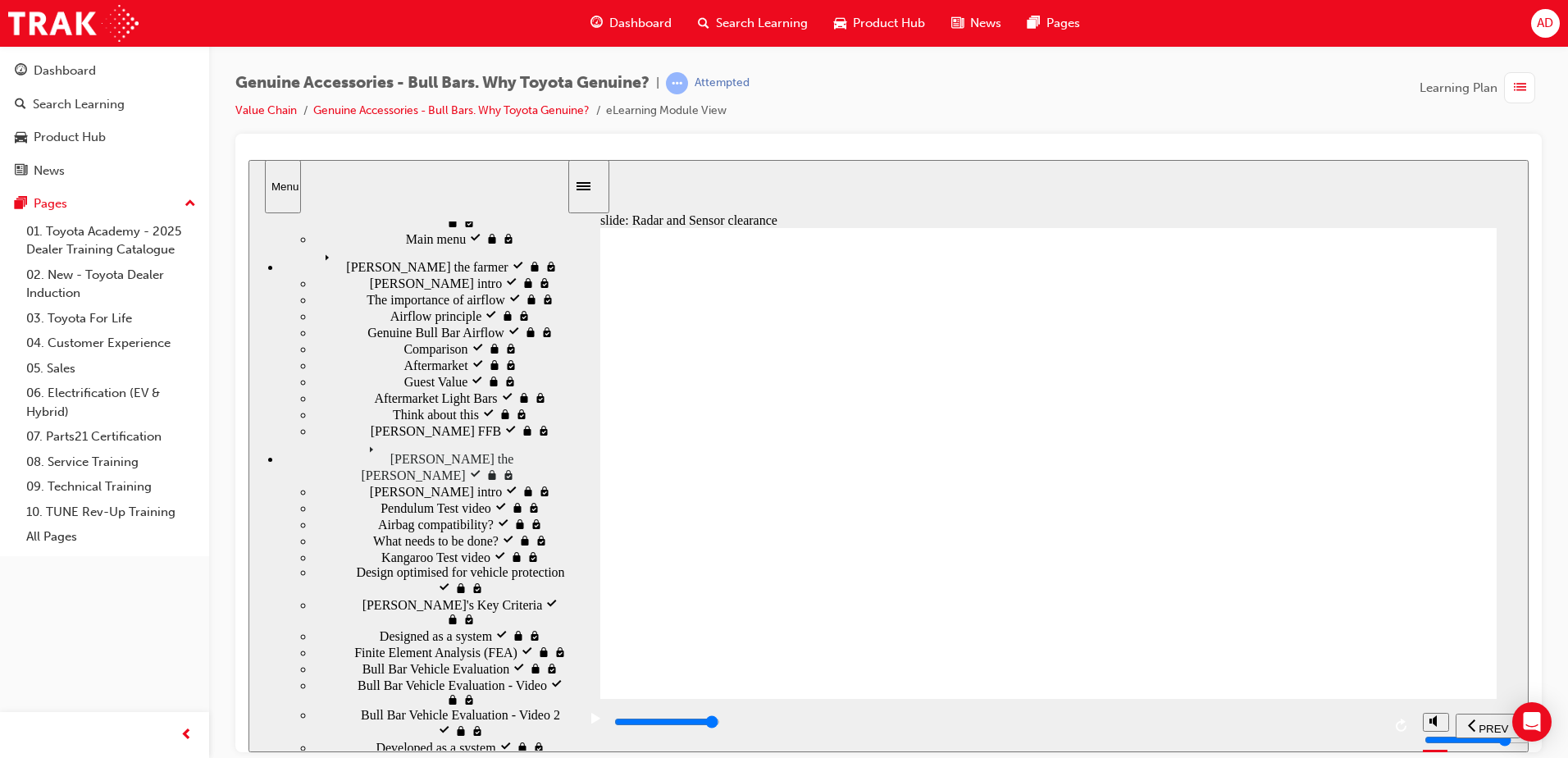
click at [1473, 727] on icon "previous" at bounding box center [1473, 724] width 8 height 14
click at [720, 725] on input "slide progress" at bounding box center [667, 722] width 106 height 14
click at [1375, 727] on div "playback controls" at bounding box center [997, 722] width 770 height 18
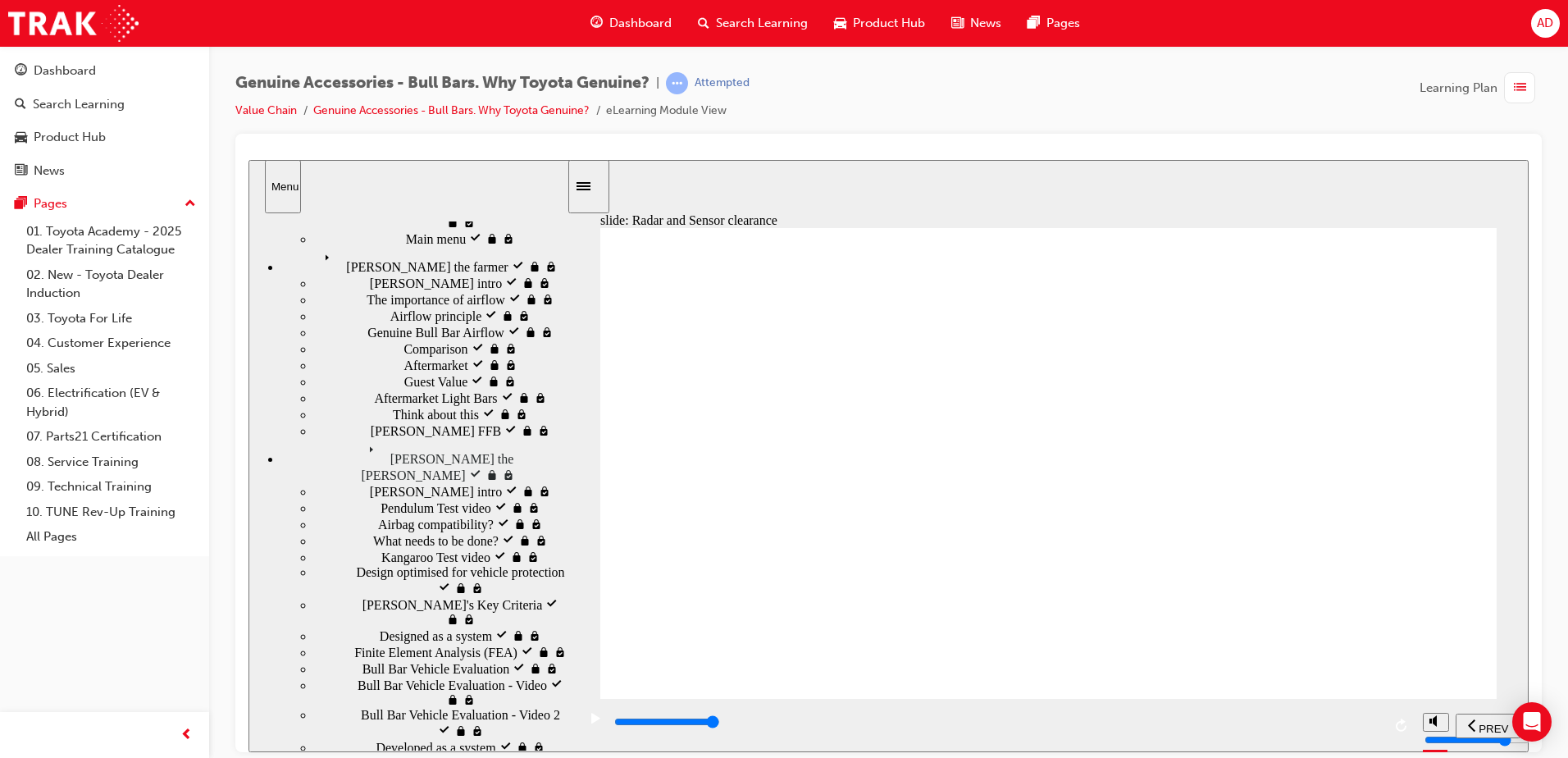
click at [1380, 720] on div "playback controls" at bounding box center [997, 722] width 770 height 18
drag, startPoint x: 1469, startPoint y: 373, endPoint x: 1424, endPoint y: 325, distance: 65.8
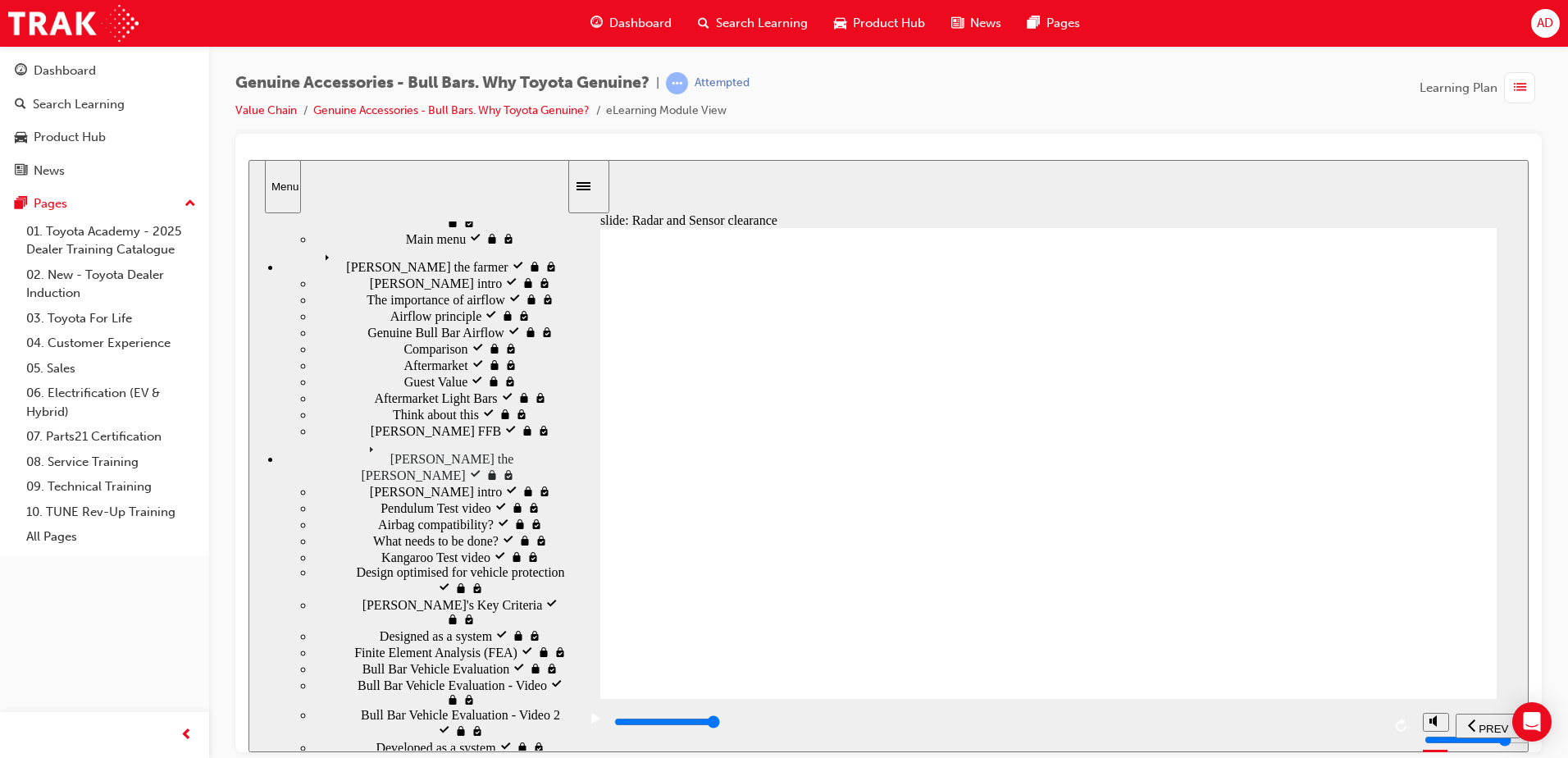
click at [720, 725] on input "slide progress" at bounding box center [667, 722] width 106 height 14
click at [1375, 726] on div "playback controls" at bounding box center [997, 722] width 770 height 18
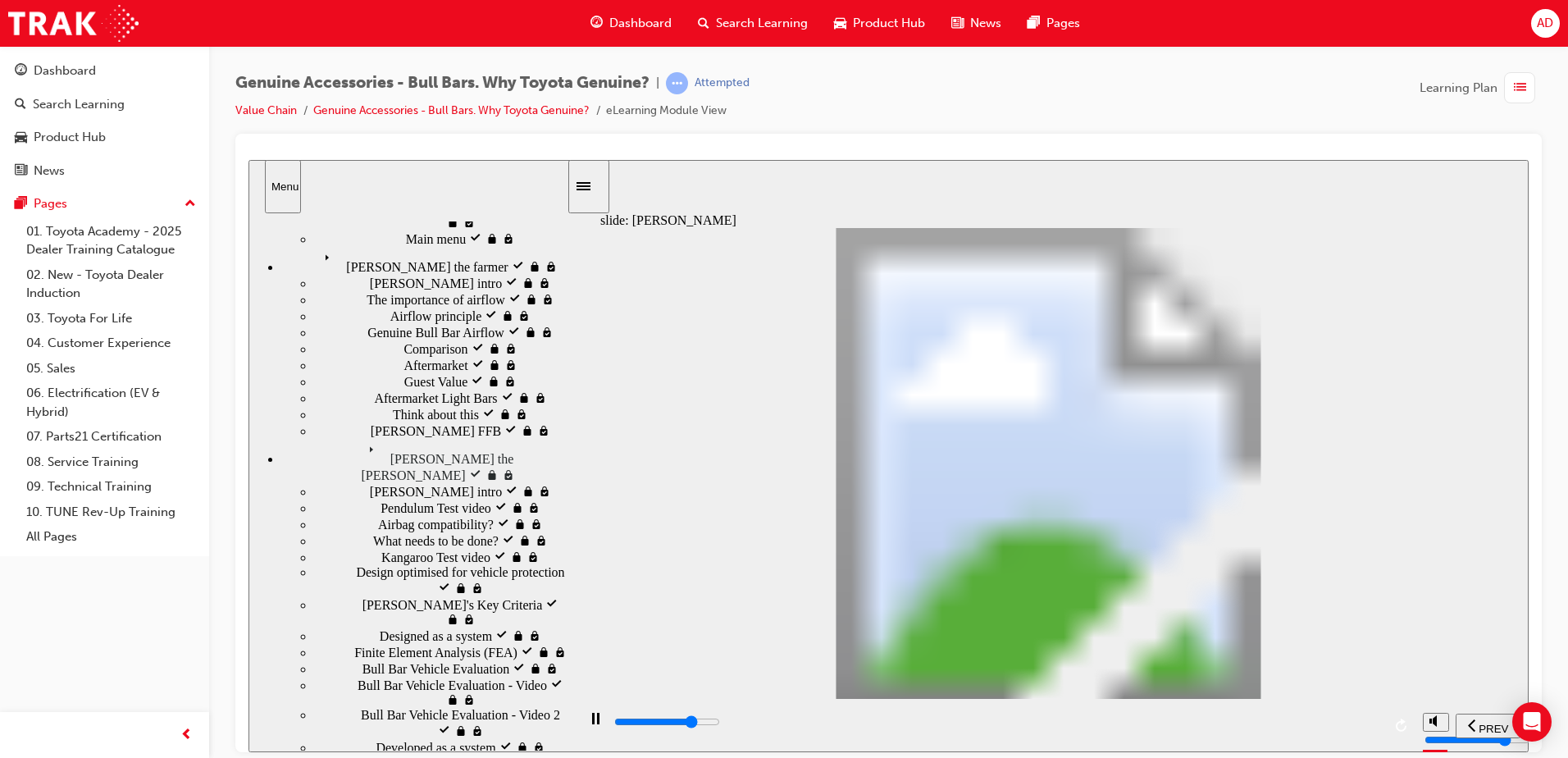
drag, startPoint x: 910, startPoint y: 445, endPoint x: 1001, endPoint y: 430, distance: 92.2
click at [1372, 725] on div "playback controls" at bounding box center [997, 722] width 770 height 18
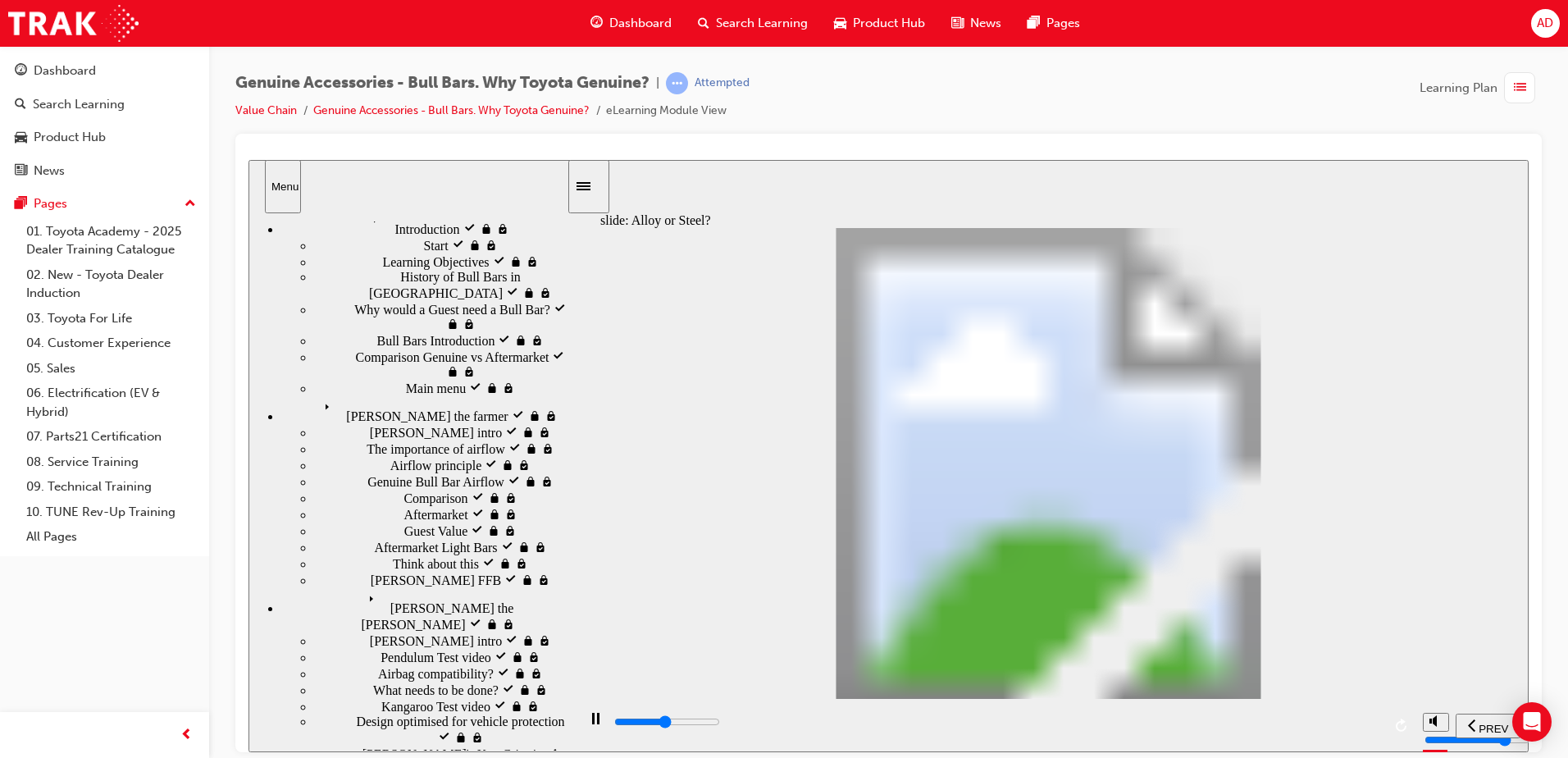
click at [981, 721] on div "playback controls" at bounding box center [997, 722] width 770 height 18
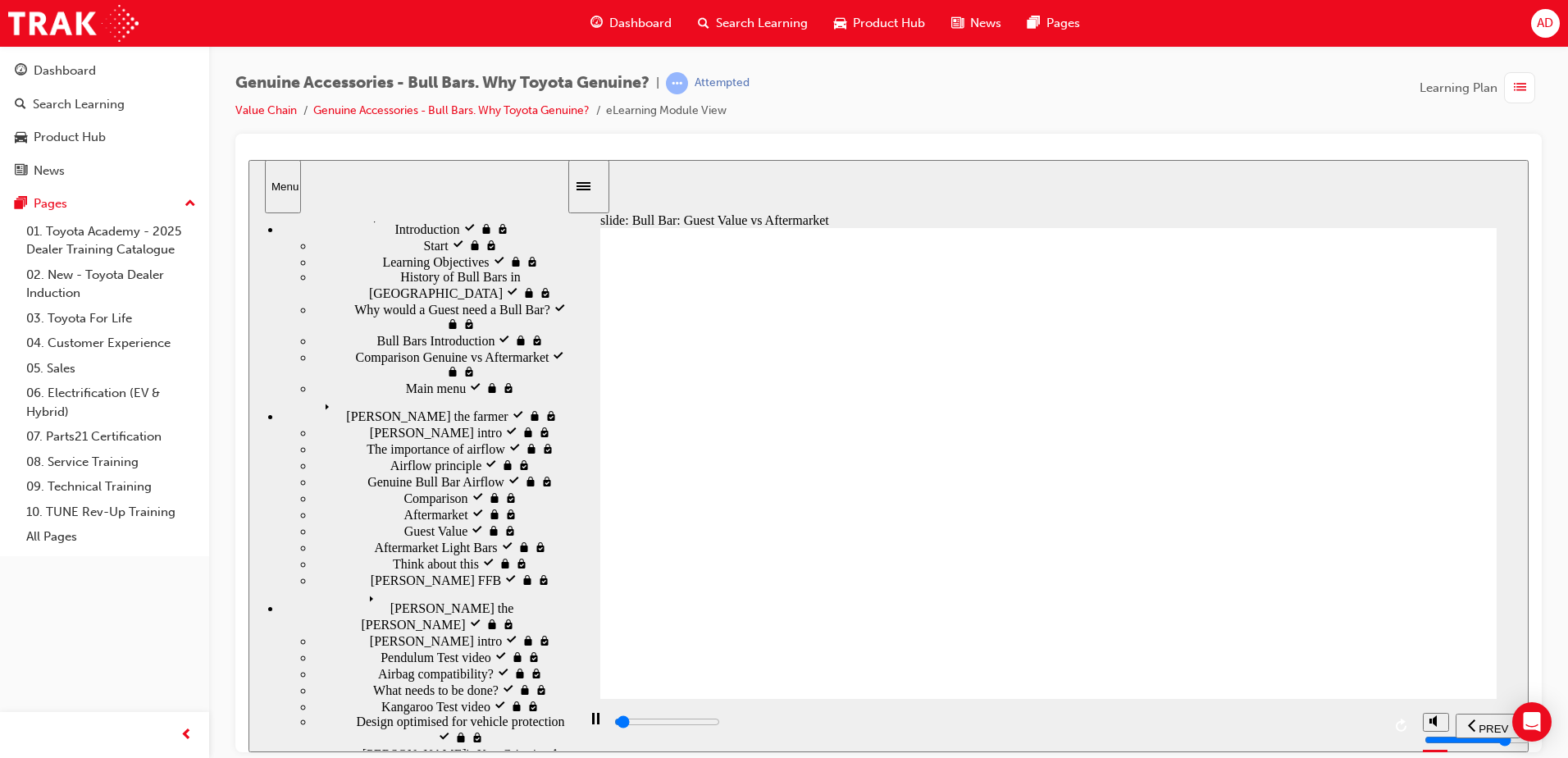
click at [983, 716] on div "playback controls" at bounding box center [997, 725] width 770 height 25
click at [1192, 722] on div "playback controls" at bounding box center [997, 722] width 770 height 18
drag, startPoint x: 1228, startPoint y: 721, endPoint x: 1245, endPoint y: 727, distance: 18.0
click at [1234, 723] on div "playback controls" at bounding box center [997, 722] width 770 height 18
drag, startPoint x: 1268, startPoint y: 725, endPoint x: 1292, endPoint y: 728, distance: 24.2
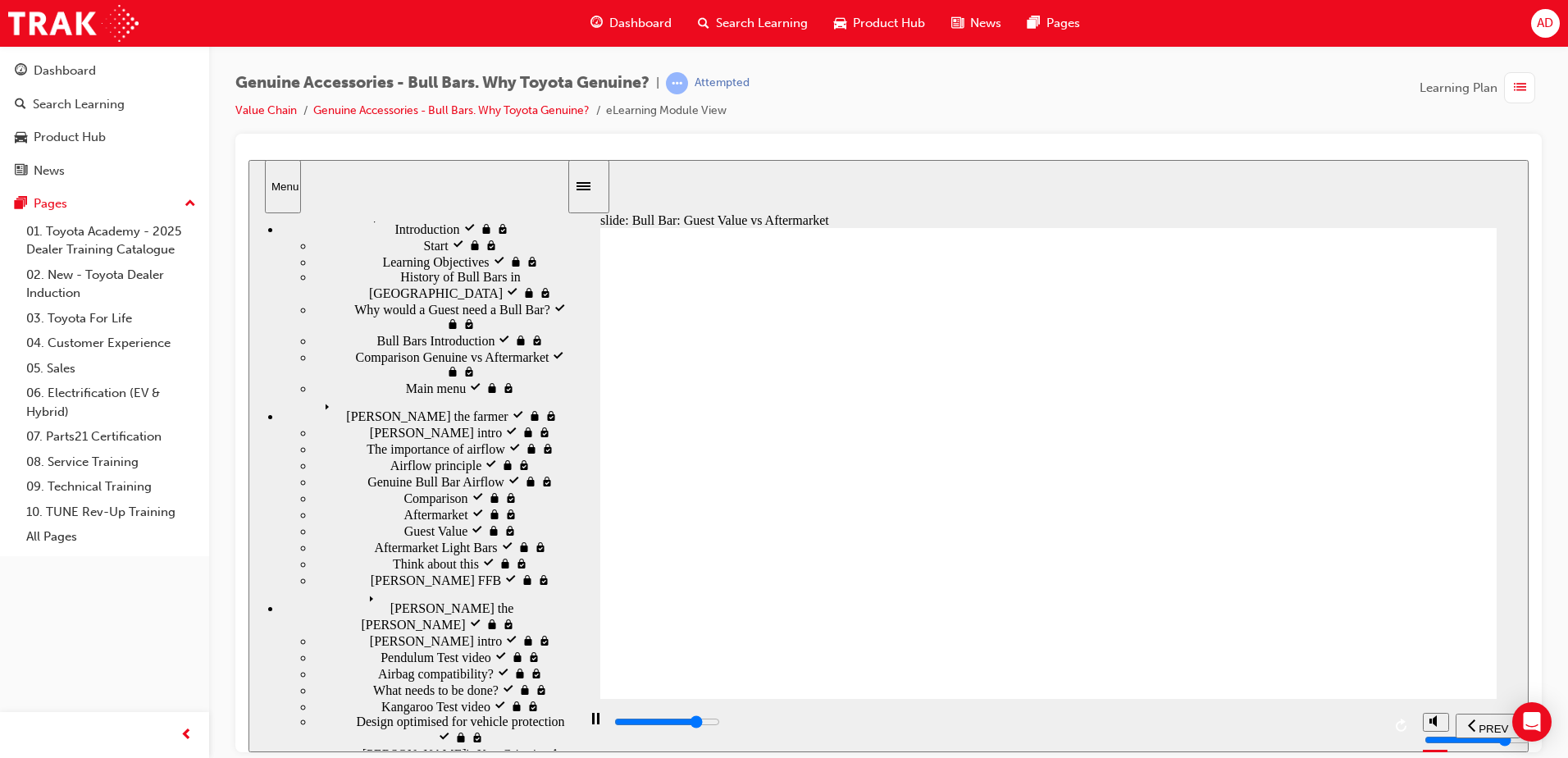
click at [720, 724] on input "slide progress" at bounding box center [667, 722] width 106 height 14
drag, startPoint x: 1316, startPoint y: 727, endPoint x: 1332, endPoint y: 731, distance: 16.5
click at [1318, 727] on div "playback controls" at bounding box center [997, 722] width 770 height 18
click at [1348, 726] on div "playback controls" at bounding box center [997, 722] width 770 height 18
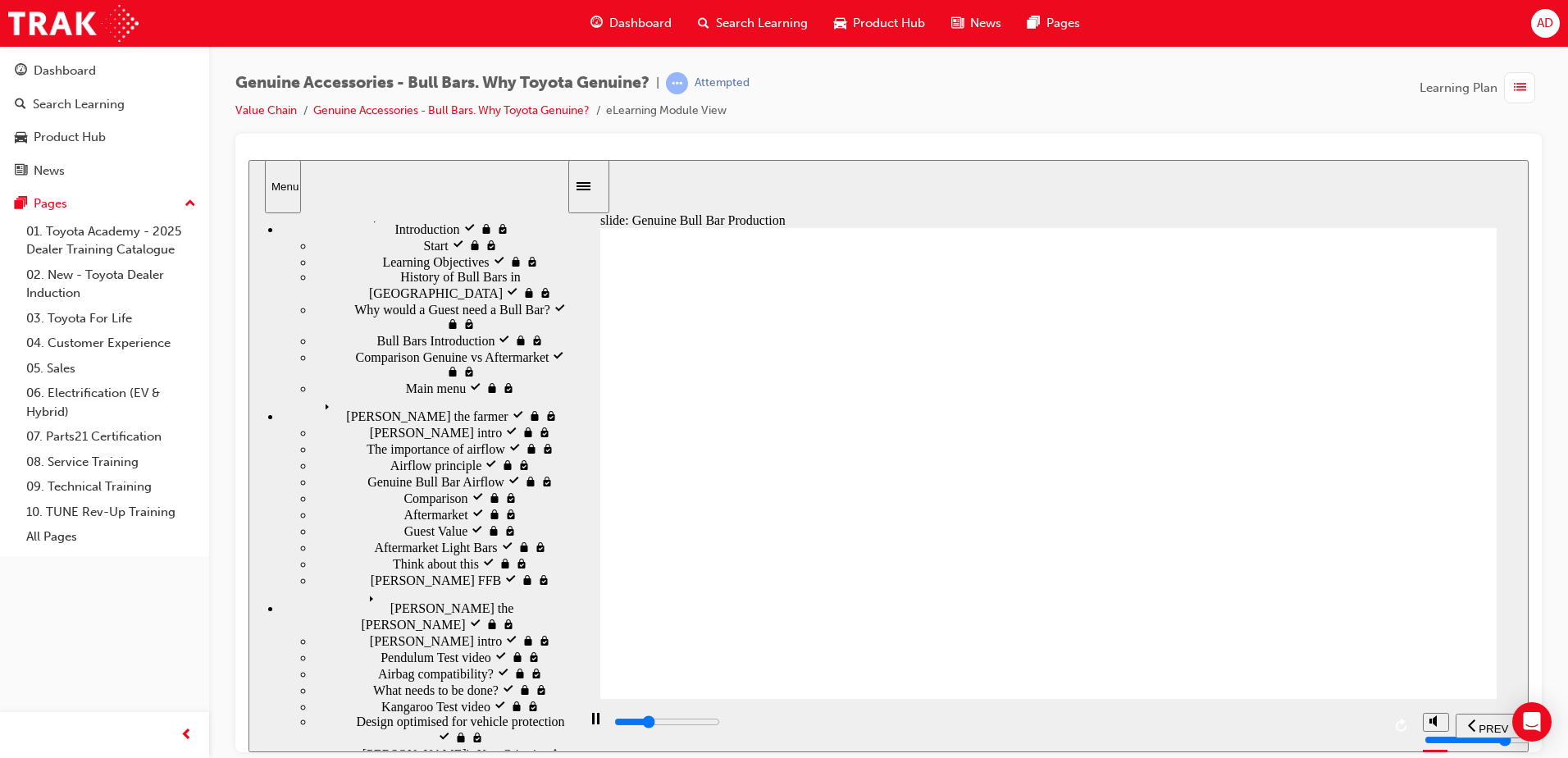
drag, startPoint x: 1109, startPoint y: 412, endPoint x: 1198, endPoint y: 408, distance: 89.1
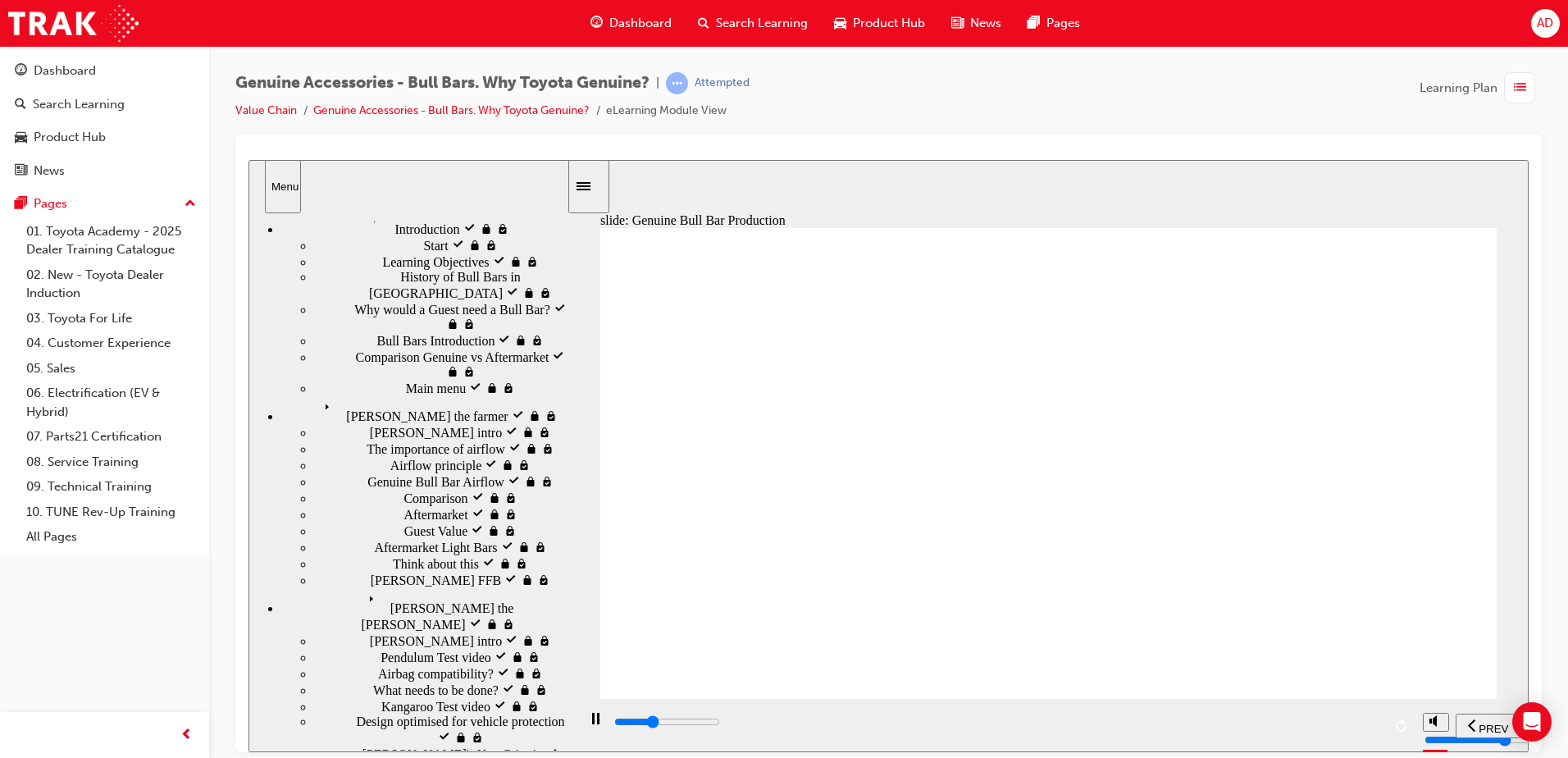
drag, startPoint x: 1288, startPoint y: 427, endPoint x: 1196, endPoint y: 434, distance: 92.3
drag, startPoint x: 1187, startPoint y: 434, endPoint x: 1221, endPoint y: 433, distance: 34.0
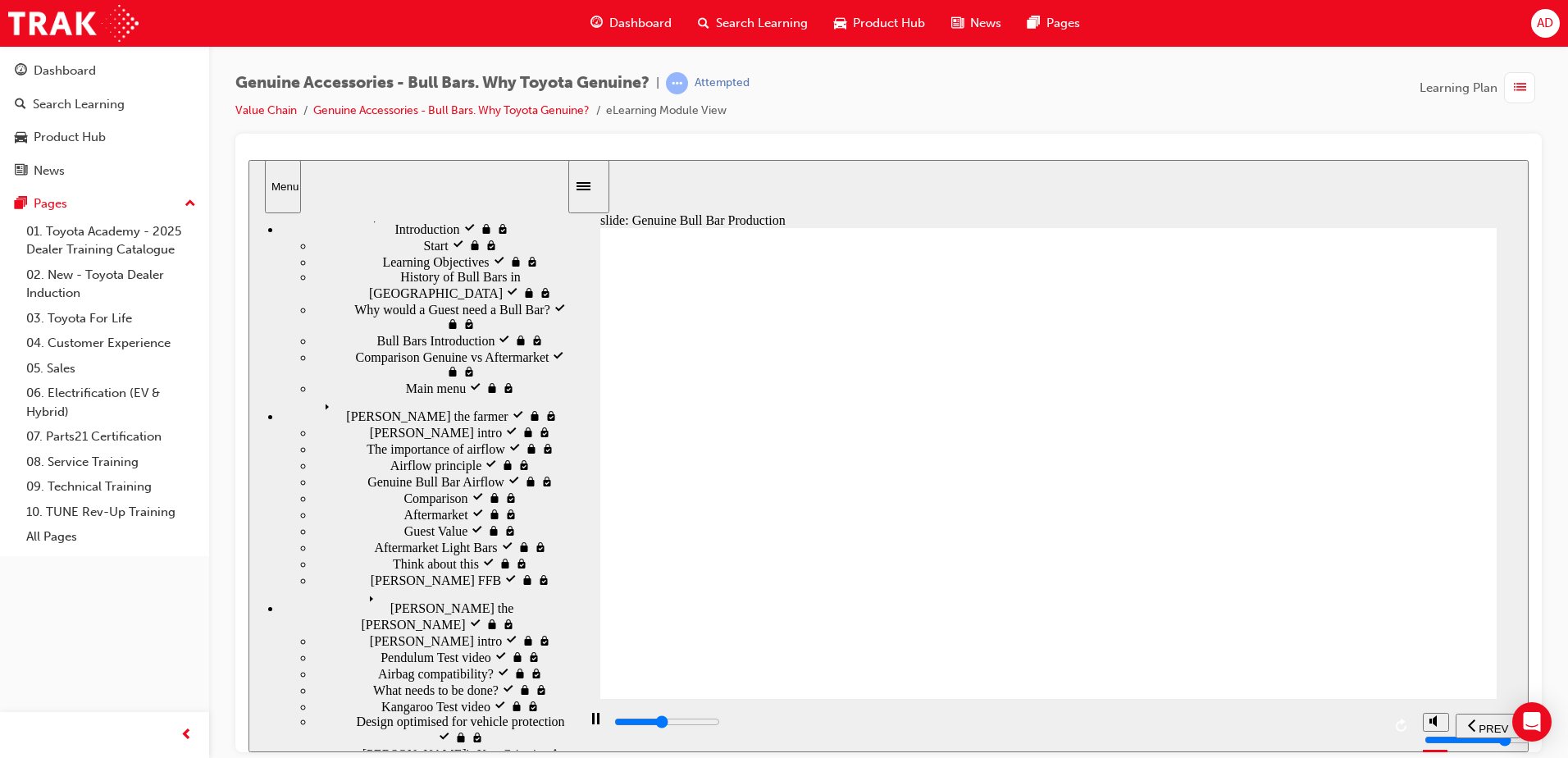
drag, startPoint x: 1398, startPoint y: 482, endPoint x: 1328, endPoint y: 491, distance: 70.6
drag, startPoint x: 974, startPoint y: 478, endPoint x: 965, endPoint y: 482, distance: 9.8
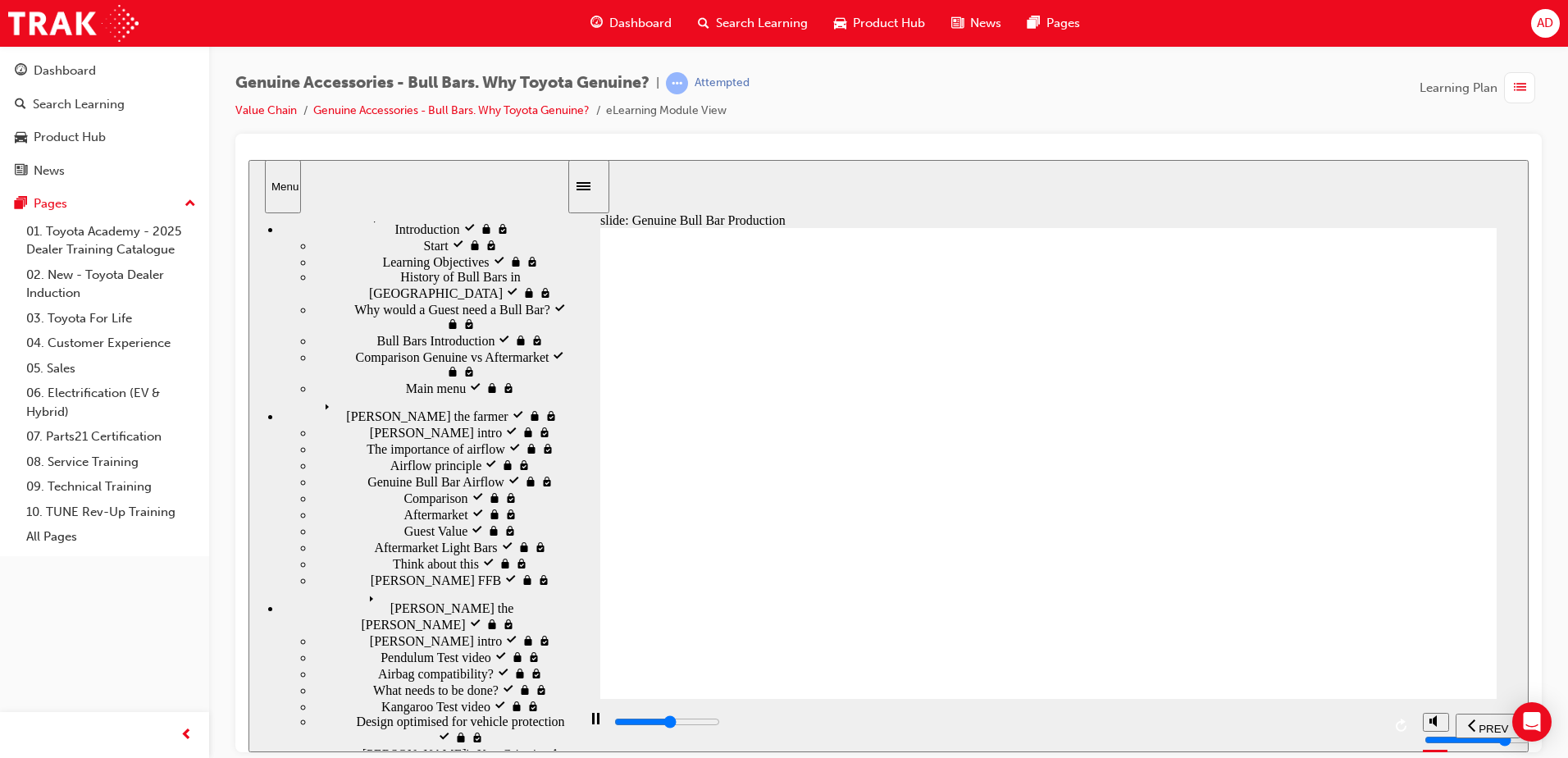
drag, startPoint x: 939, startPoint y: 479, endPoint x: 895, endPoint y: 480, distance: 44.0
click at [720, 723] on input "slide progress" at bounding box center [667, 722] width 106 height 14
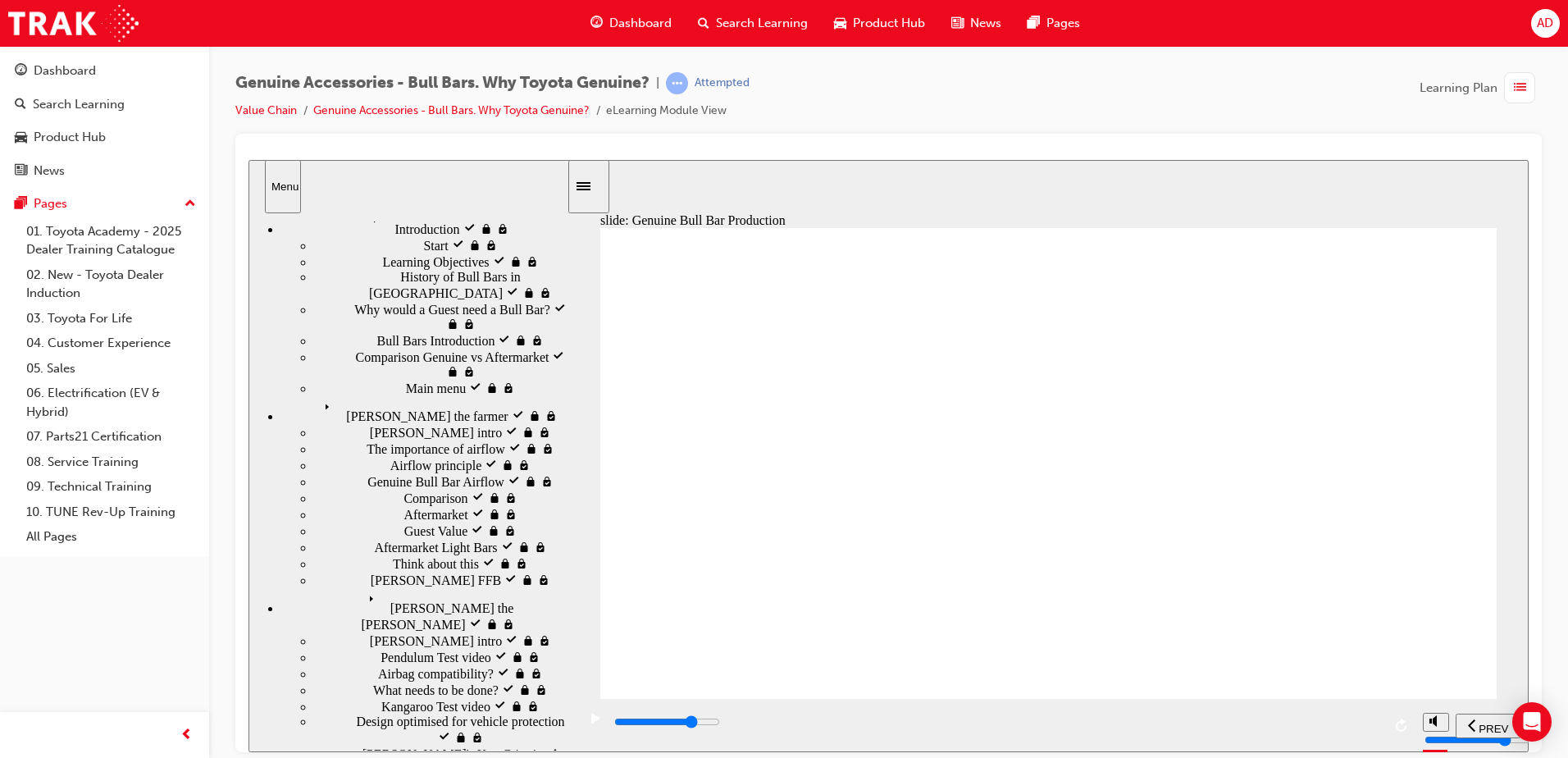
click at [1334, 716] on div "playback controls" at bounding box center [997, 725] width 770 height 25
click at [1369, 718] on div "playback controls" at bounding box center [997, 722] width 770 height 18
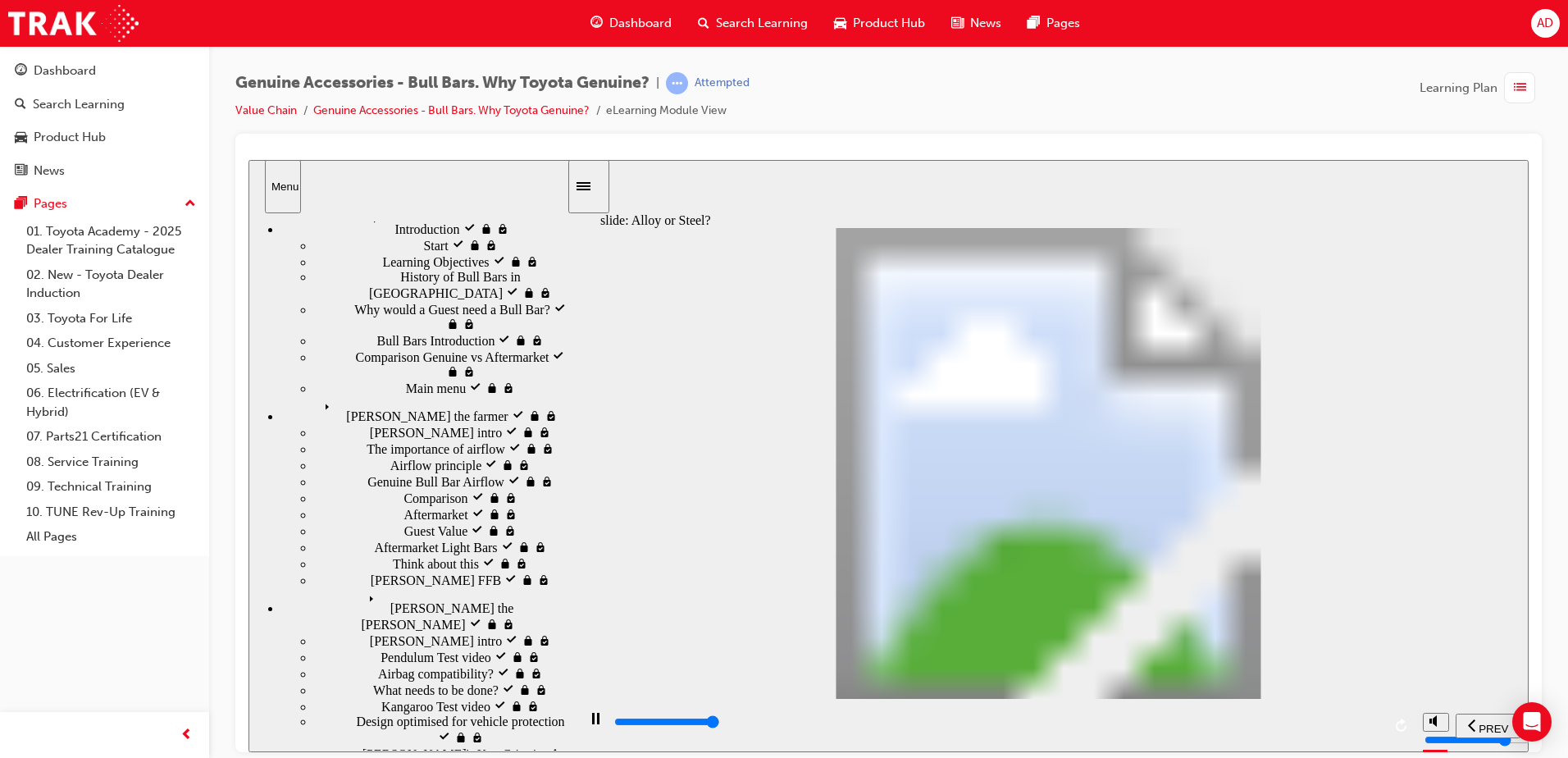
drag, startPoint x: 926, startPoint y: 647, endPoint x: 915, endPoint y: 646, distance: 11.0
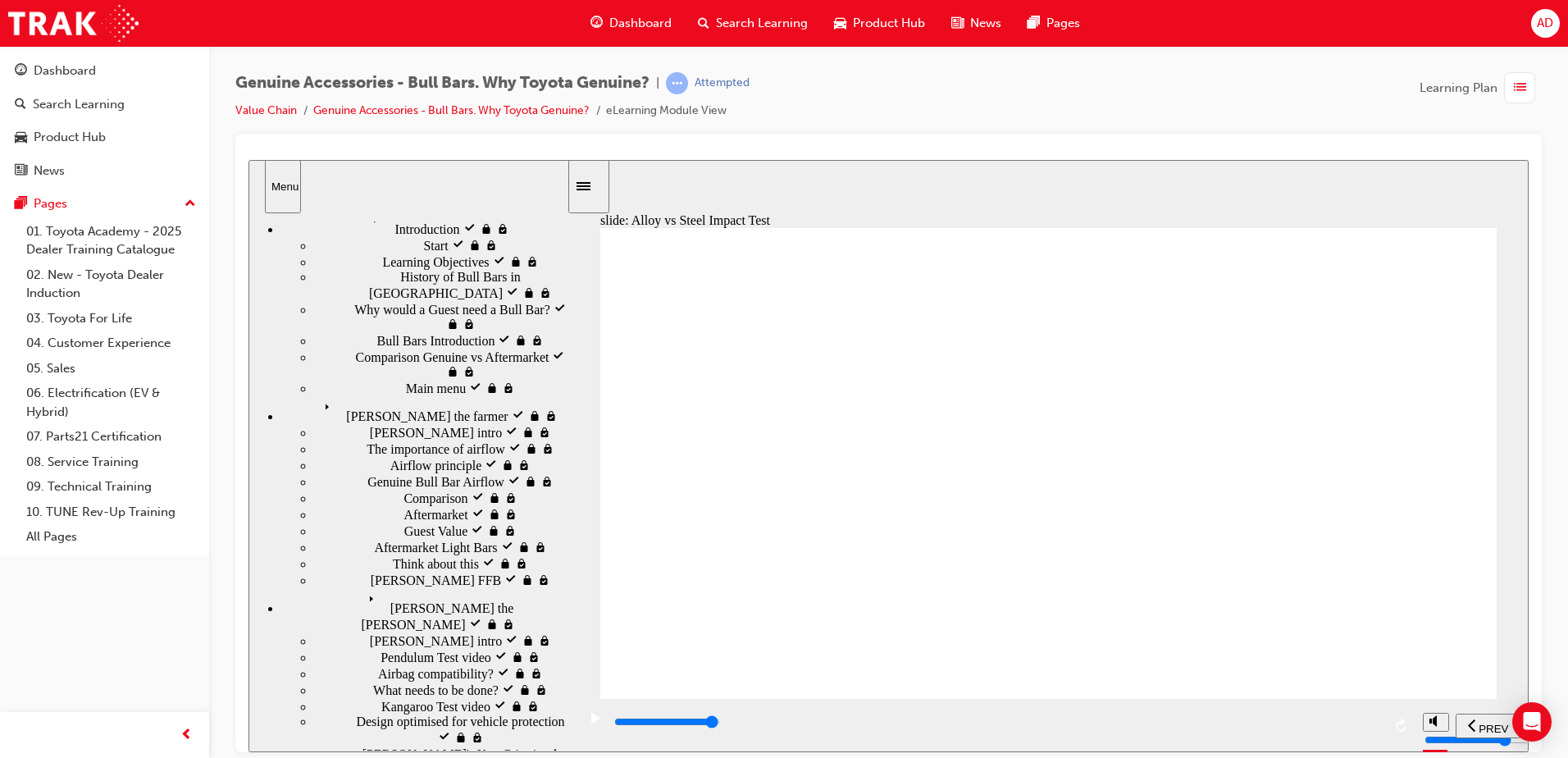
click at [720, 723] on input "slide progress" at bounding box center [667, 722] width 106 height 14
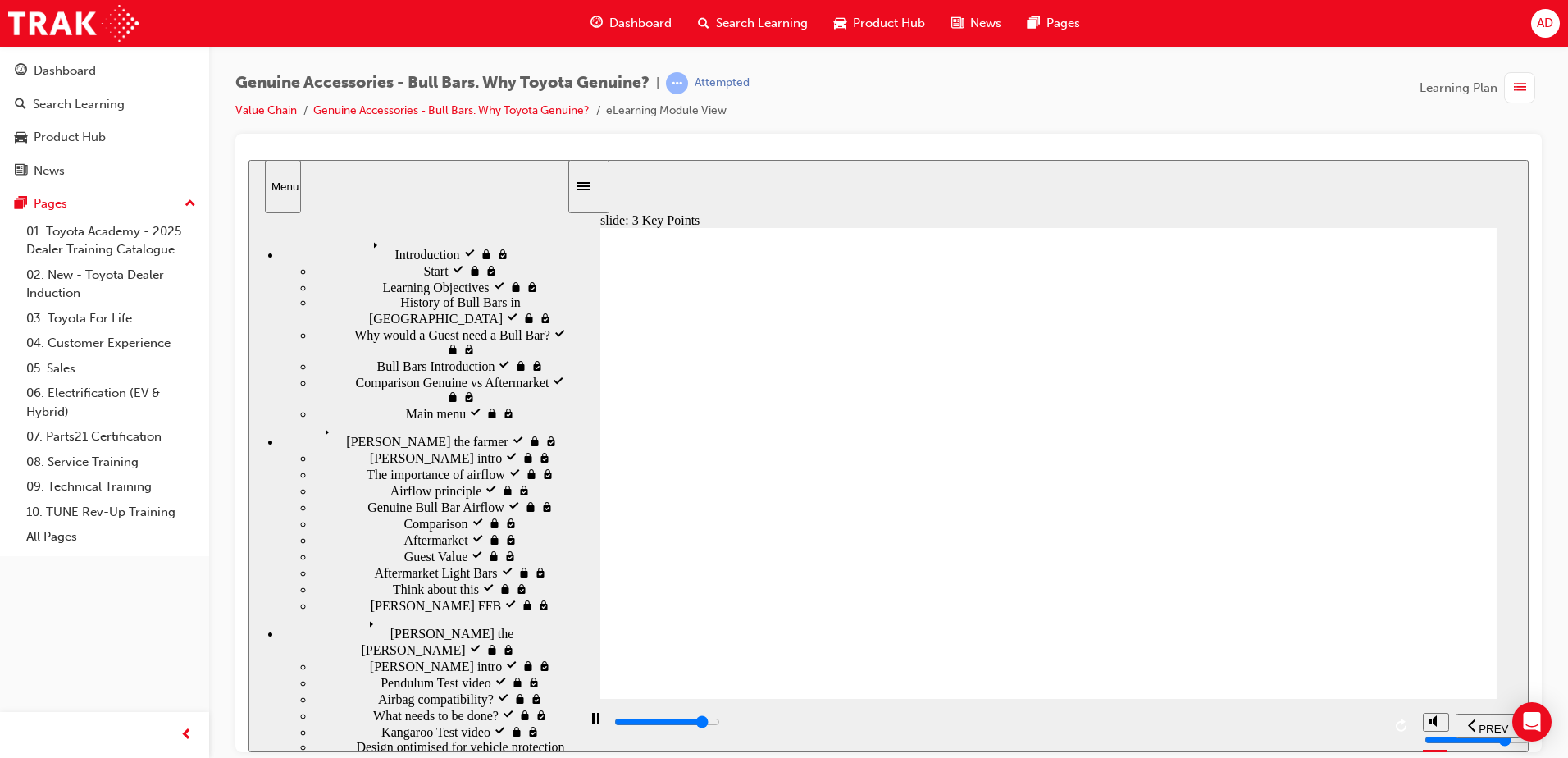
type input "9000"
